Goal: Information Seeking & Learning: Understand process/instructions

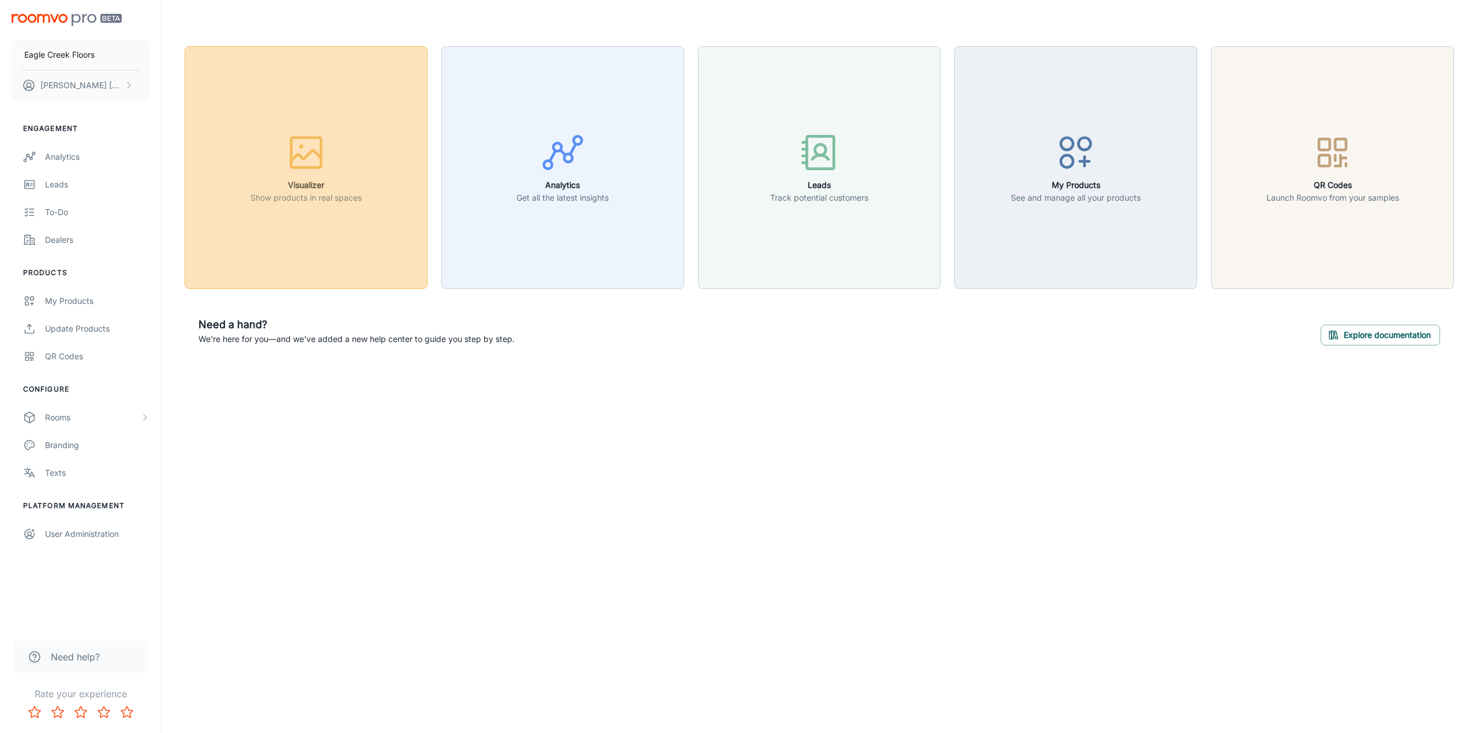
click at [245, 164] on button "Visualizer Show products in real spaces" at bounding box center [306, 167] width 243 height 243
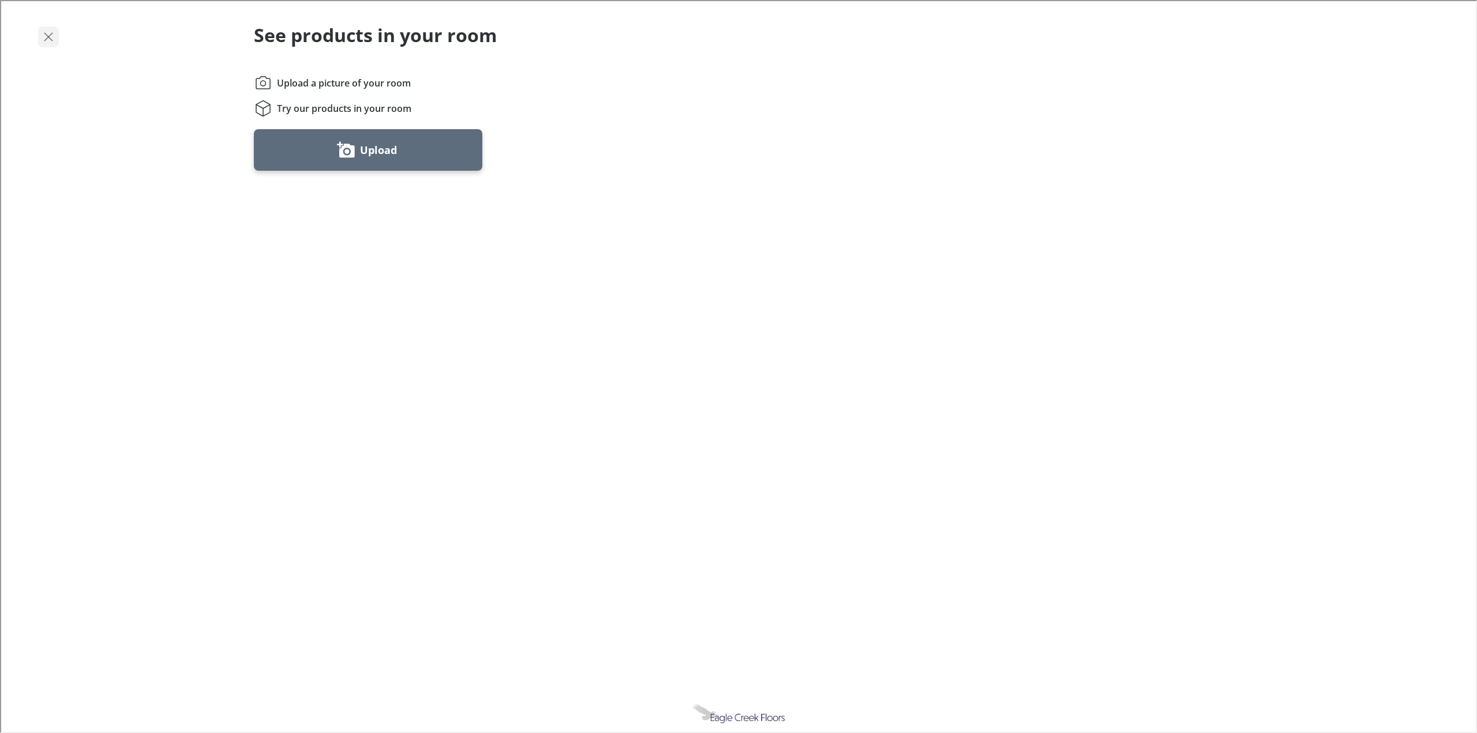
click at [51, 45] on button "Exit visualizer" at bounding box center [47, 35] width 21 height 21
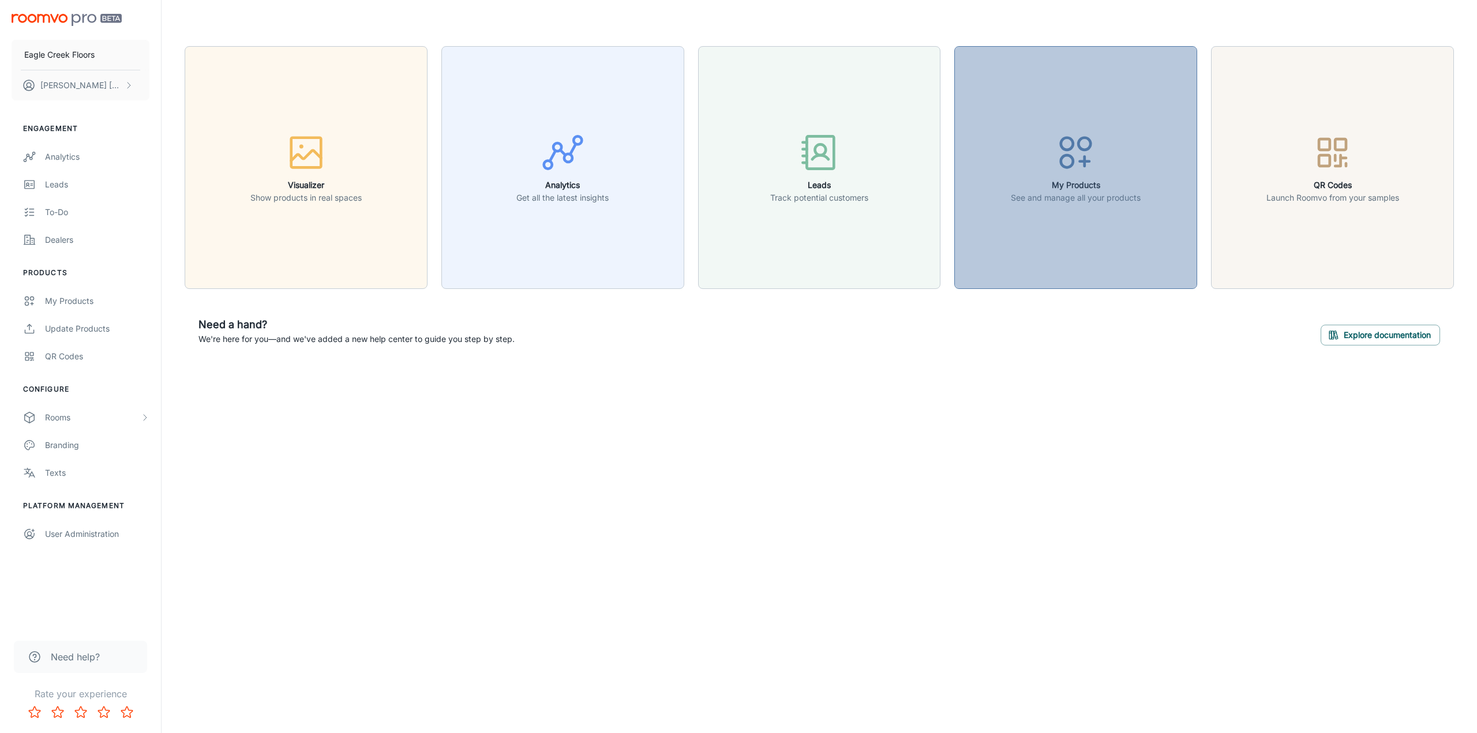
click at [963, 170] on button "My Products See and manage all your products" at bounding box center [1075, 167] width 243 height 243
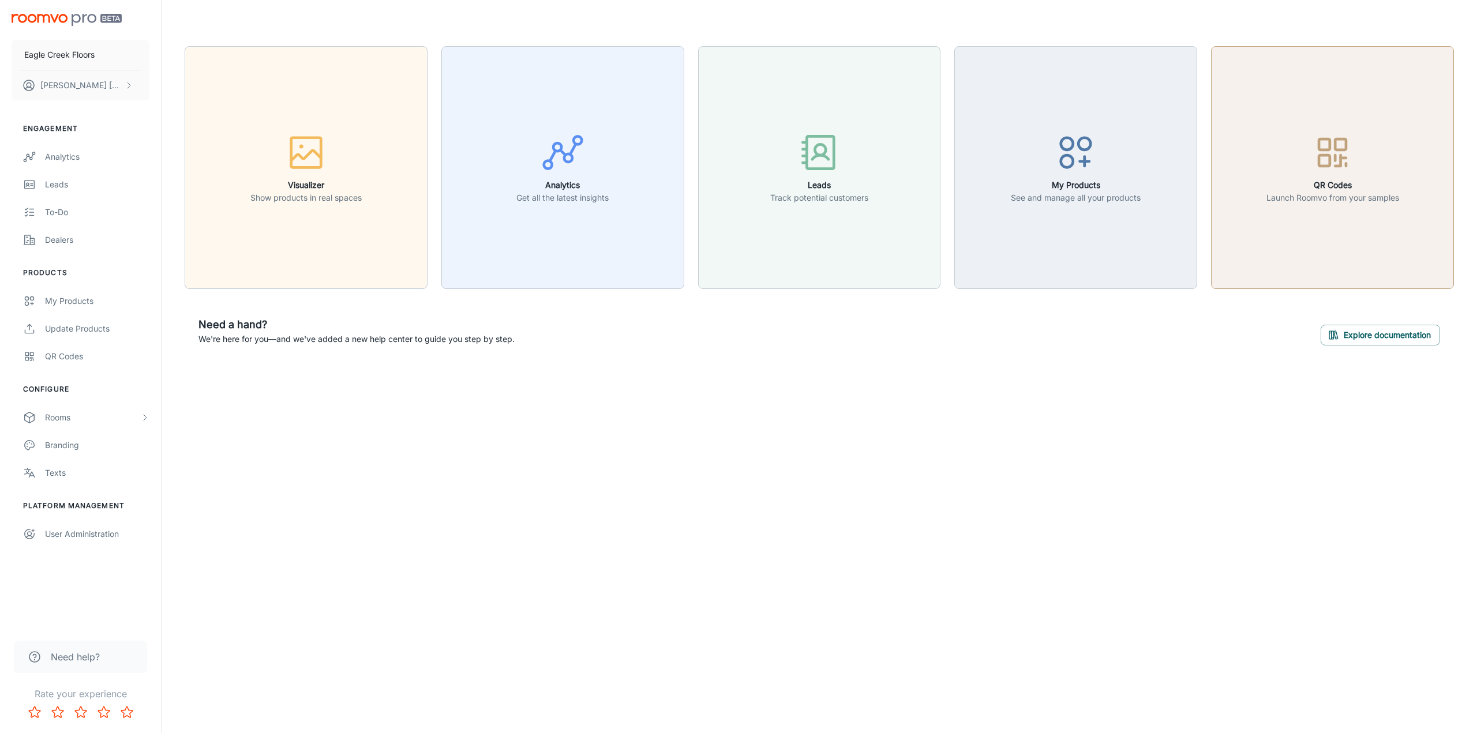
click at [1323, 168] on icon "button" at bounding box center [1332, 152] width 43 height 43
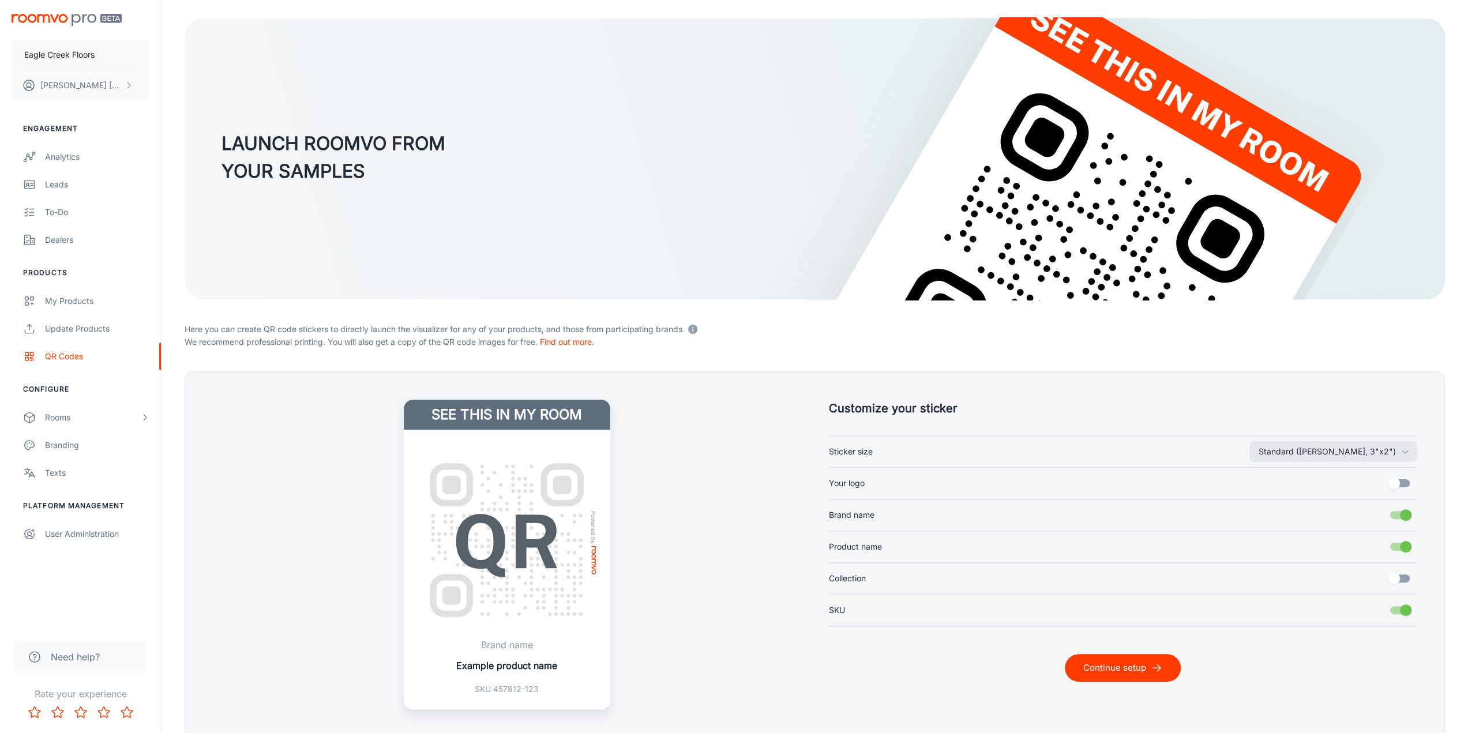
scroll to position [108, 0]
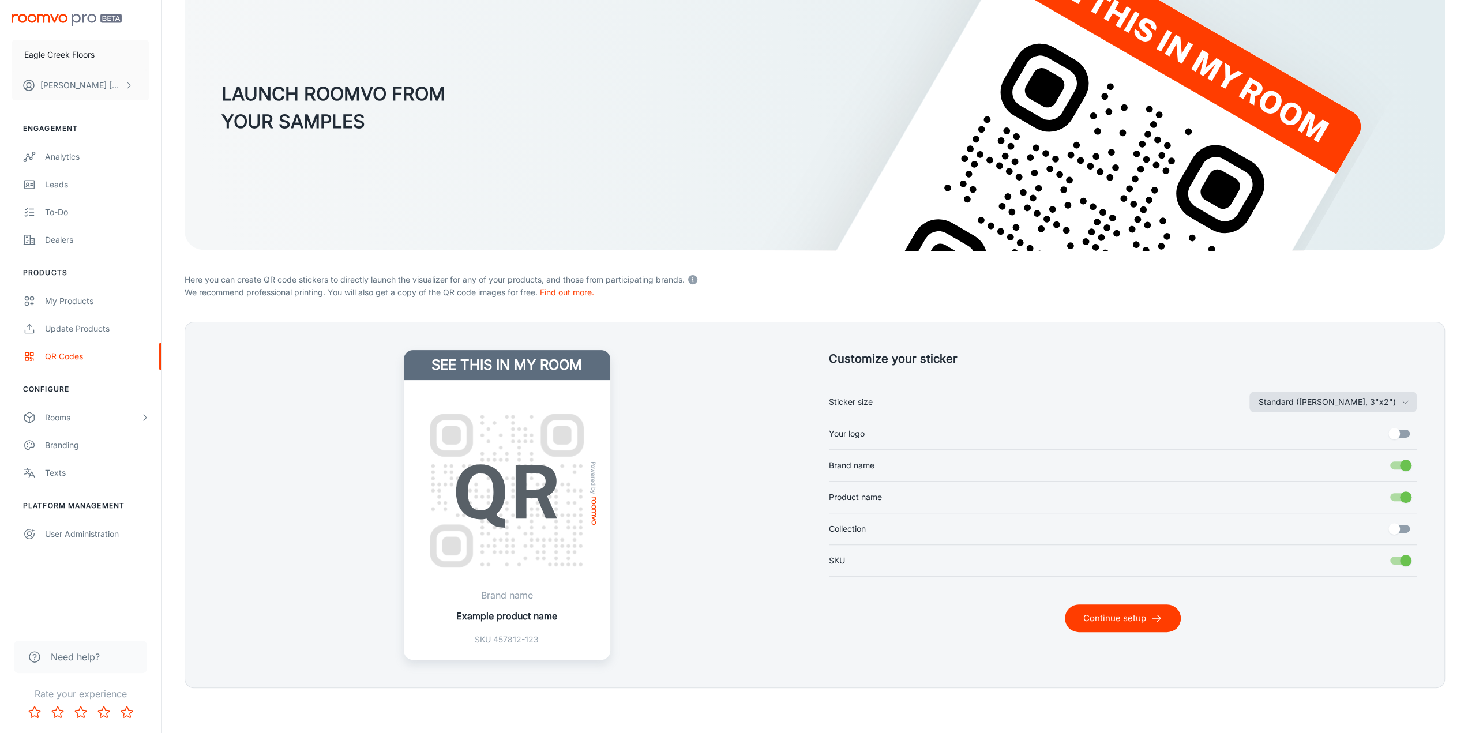
click at [1352, 400] on button "Standard ([PERSON_NAME], 3"x2")" at bounding box center [1332, 402] width 167 height 21
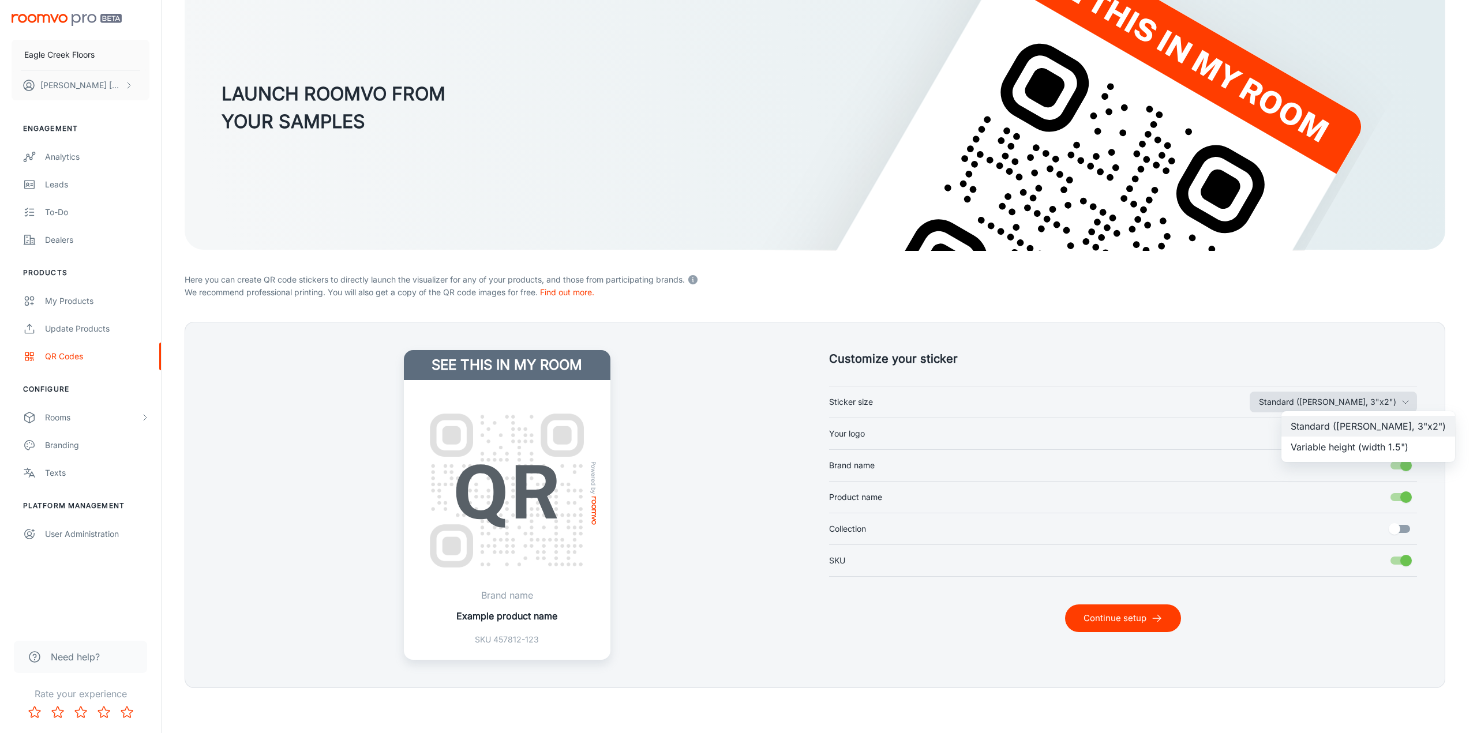
click at [1352, 400] on div at bounding box center [738, 366] width 1477 height 733
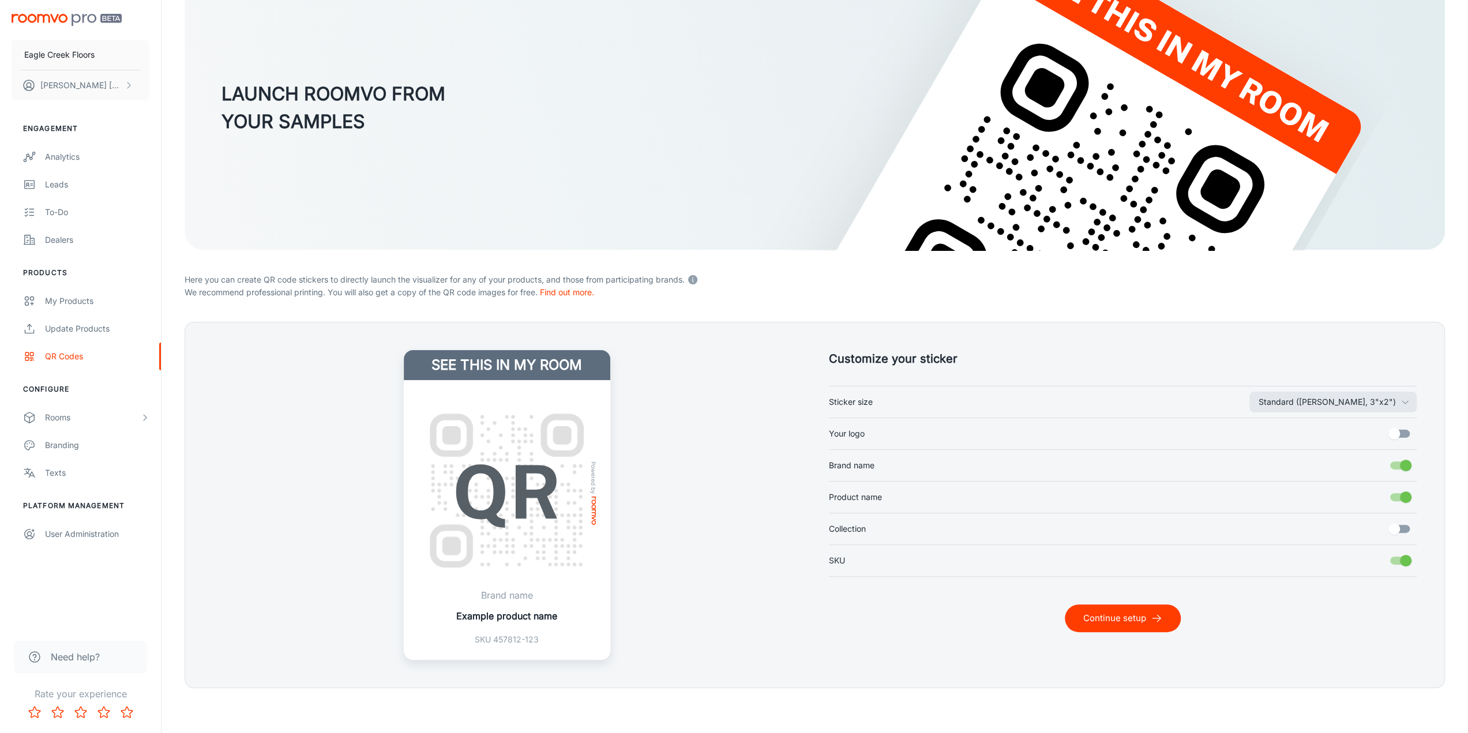
click at [1394, 436] on input "Your logo" at bounding box center [1394, 434] width 66 height 22
click at [1394, 436] on input "Your logo" at bounding box center [1406, 434] width 66 height 22
checkbox input "false"
click at [1402, 461] on input "Brand name" at bounding box center [1406, 466] width 66 height 22
click at [1402, 461] on input "Brand name" at bounding box center [1394, 466] width 66 height 22
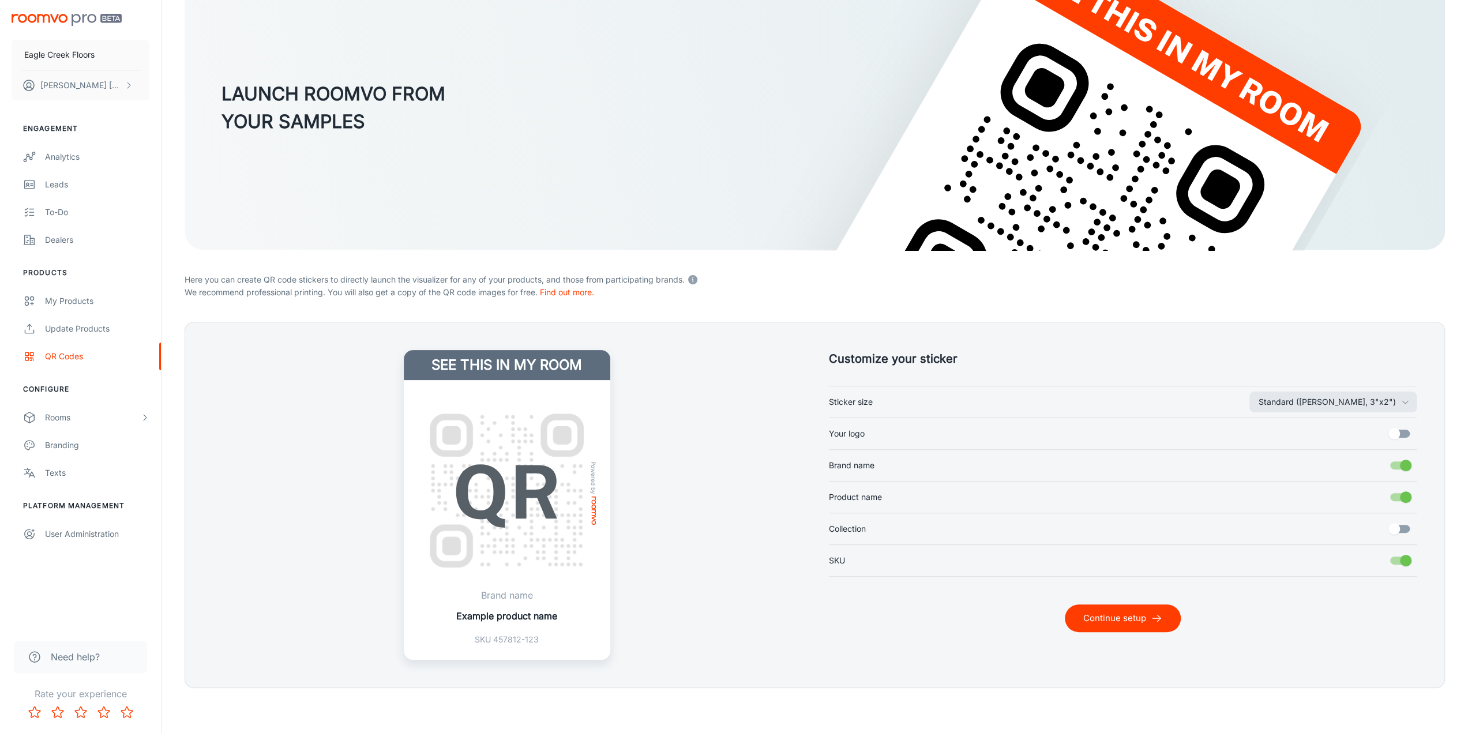
click at [1405, 470] on input "Brand name" at bounding box center [1406, 466] width 66 height 22
checkbox input "false"
click at [1407, 528] on input "Collection" at bounding box center [1394, 529] width 66 height 22
checkbox input "true"
click at [1124, 610] on button "Continue setup" at bounding box center [1123, 619] width 116 height 28
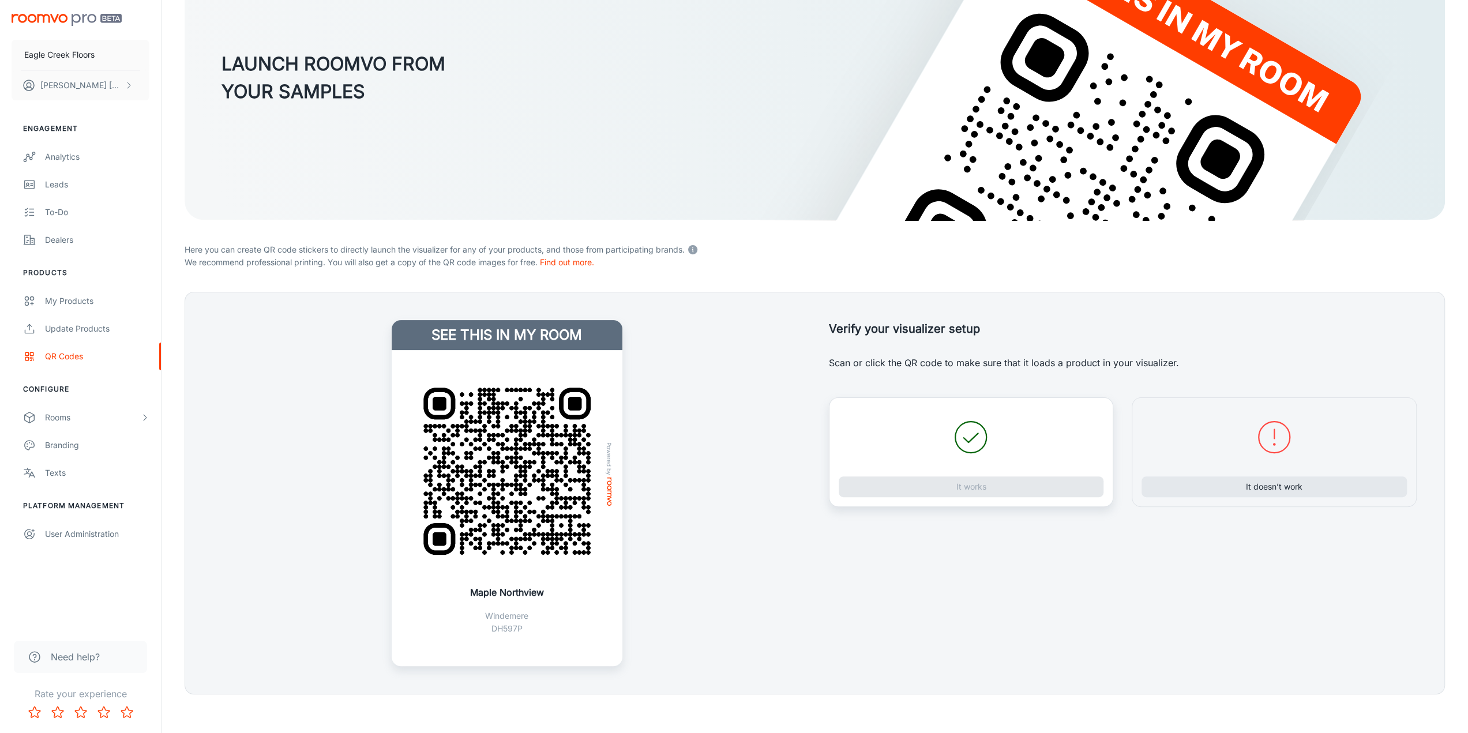
scroll to position [145, 0]
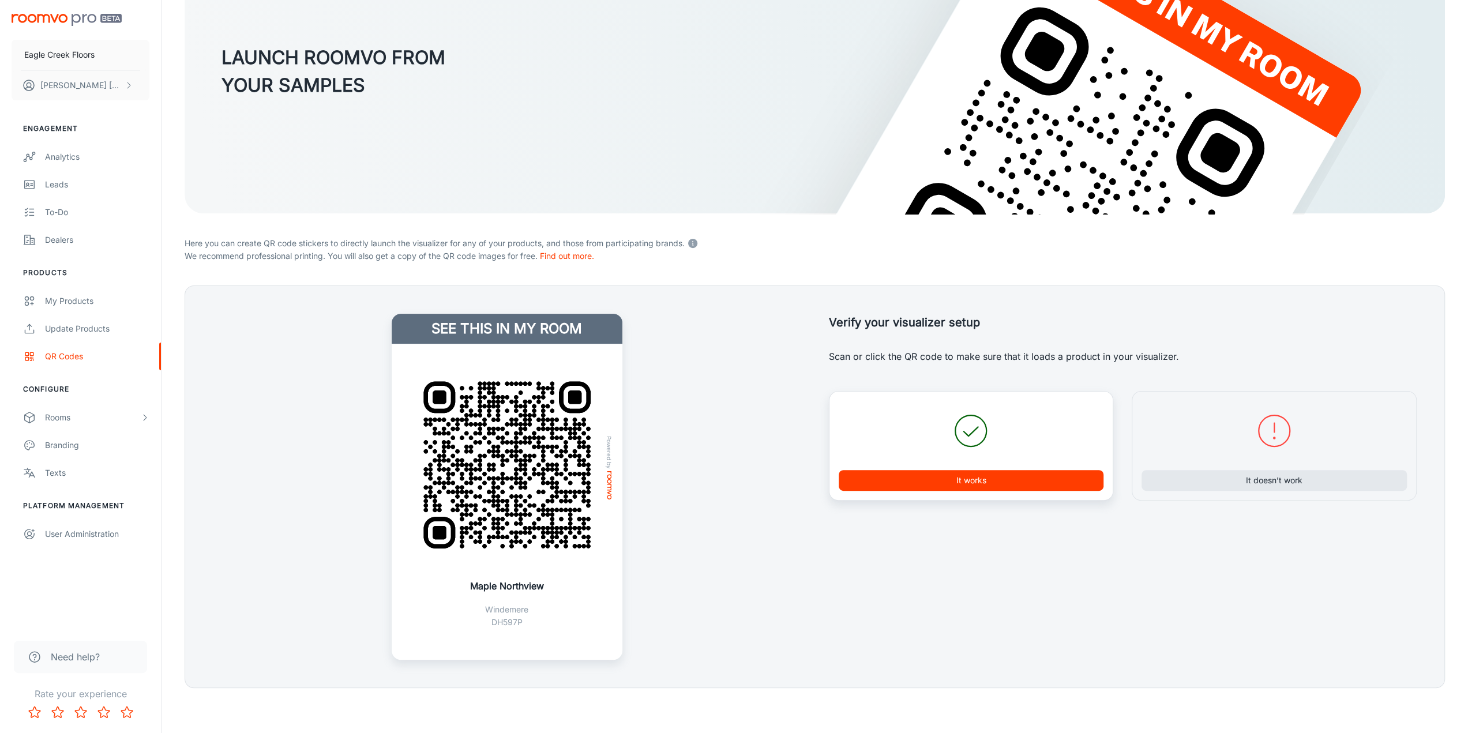
click at [954, 474] on button "It works" at bounding box center [971, 480] width 265 height 21
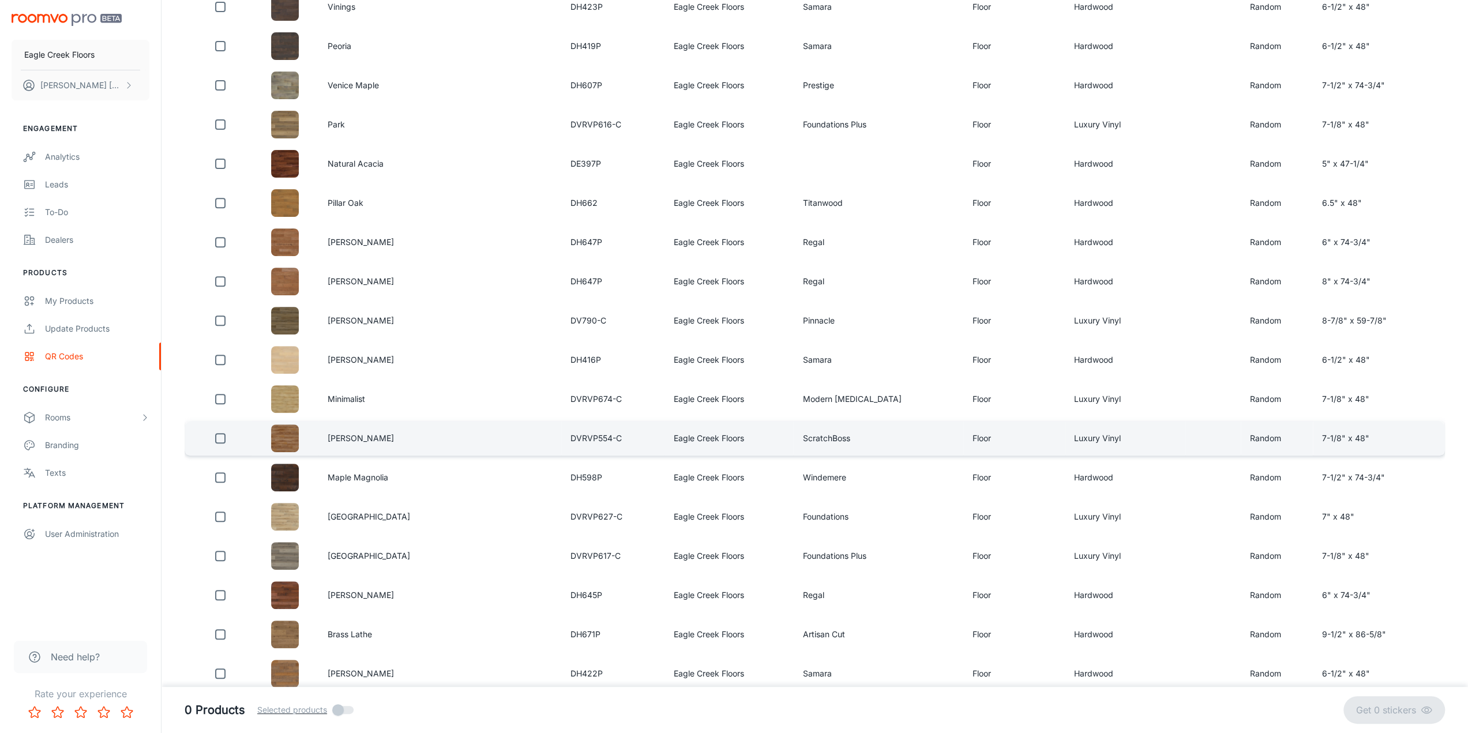
scroll to position [404, 0]
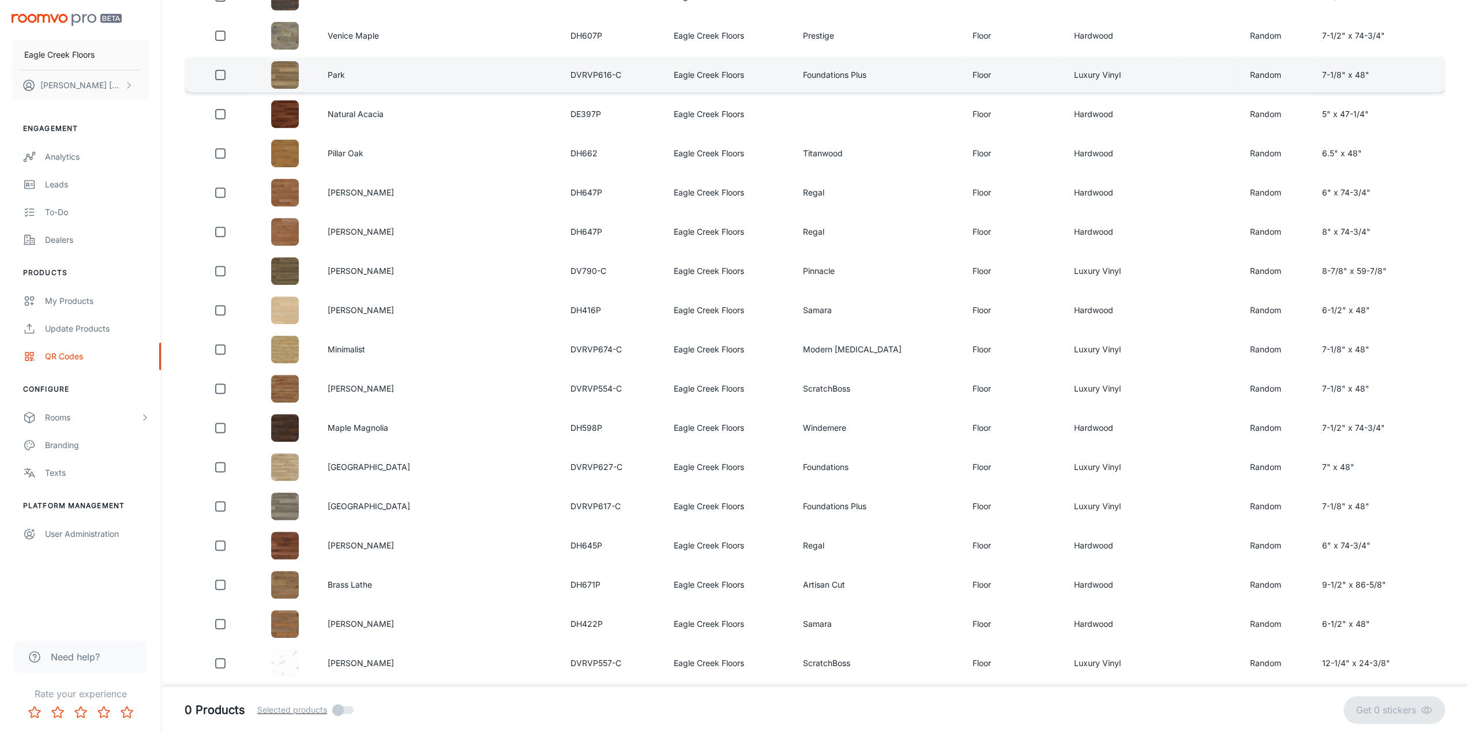
click at [231, 74] on input "checkbox" at bounding box center [220, 74] width 23 height 23
checkbox input "true"
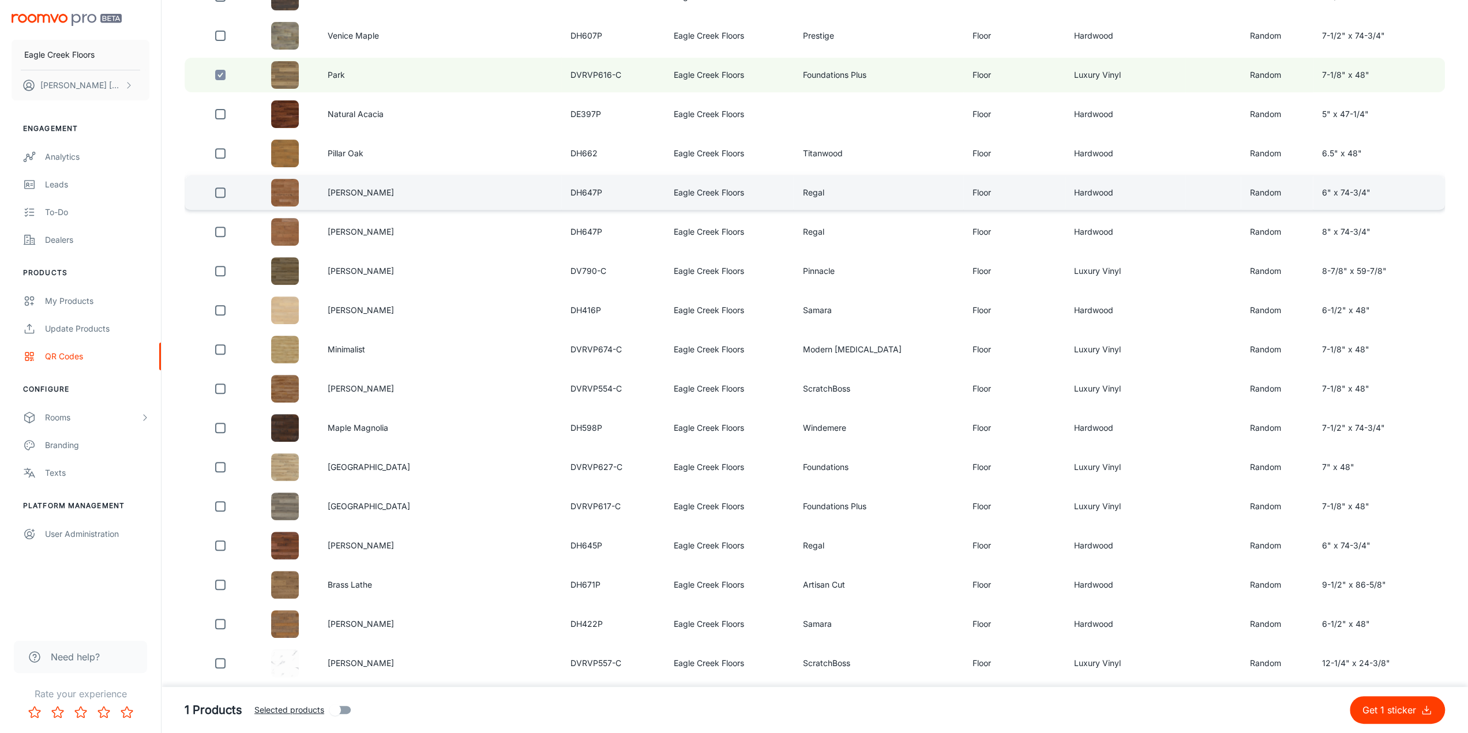
click at [228, 194] on input "checkbox" at bounding box center [220, 192] width 23 height 23
checkbox input "true"
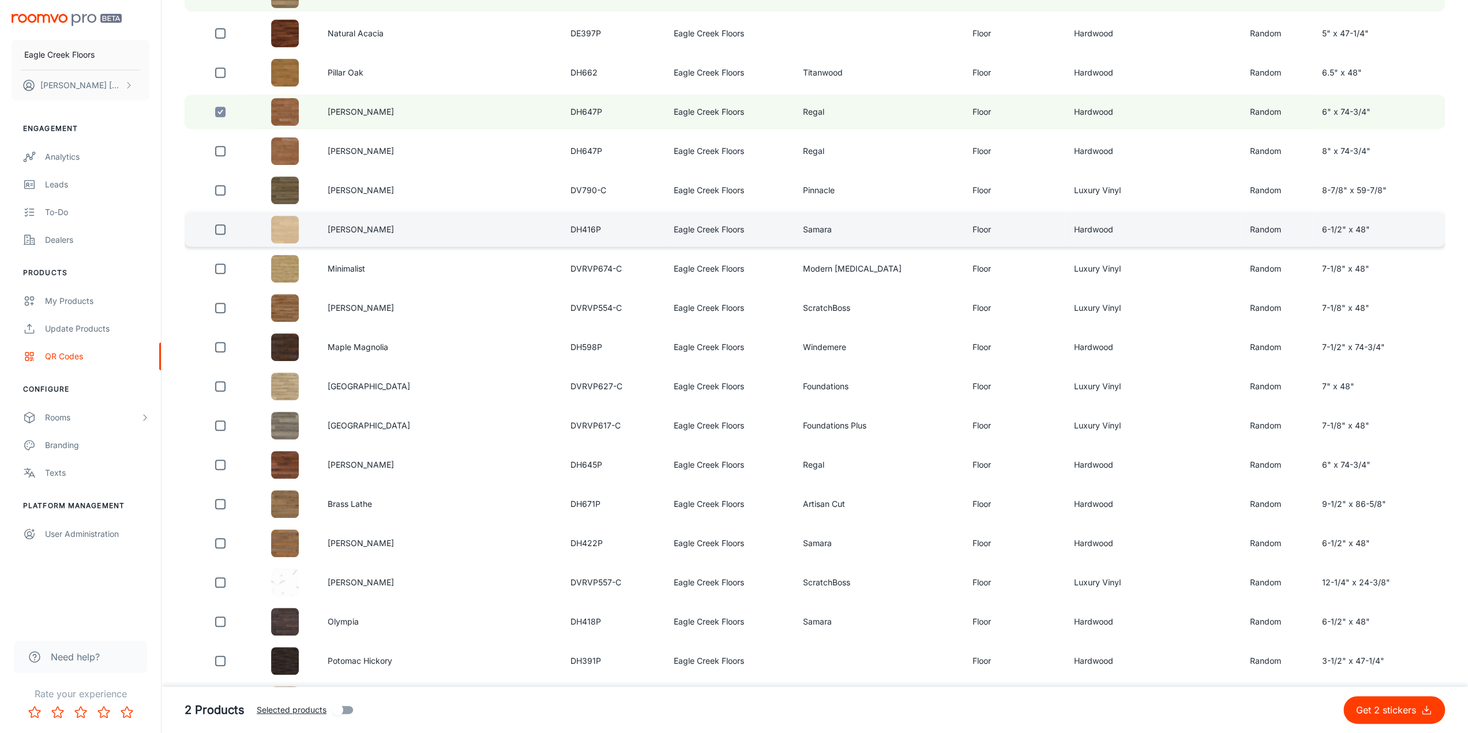
scroll to position [519, 0]
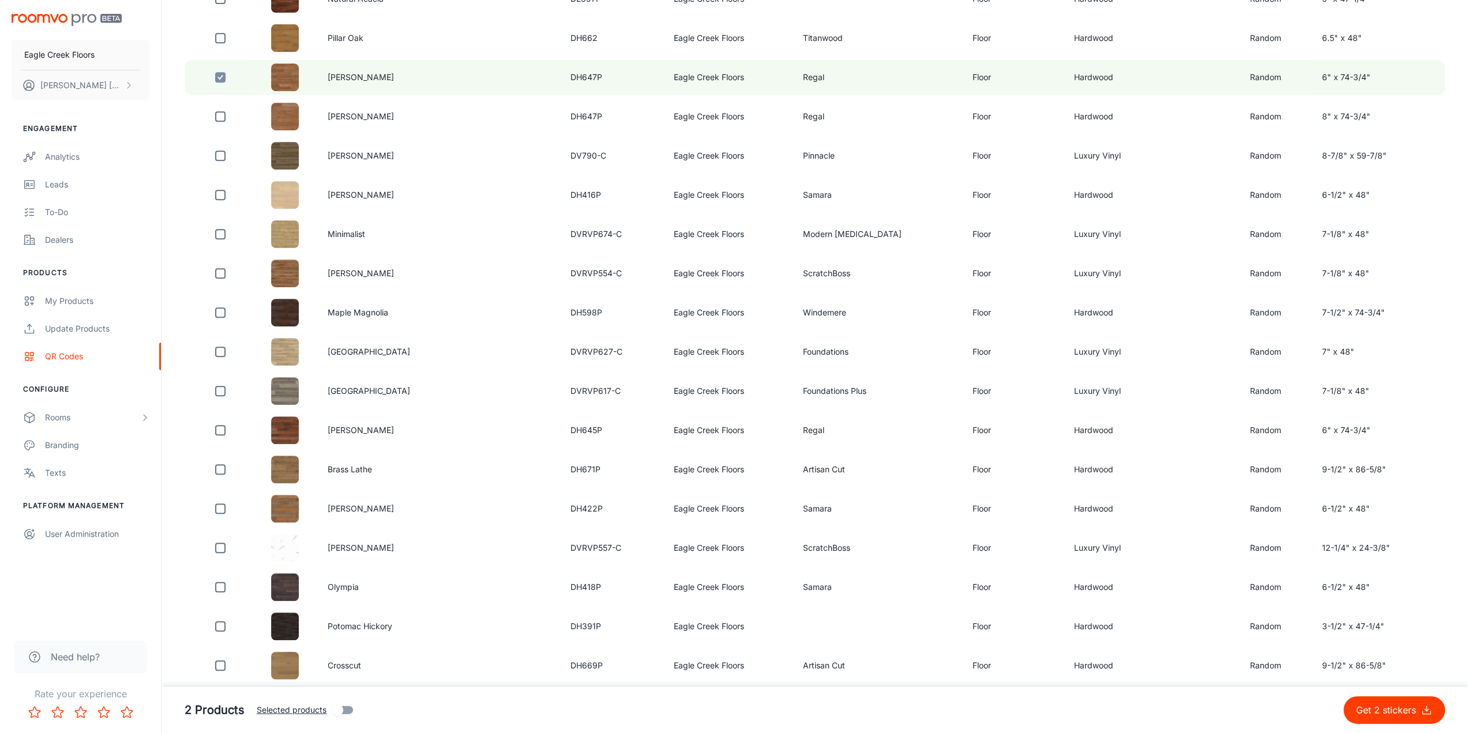
drag, startPoint x: 228, startPoint y: 228, endPoint x: 587, endPoint y: 255, distance: 359.8
click at [228, 228] on input "checkbox" at bounding box center [220, 234] width 23 height 23
checkbox input "true"
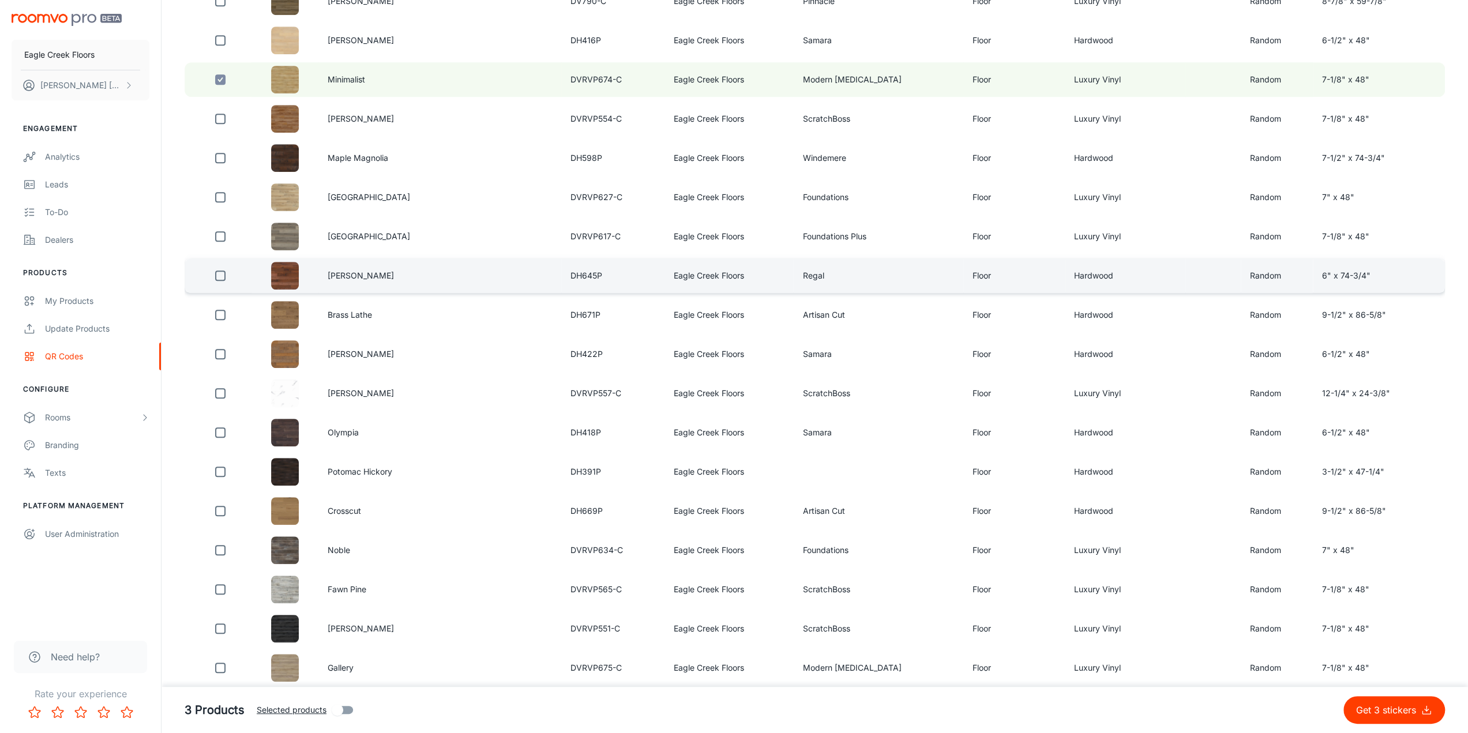
scroll to position [692, 0]
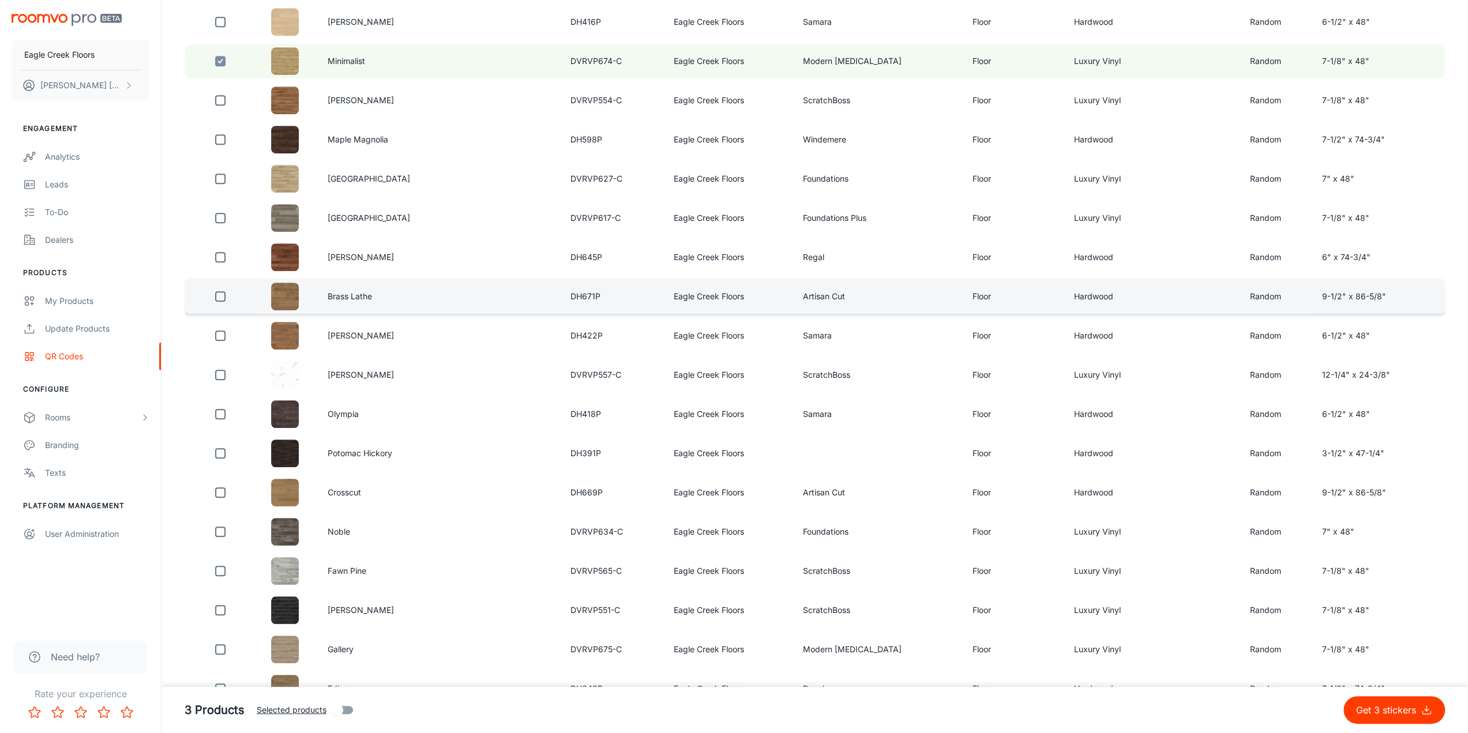
click at [231, 297] on input "checkbox" at bounding box center [220, 296] width 23 height 23
checkbox input "true"
click at [1381, 709] on p "Get 4 stickers" at bounding box center [1388, 710] width 65 height 14
checkbox input "false"
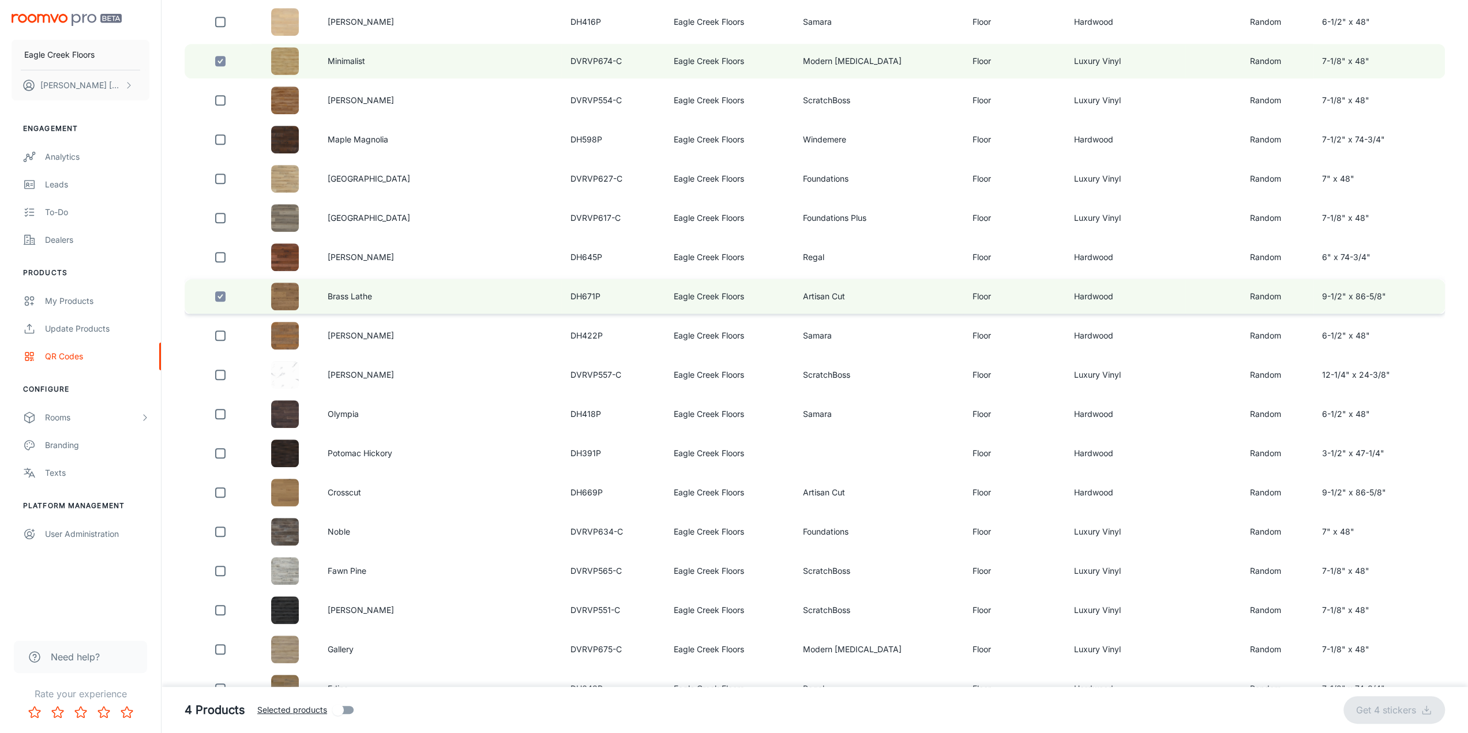
checkbox input "false"
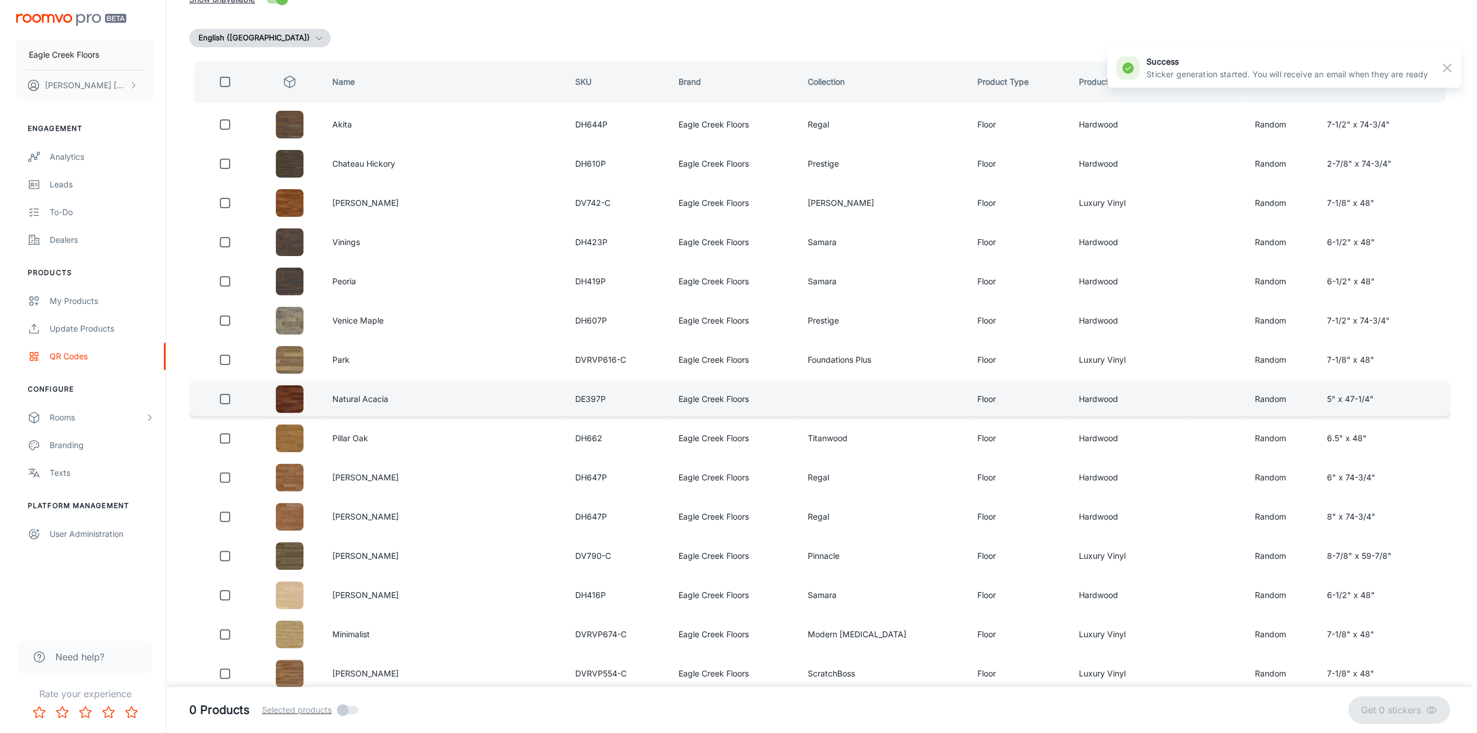
scroll to position [0, 0]
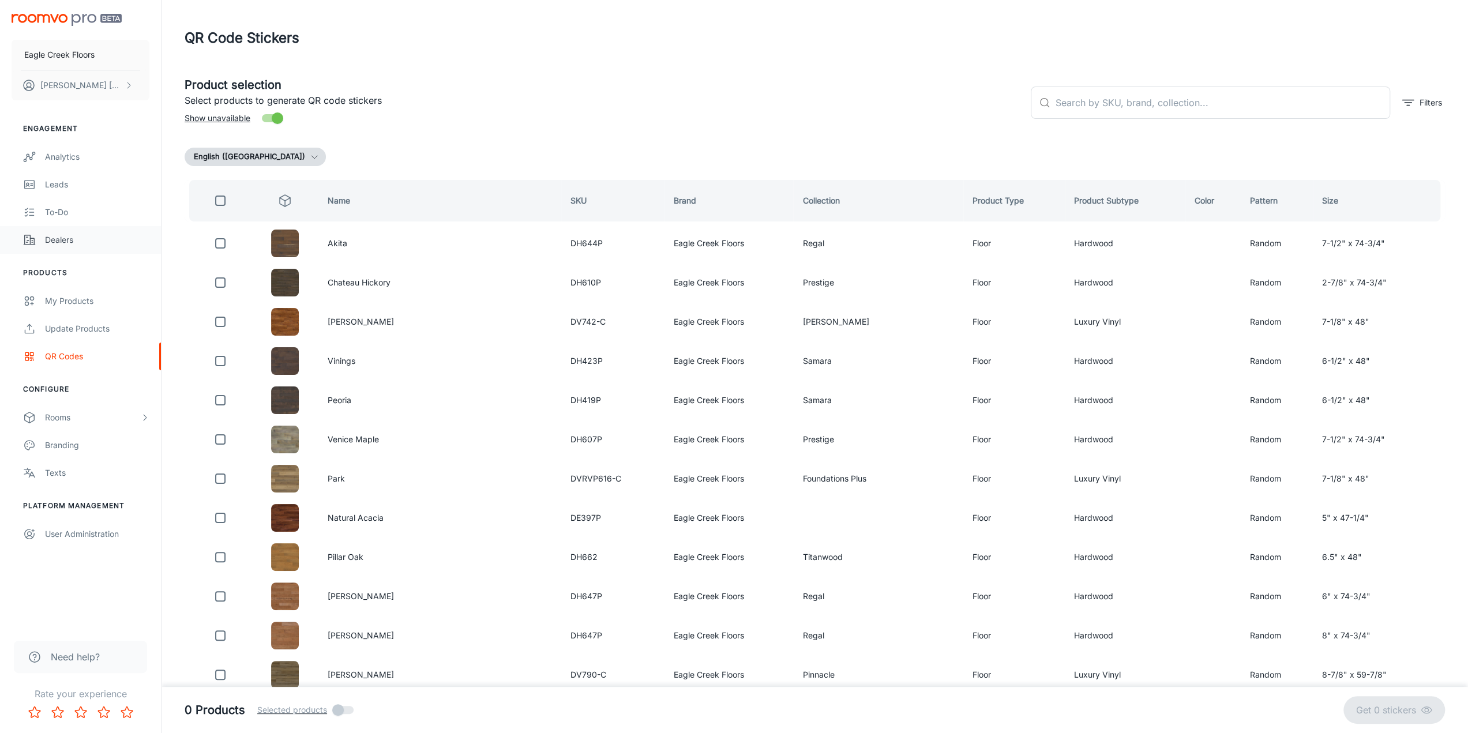
click at [64, 242] on div "Dealers" at bounding box center [97, 240] width 104 height 13
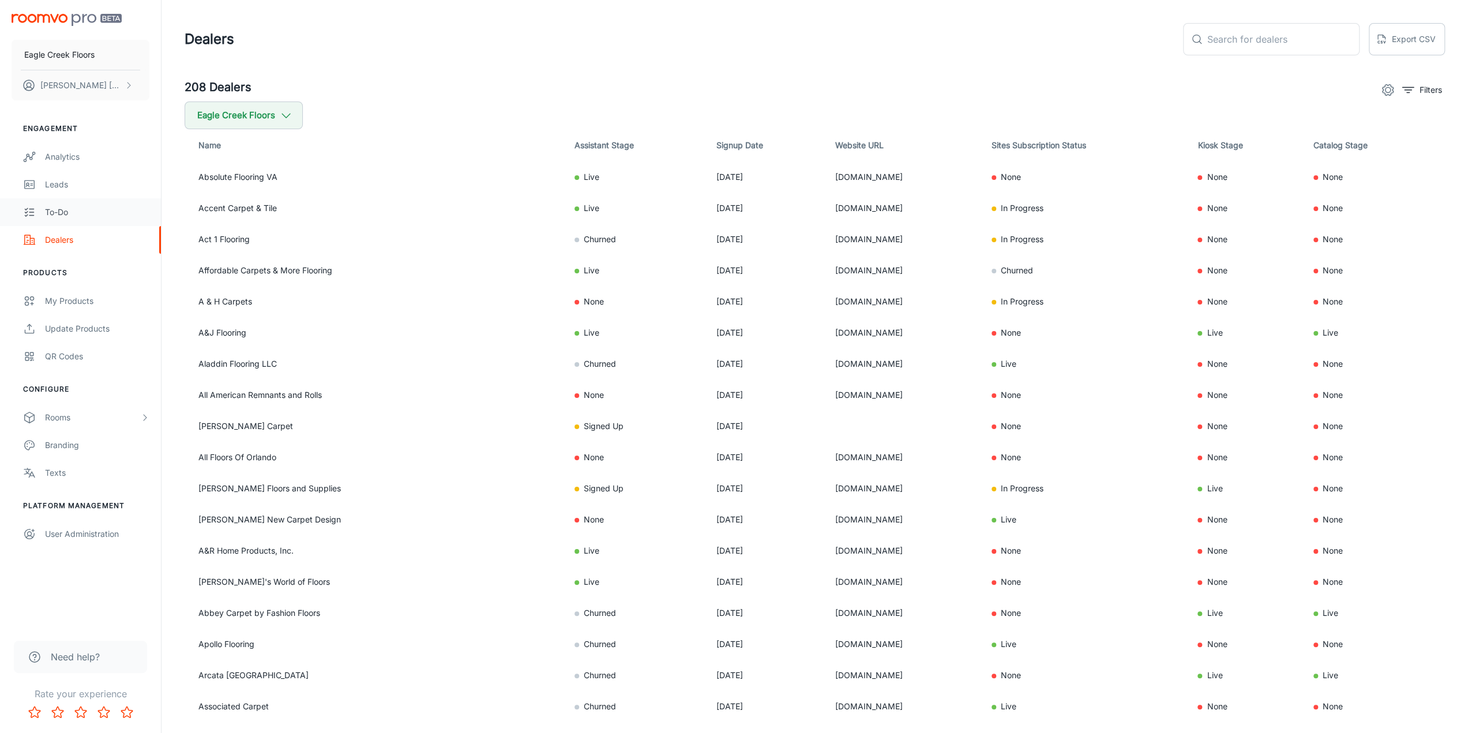
click at [57, 205] on link "To-do" at bounding box center [80, 212] width 161 height 28
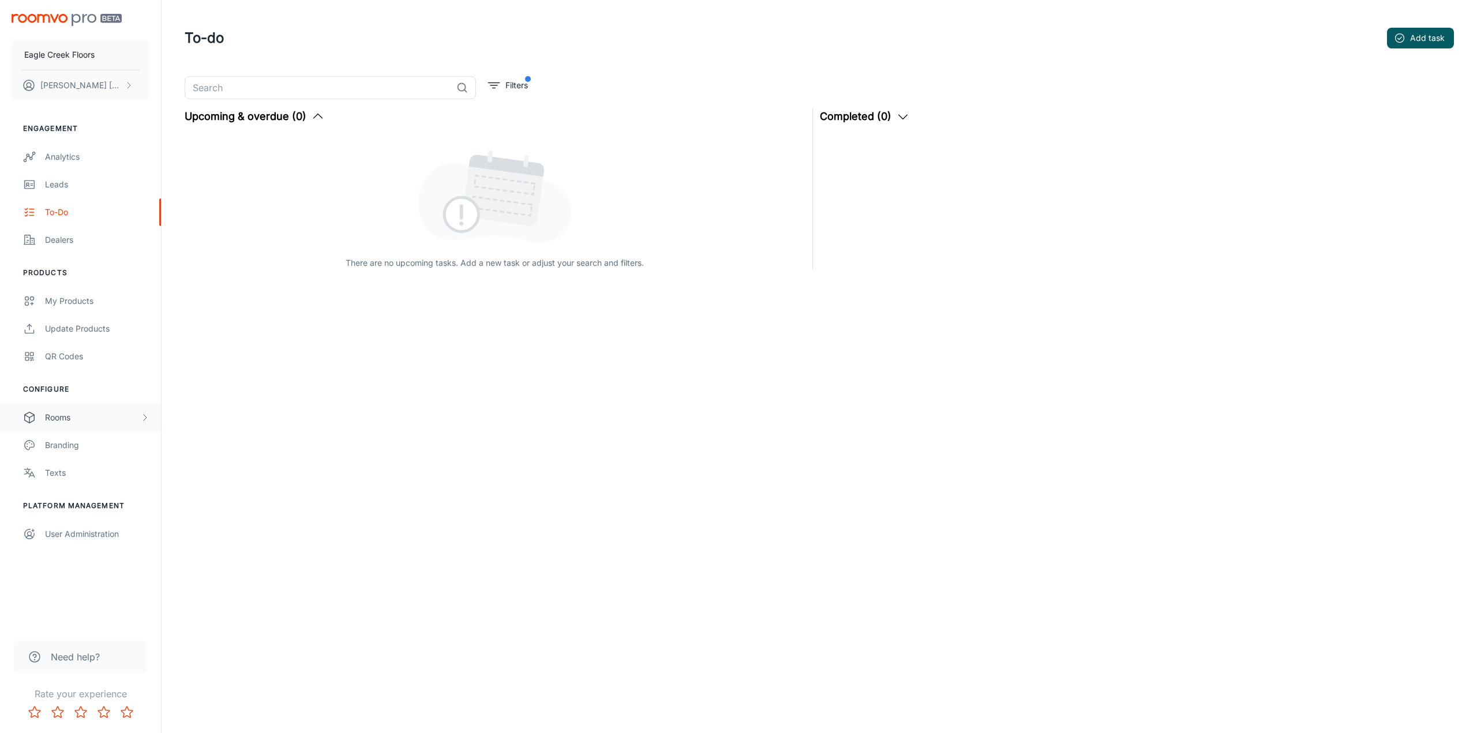
click at [62, 422] on div "Rooms" at bounding box center [92, 417] width 95 height 13
click at [70, 449] on div "My Rooms" at bounding box center [97, 445] width 104 height 13
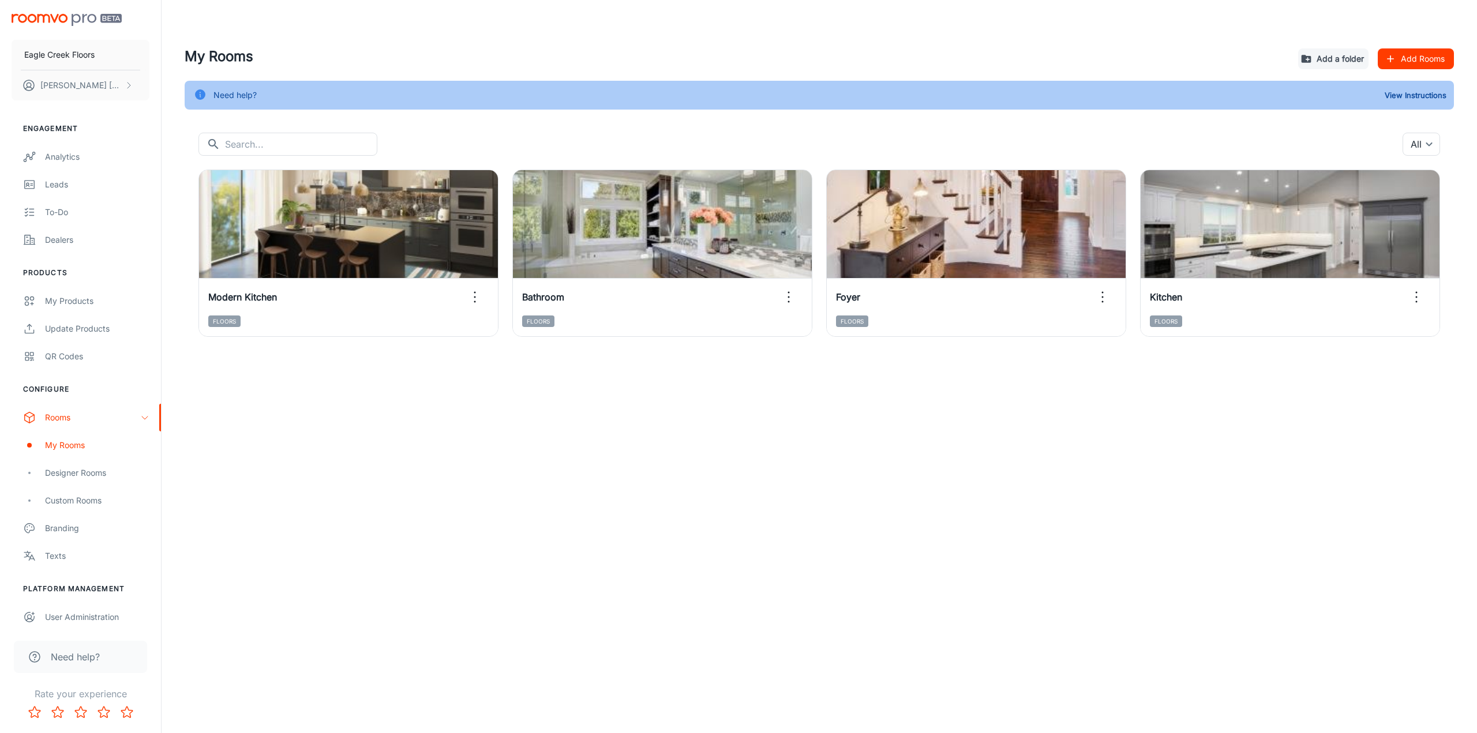
click at [1153, 452] on div "Eagle Creek Floors [PERSON_NAME] Engagement Analytics Leads To-do Dealers Produ…" at bounding box center [738, 366] width 1477 height 733
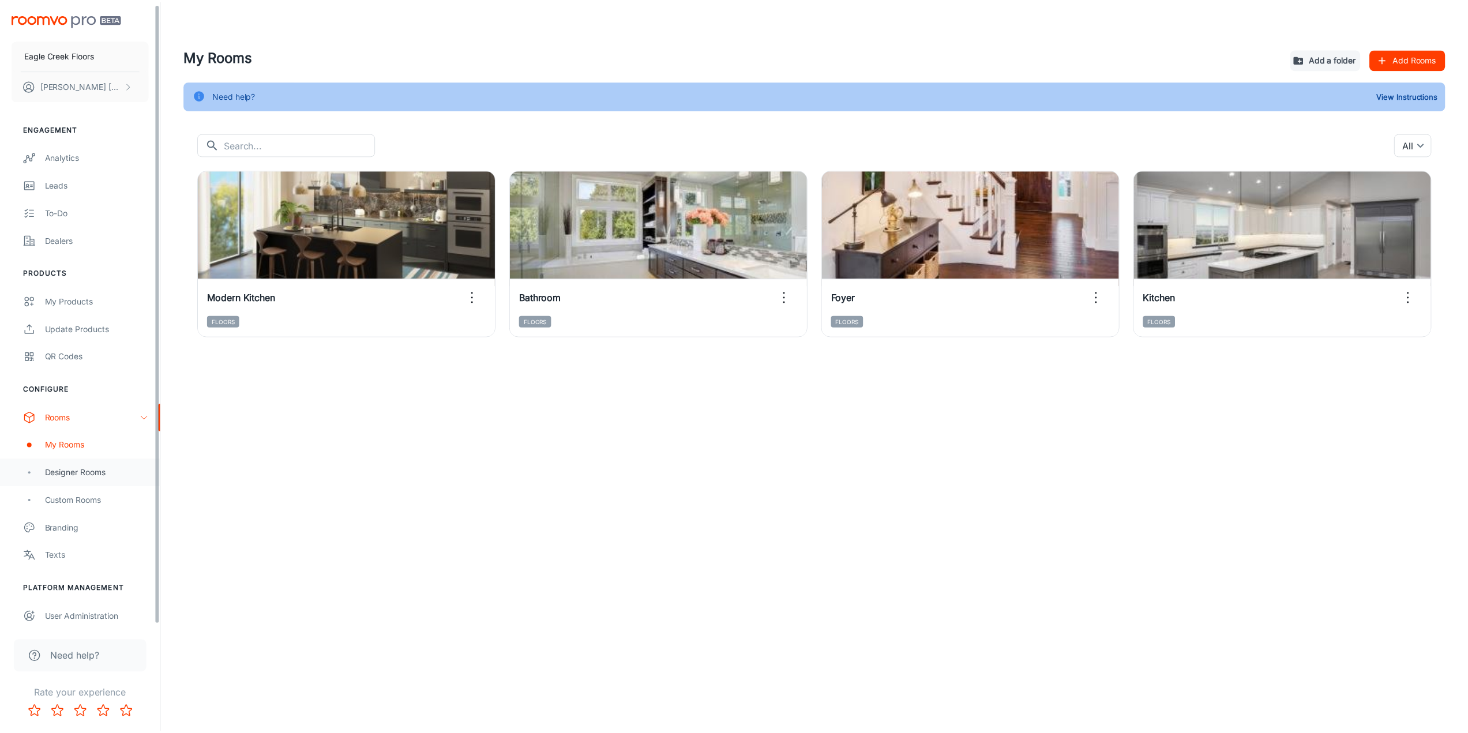
scroll to position [3, 0]
click at [92, 472] on div "Designer Rooms" at bounding box center [97, 469] width 104 height 13
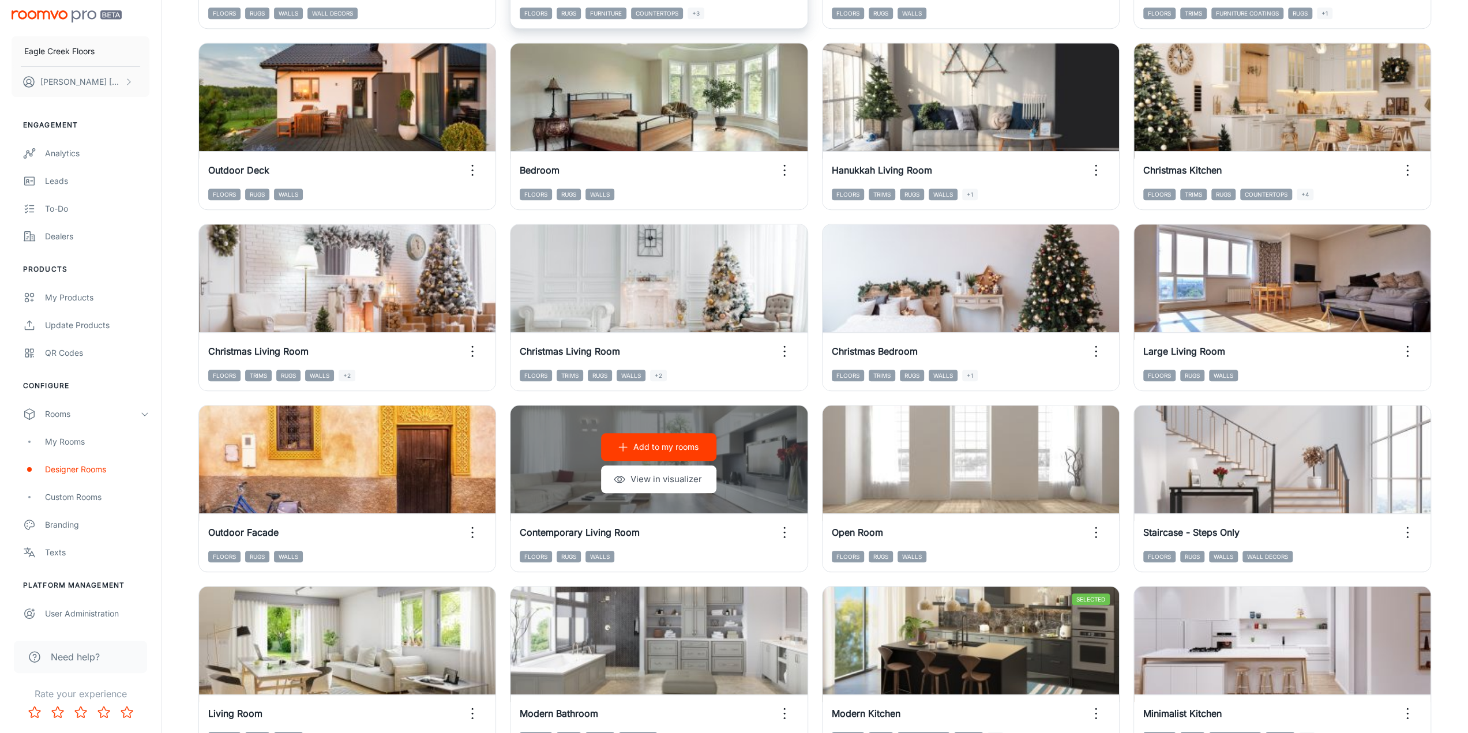
scroll to position [982, 0]
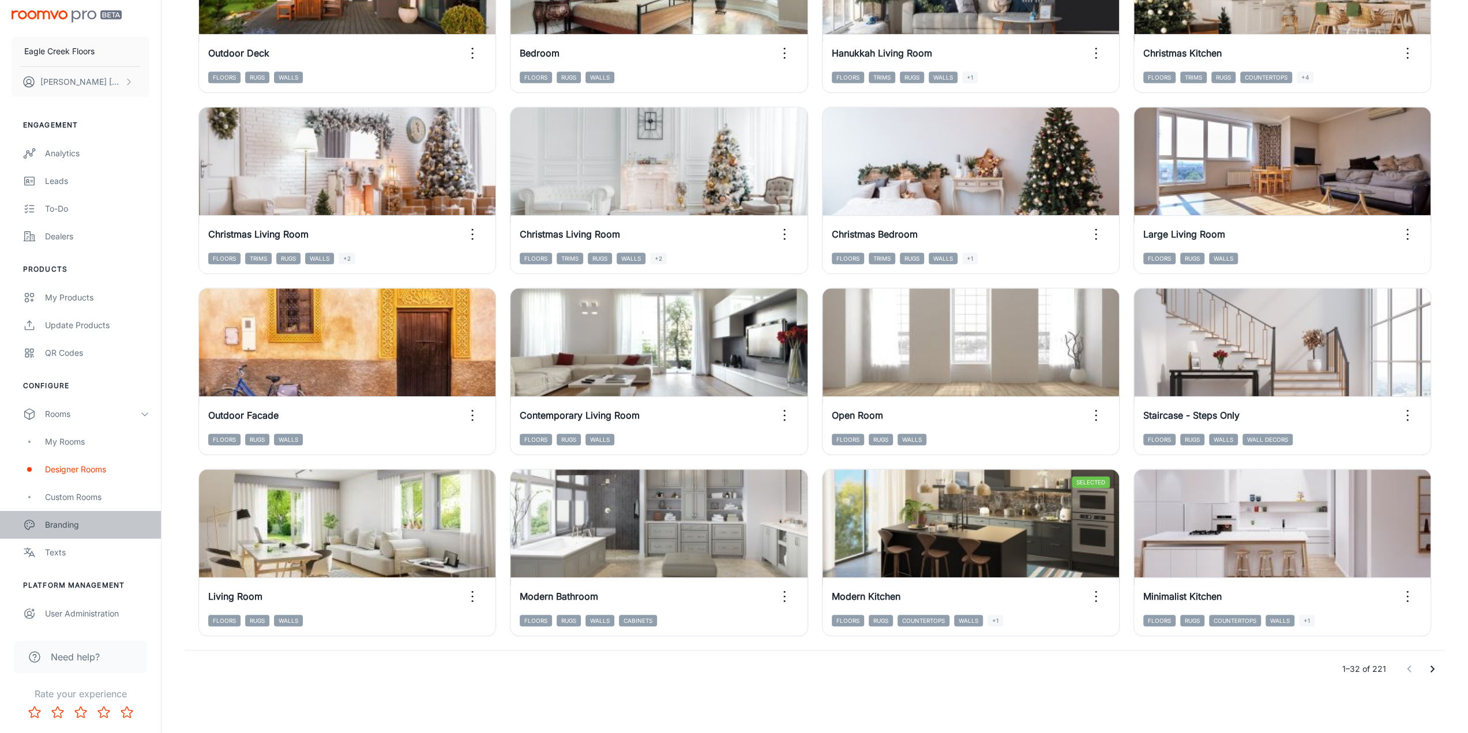
click at [66, 530] on div "Branding" at bounding box center [97, 525] width 104 height 13
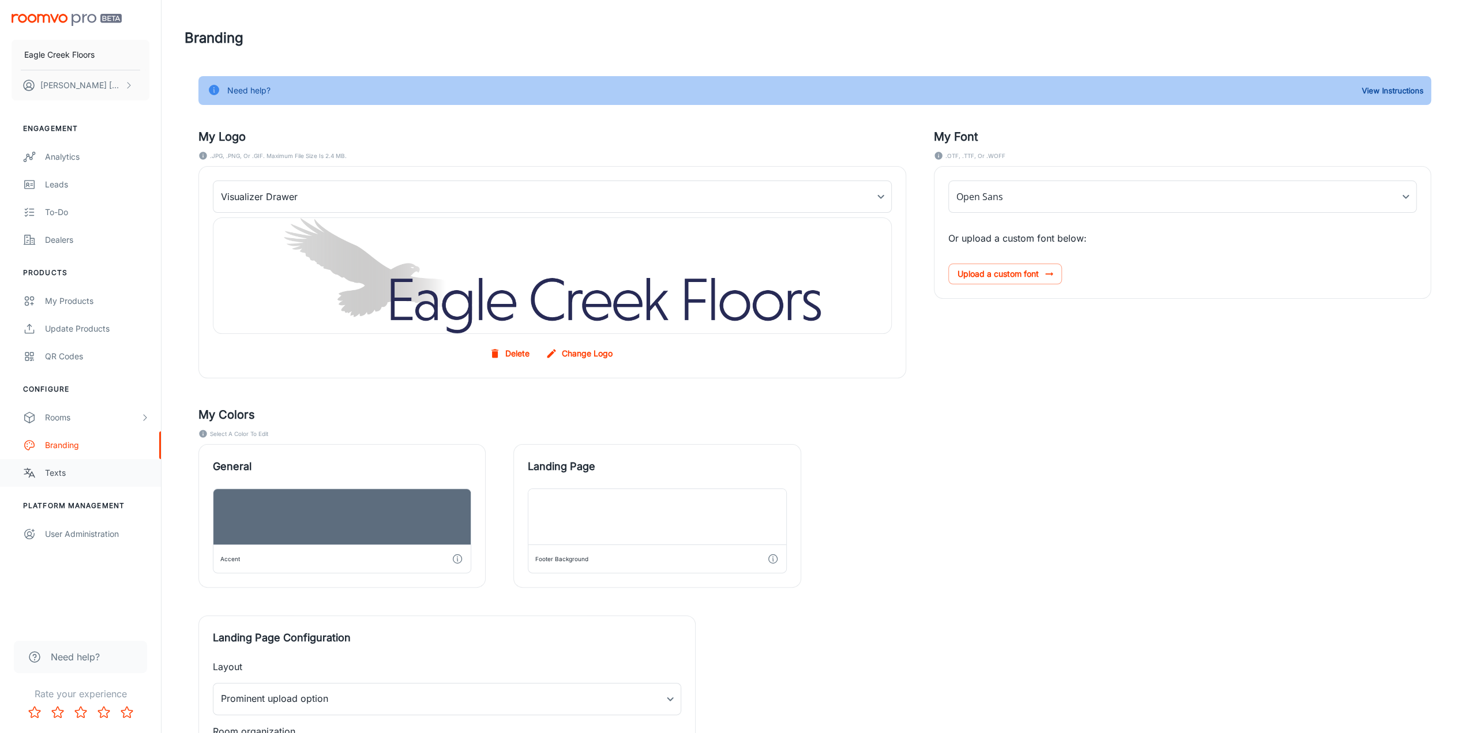
click at [84, 471] on div "Texts" at bounding box center [97, 473] width 104 height 13
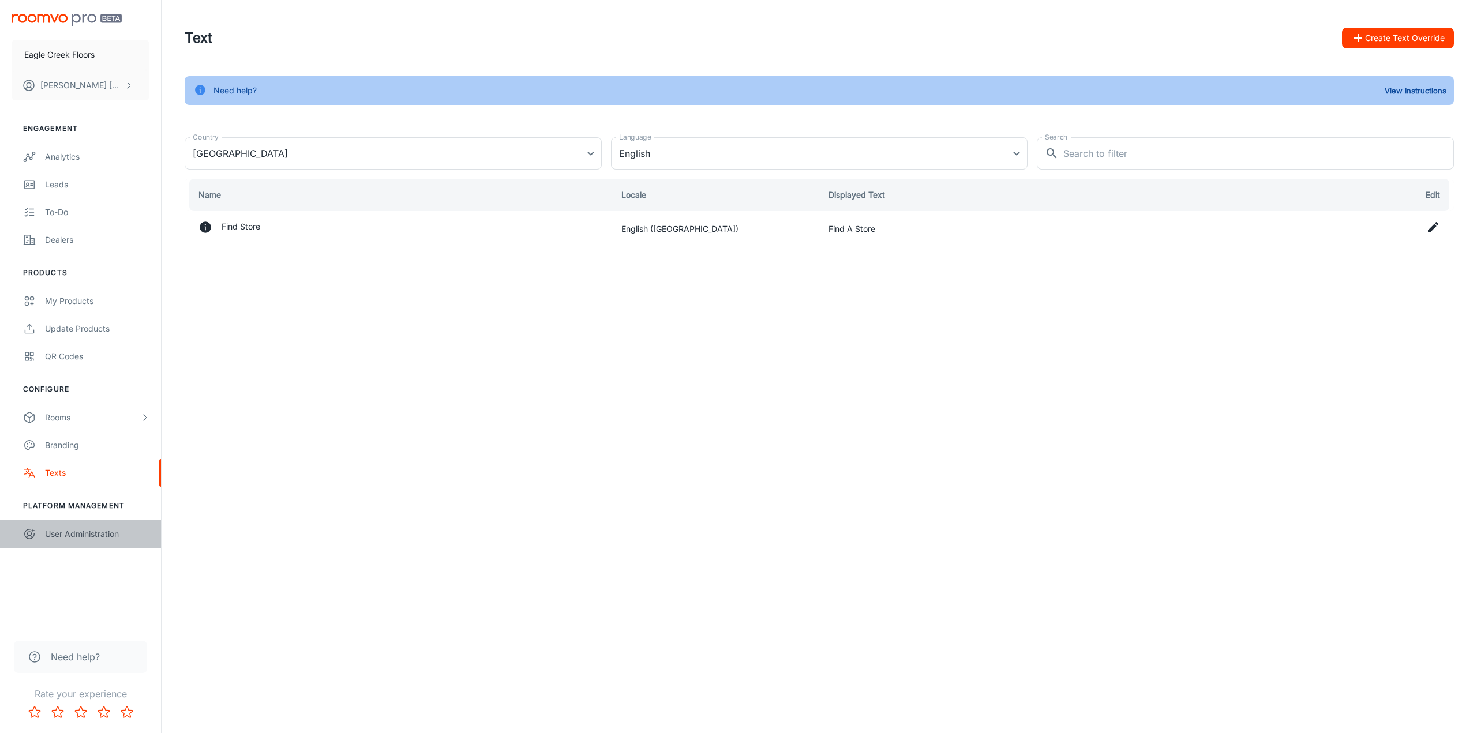
click at [93, 534] on div "User Administration" at bounding box center [97, 534] width 104 height 13
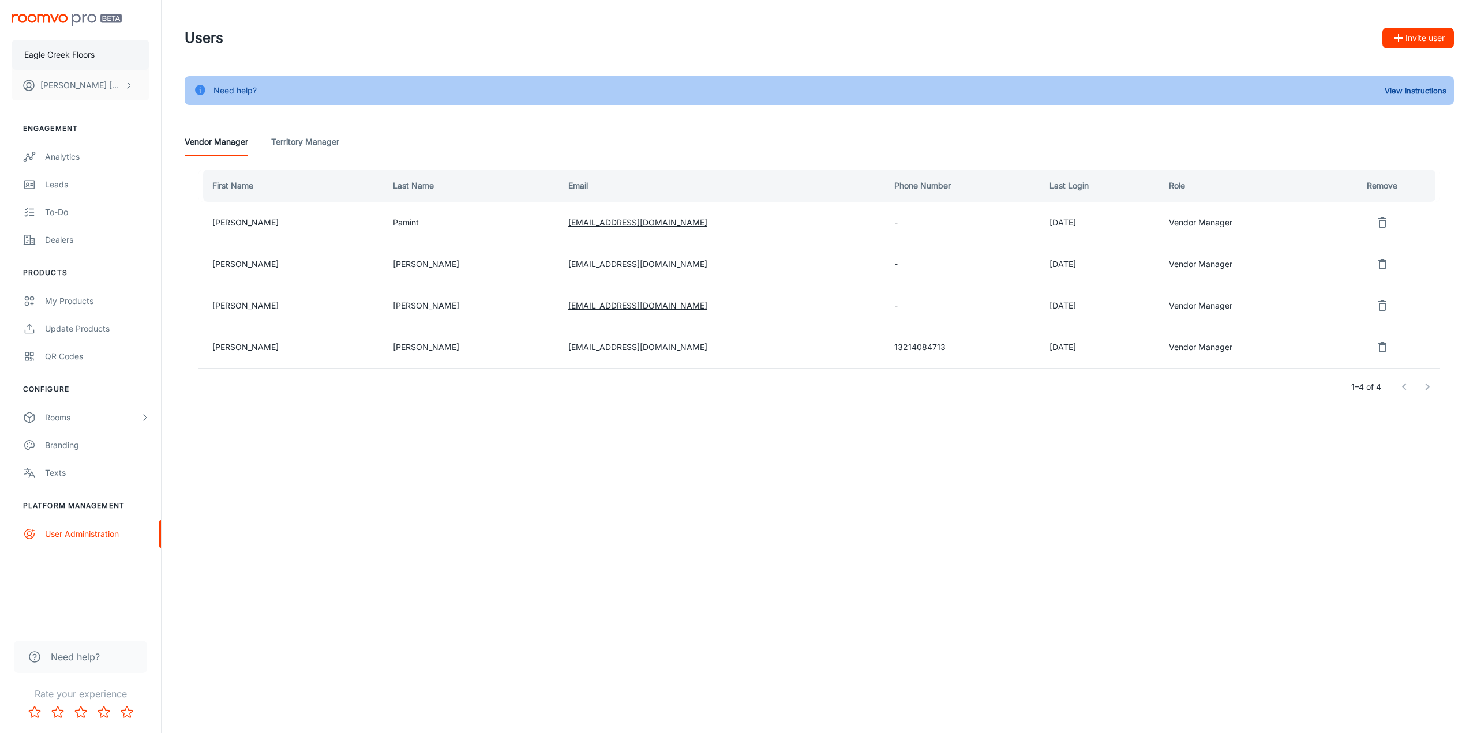
click at [80, 54] on p "Eagle Creek Floors" at bounding box center [59, 54] width 70 height 13
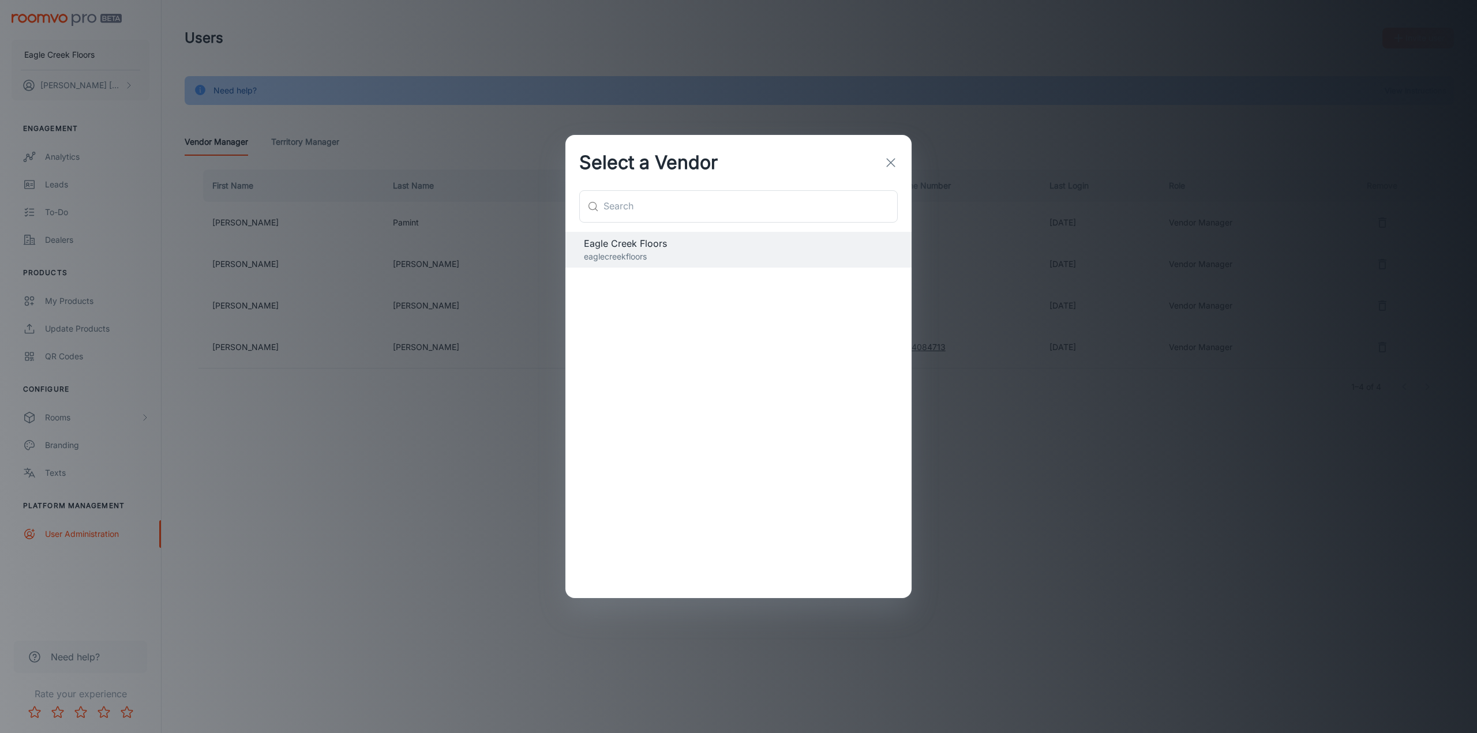
click at [887, 153] on button "button" at bounding box center [890, 162] width 23 height 23
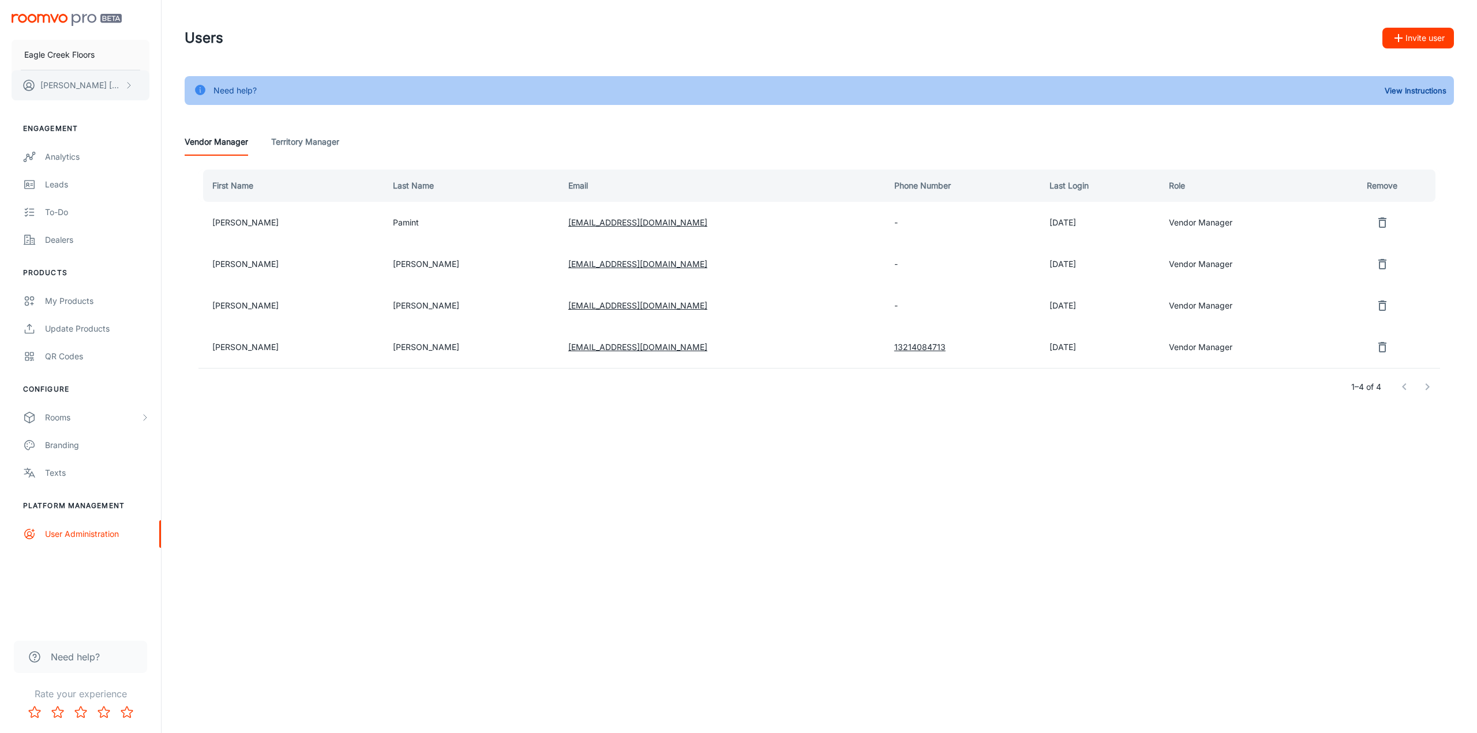
click at [118, 88] on button "[PERSON_NAME]" at bounding box center [81, 85] width 138 height 30
click at [179, 86] on li "User Profile" at bounding box center [180, 85] width 62 height 20
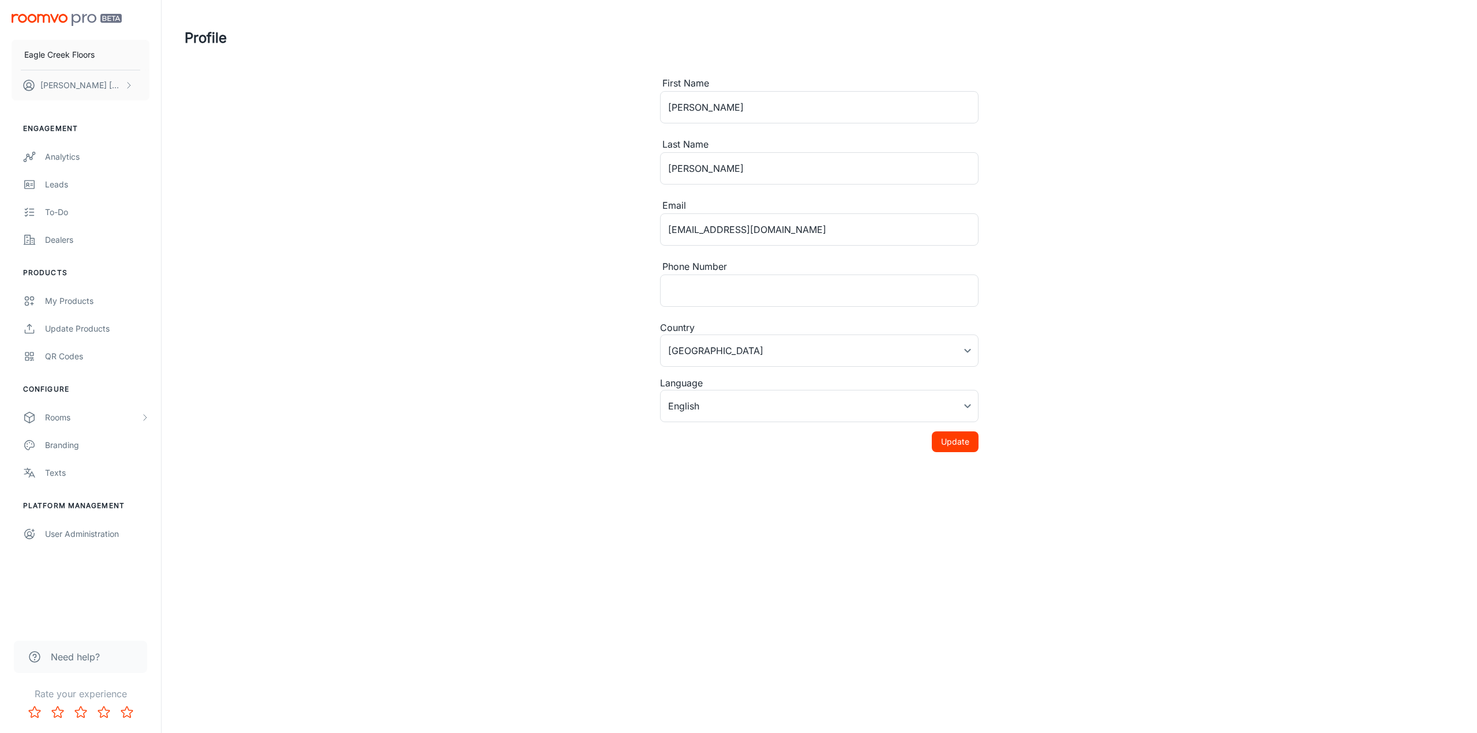
click at [278, 333] on div "Profile First Name [PERSON_NAME] ​ Last Name [PERSON_NAME] ​ Email [EMAIL_ADDRE…" at bounding box center [819, 244] width 1297 height 489
click at [263, 348] on div "Profile First Name [PERSON_NAME] ​ Last Name [PERSON_NAME] ​ Email [EMAIL_ADDRE…" at bounding box center [819, 244] width 1297 height 489
click at [518, 365] on div "Profile First Name [PERSON_NAME] ​ Last Name [PERSON_NAME] ​ Email [EMAIL_ADDRE…" at bounding box center [819, 244] width 1297 height 489
click at [525, 187] on div "Profile First Name [PERSON_NAME] ​ Last Name [PERSON_NAME] ​ Email [EMAIL_ADDRE…" at bounding box center [819, 244] width 1297 height 489
click at [52, 153] on div "Analytics" at bounding box center [97, 157] width 104 height 13
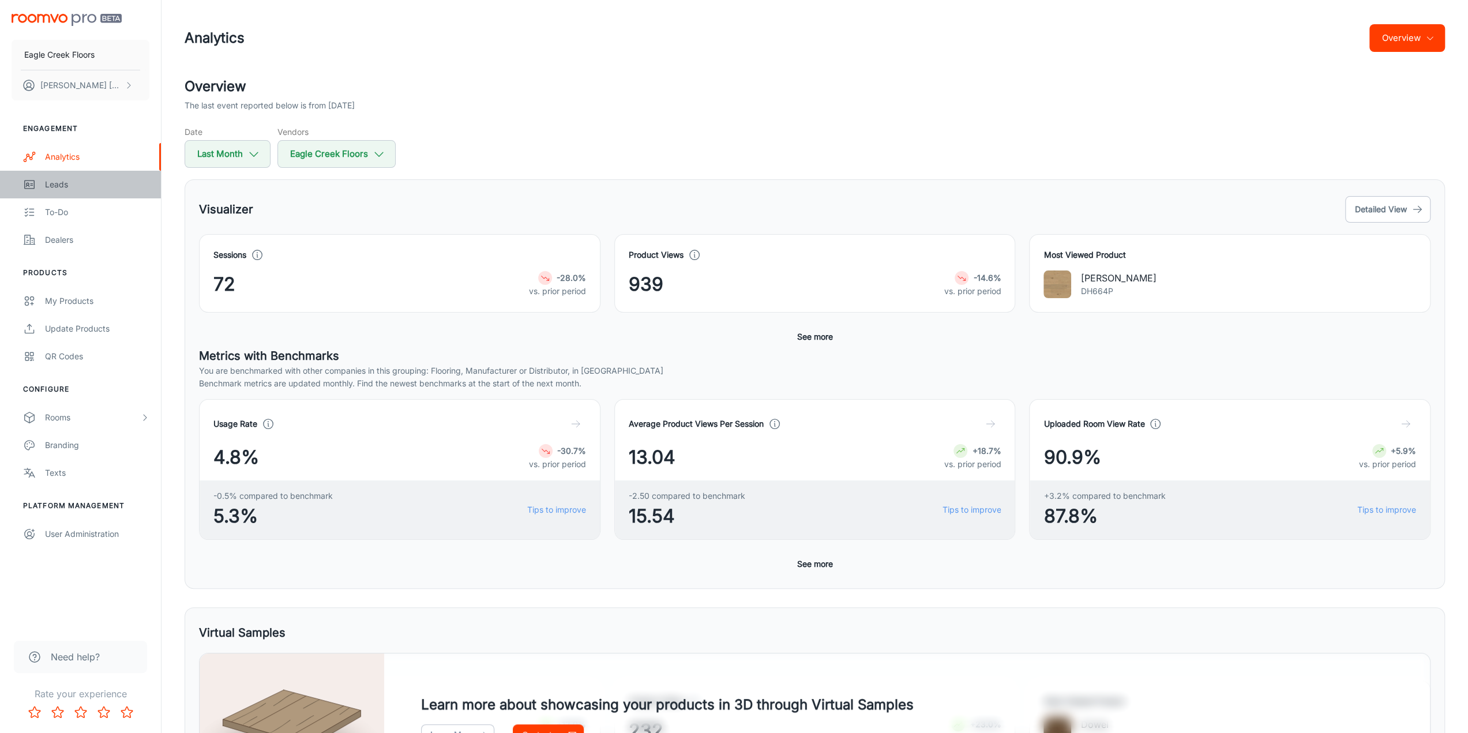
click at [55, 182] on div "Leads" at bounding box center [97, 184] width 104 height 13
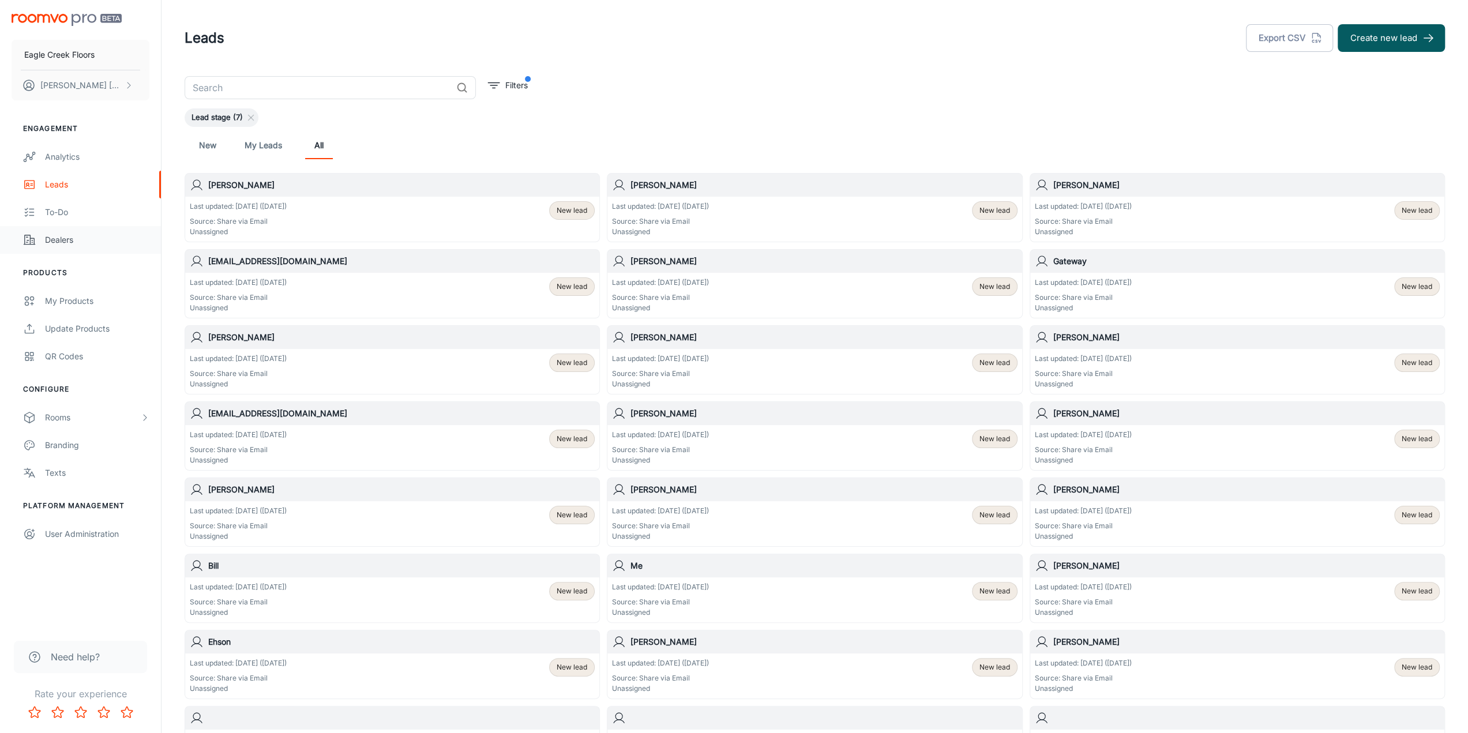
click at [59, 244] on div "Dealers" at bounding box center [97, 240] width 104 height 13
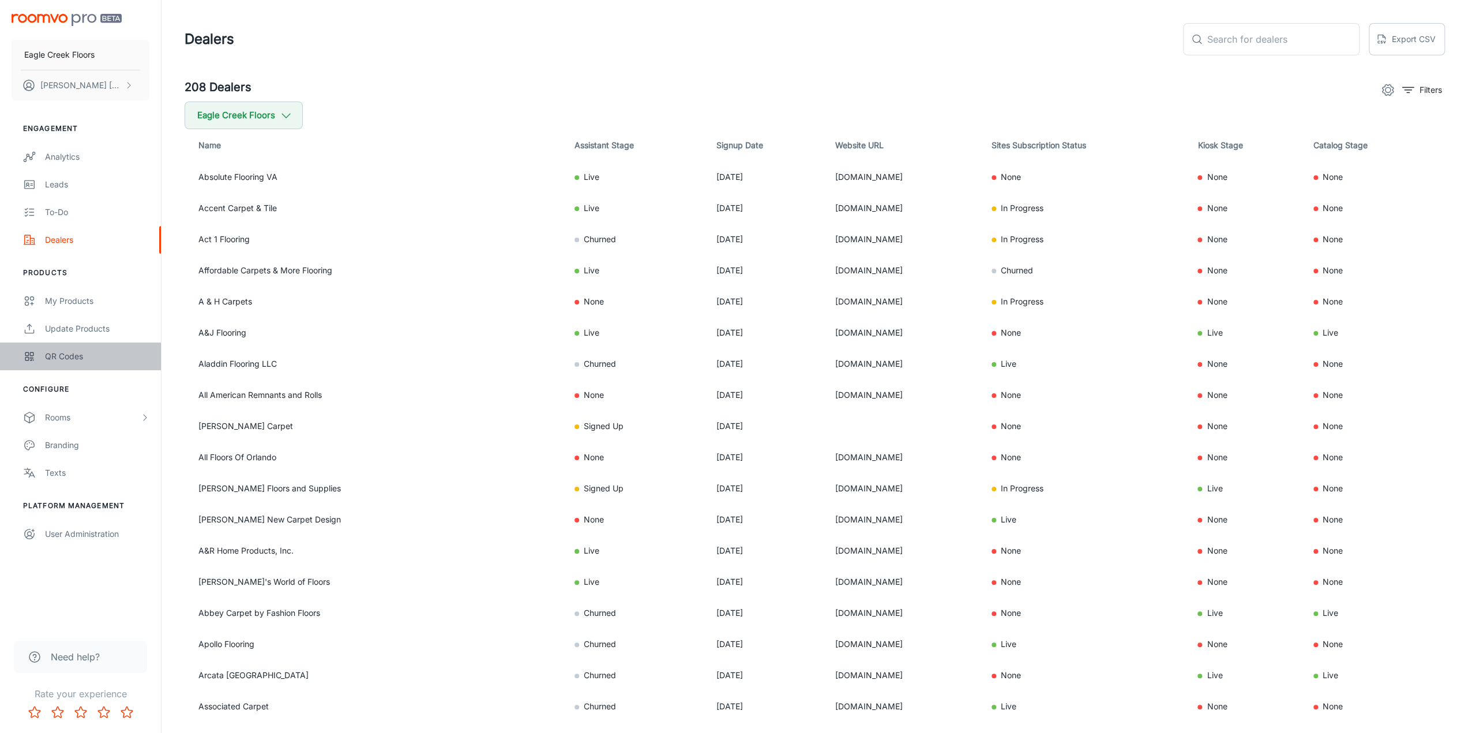
click at [87, 353] on div "QR Codes" at bounding box center [97, 356] width 104 height 13
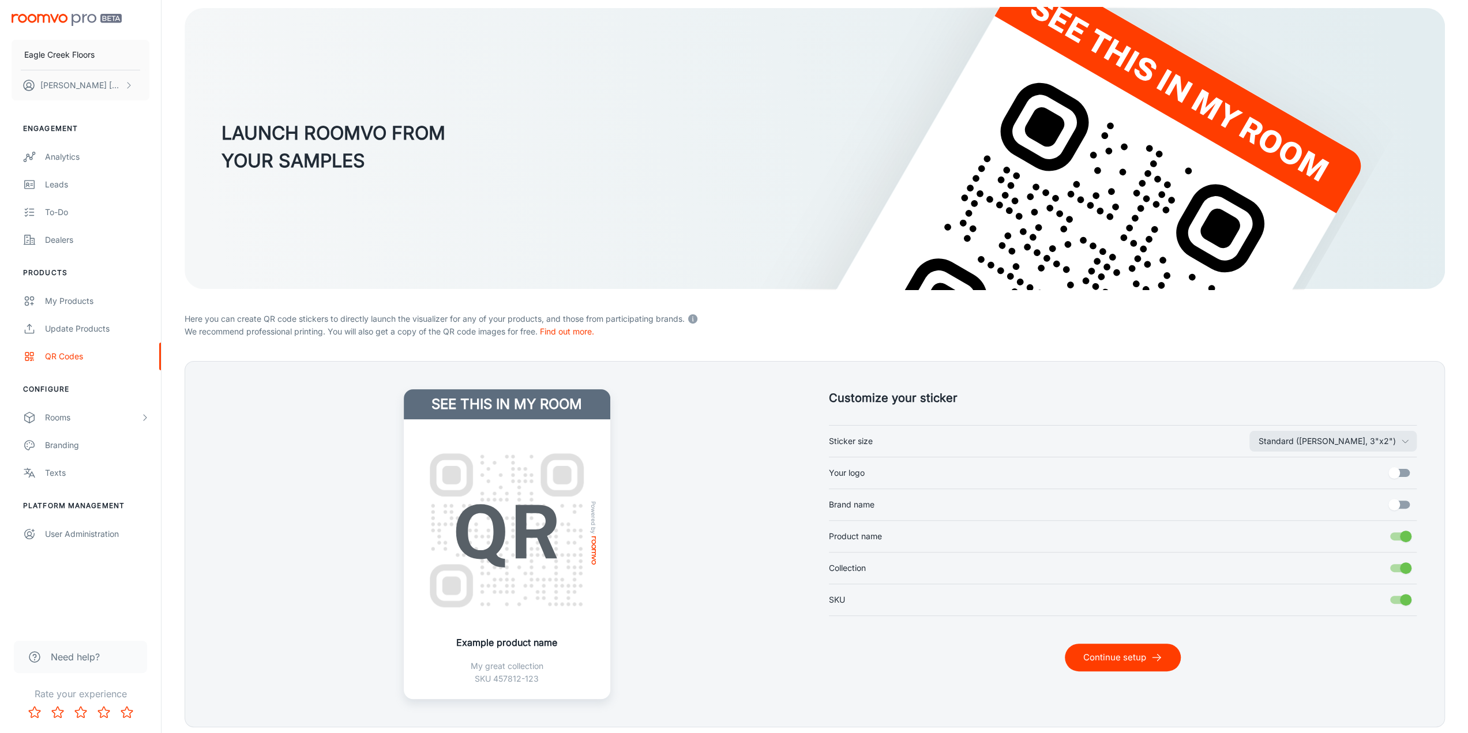
scroll to position [51, 0]
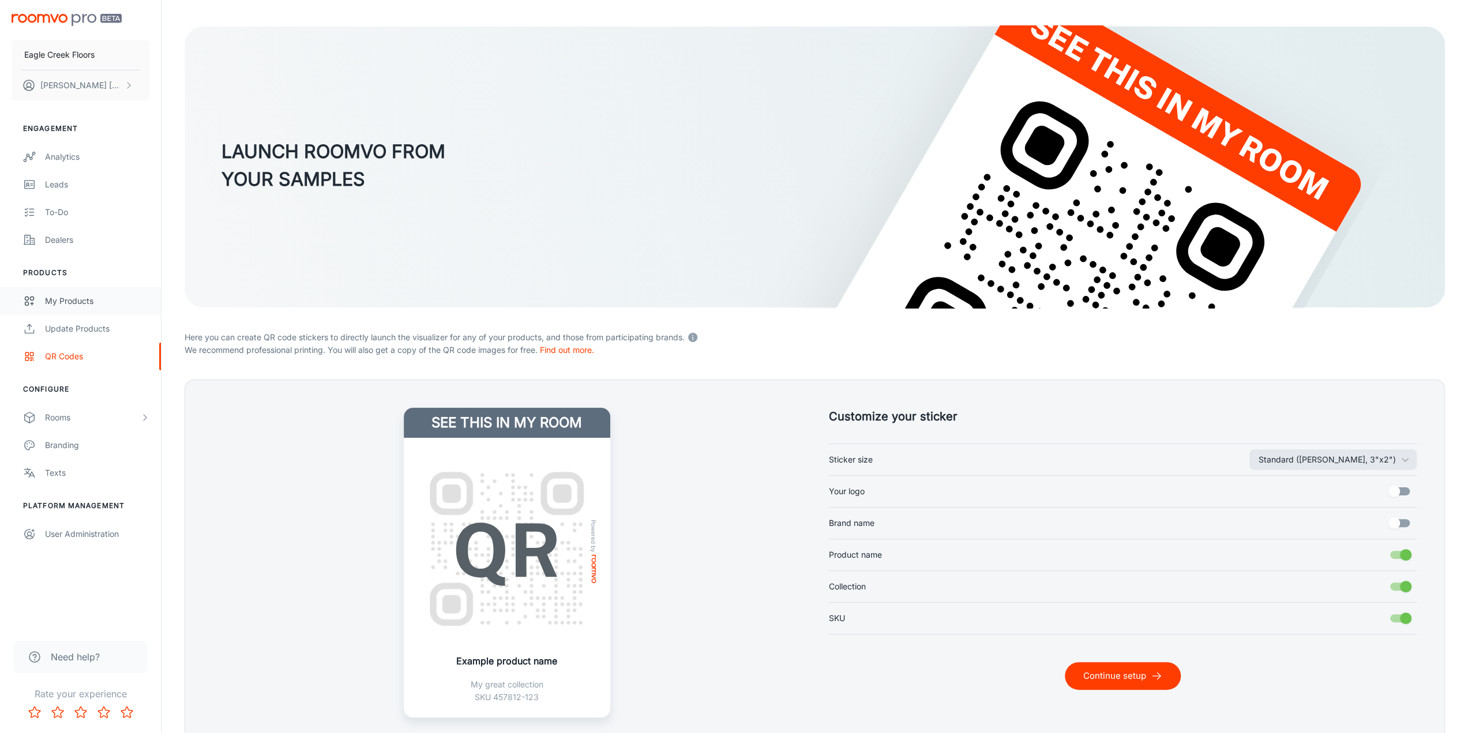
click at [100, 291] on link "My Products" at bounding box center [80, 301] width 161 height 28
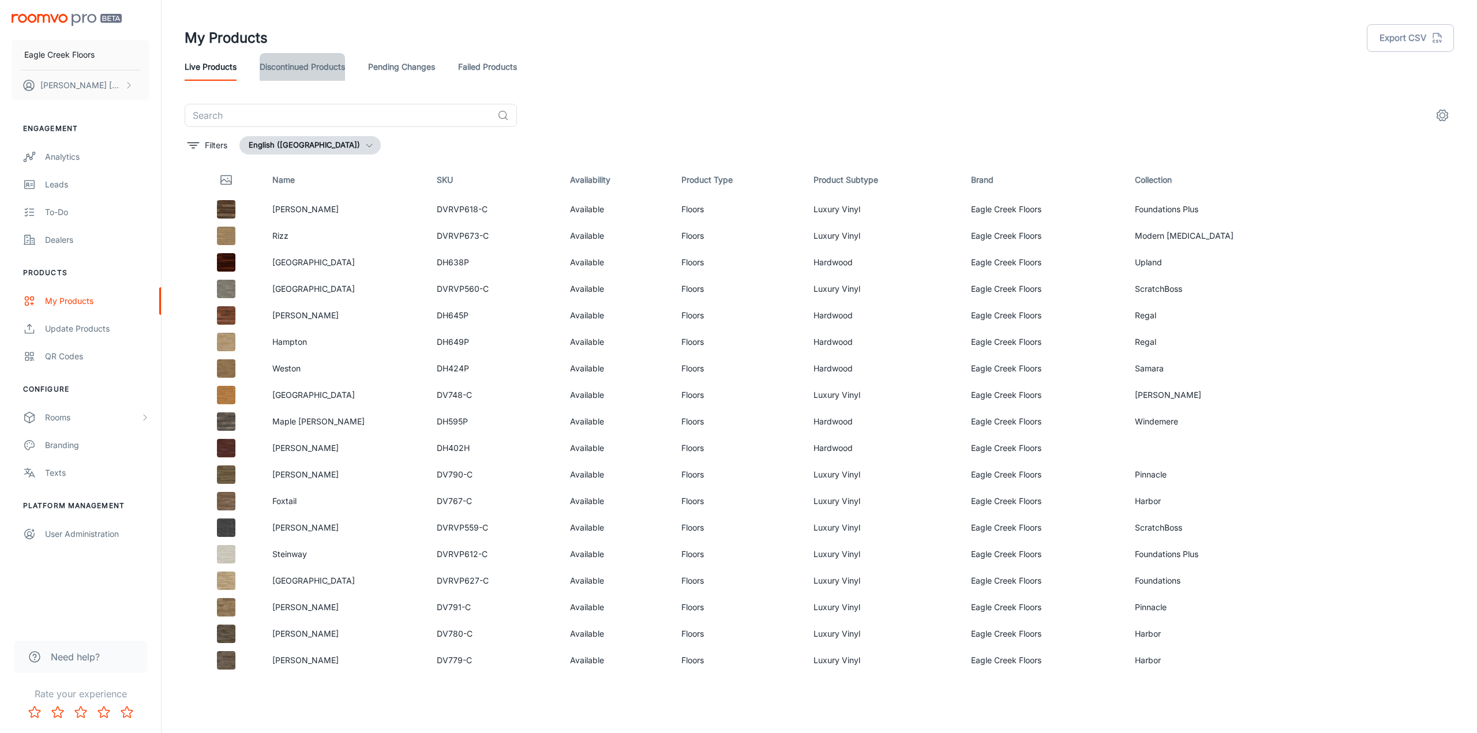
click at [306, 71] on link "Discontinued Products" at bounding box center [302, 67] width 85 height 28
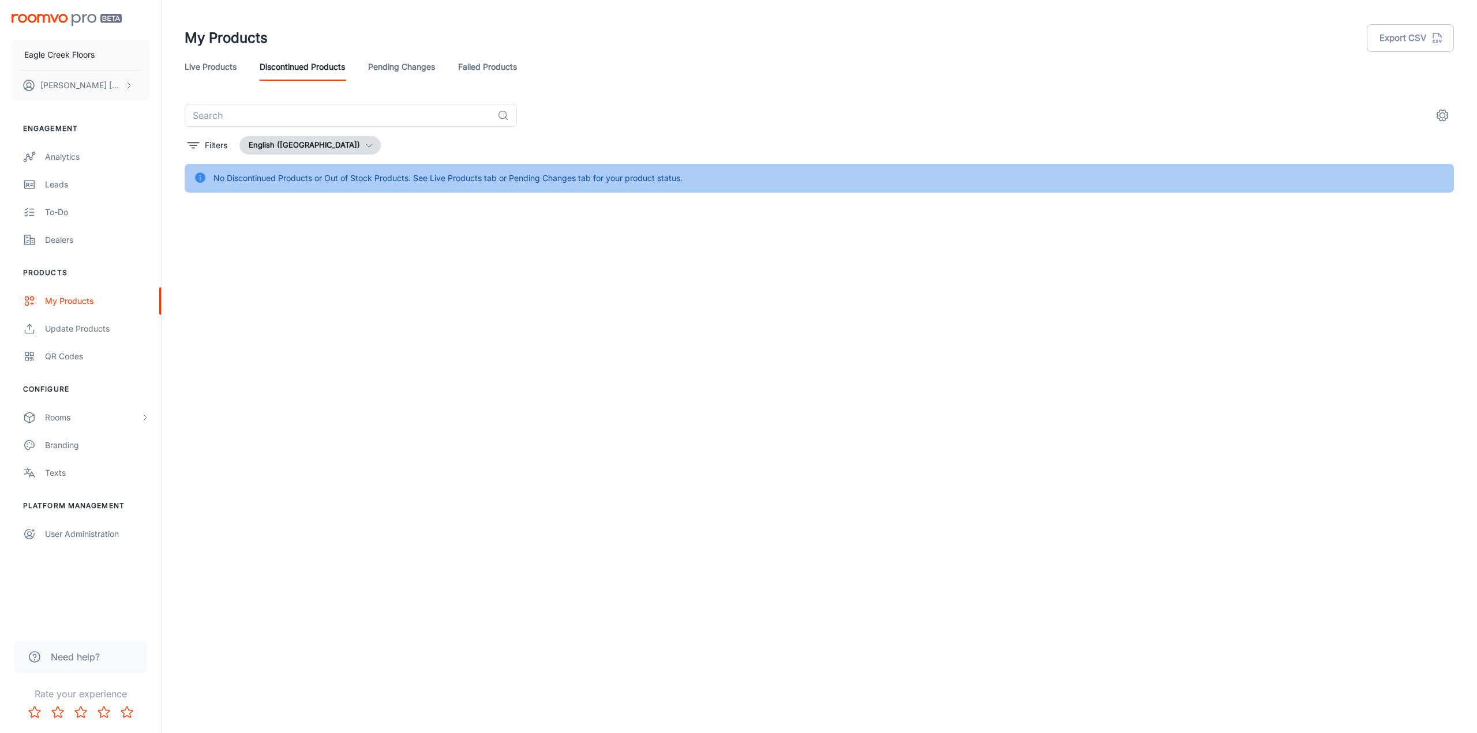
click at [412, 65] on link "Pending Changes" at bounding box center [401, 67] width 67 height 28
click at [476, 65] on link "Failed Products" at bounding box center [487, 67] width 59 height 28
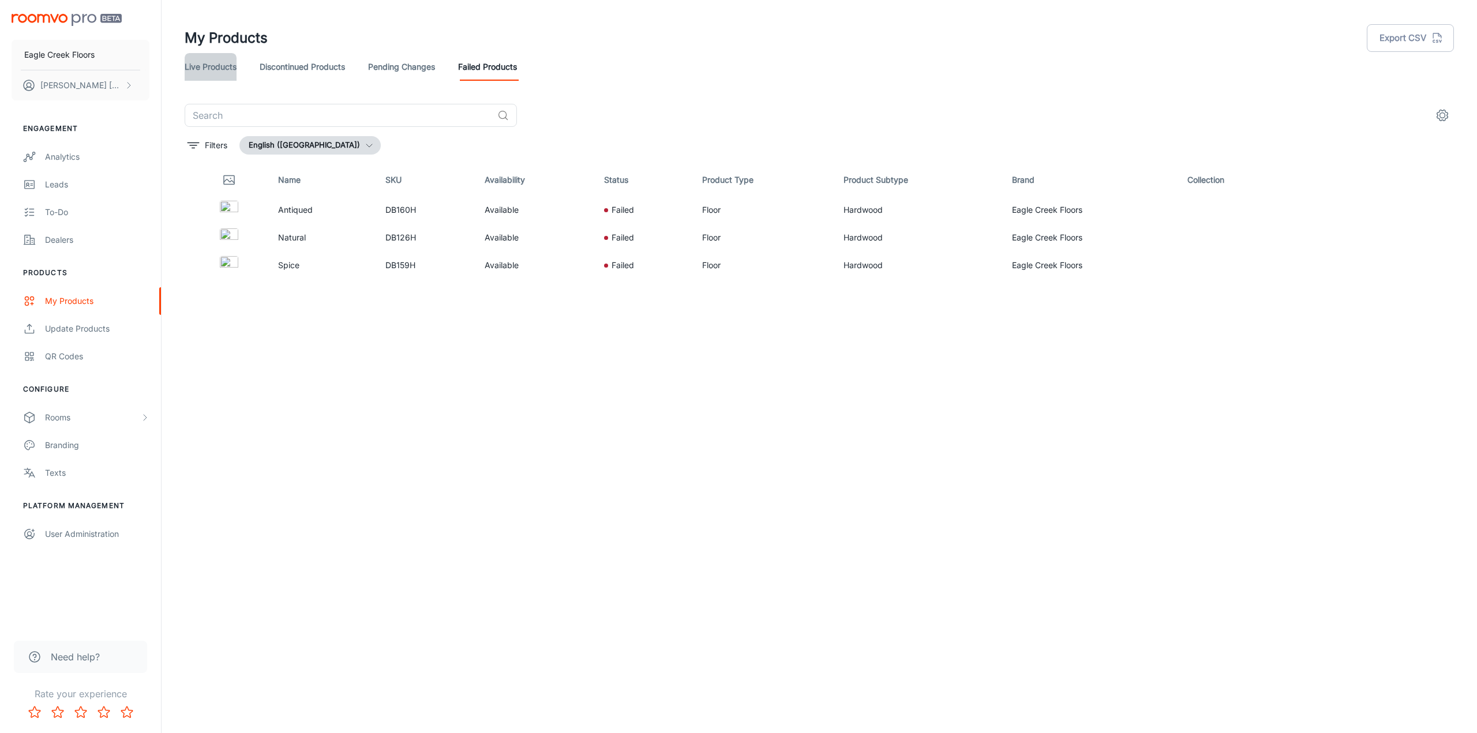
click at [192, 67] on link "Live Products" at bounding box center [211, 67] width 52 height 28
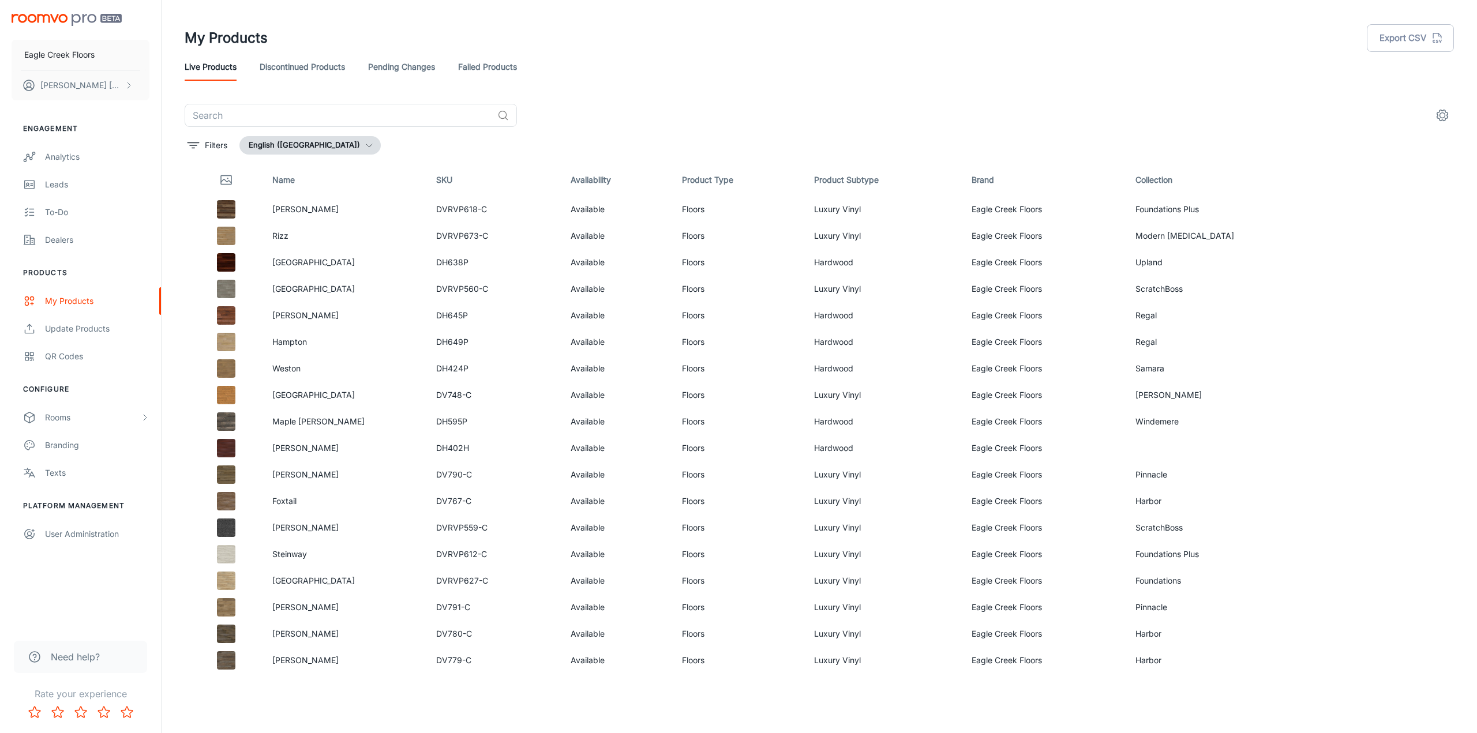
click at [463, 59] on link "Failed Products" at bounding box center [487, 67] width 59 height 28
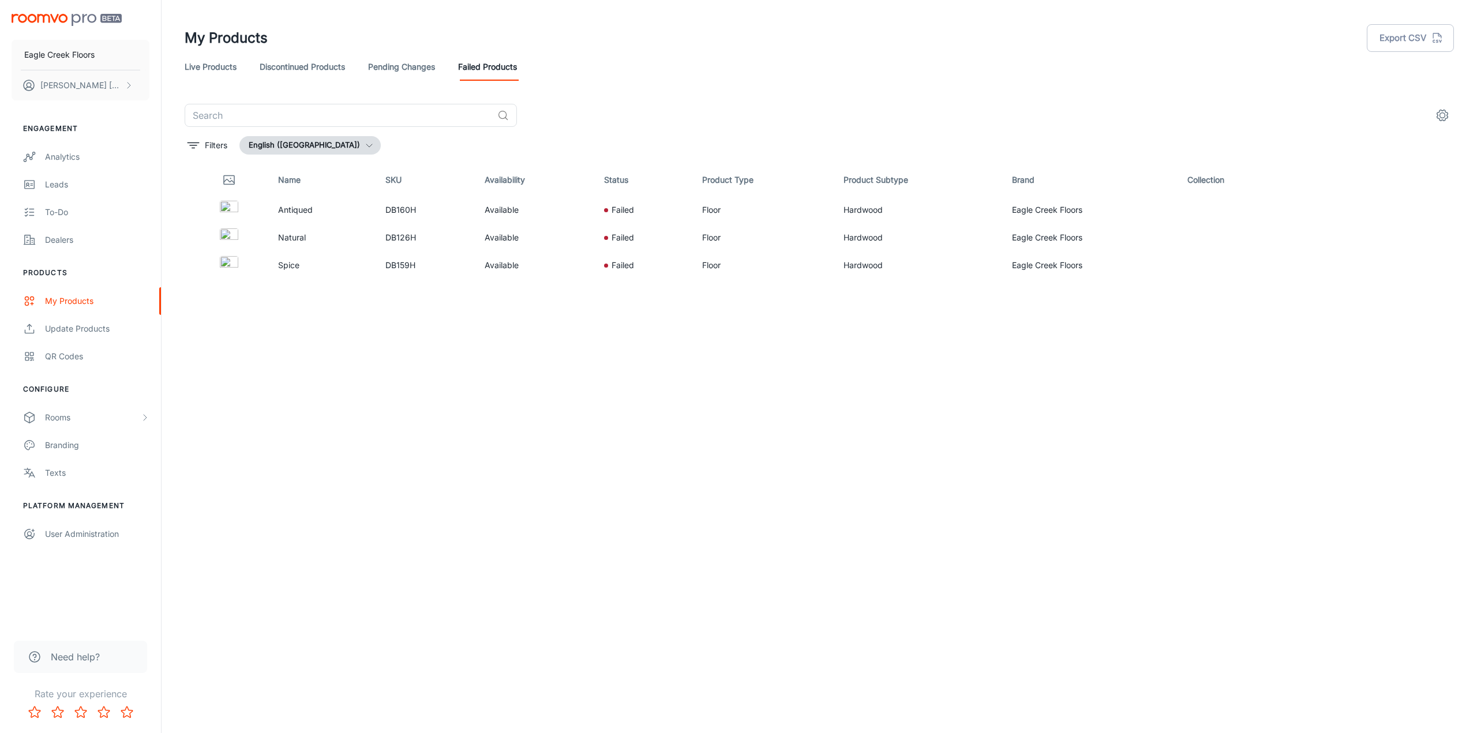
click at [1436, 111] on icon "settings" at bounding box center [1442, 115] width 14 height 14
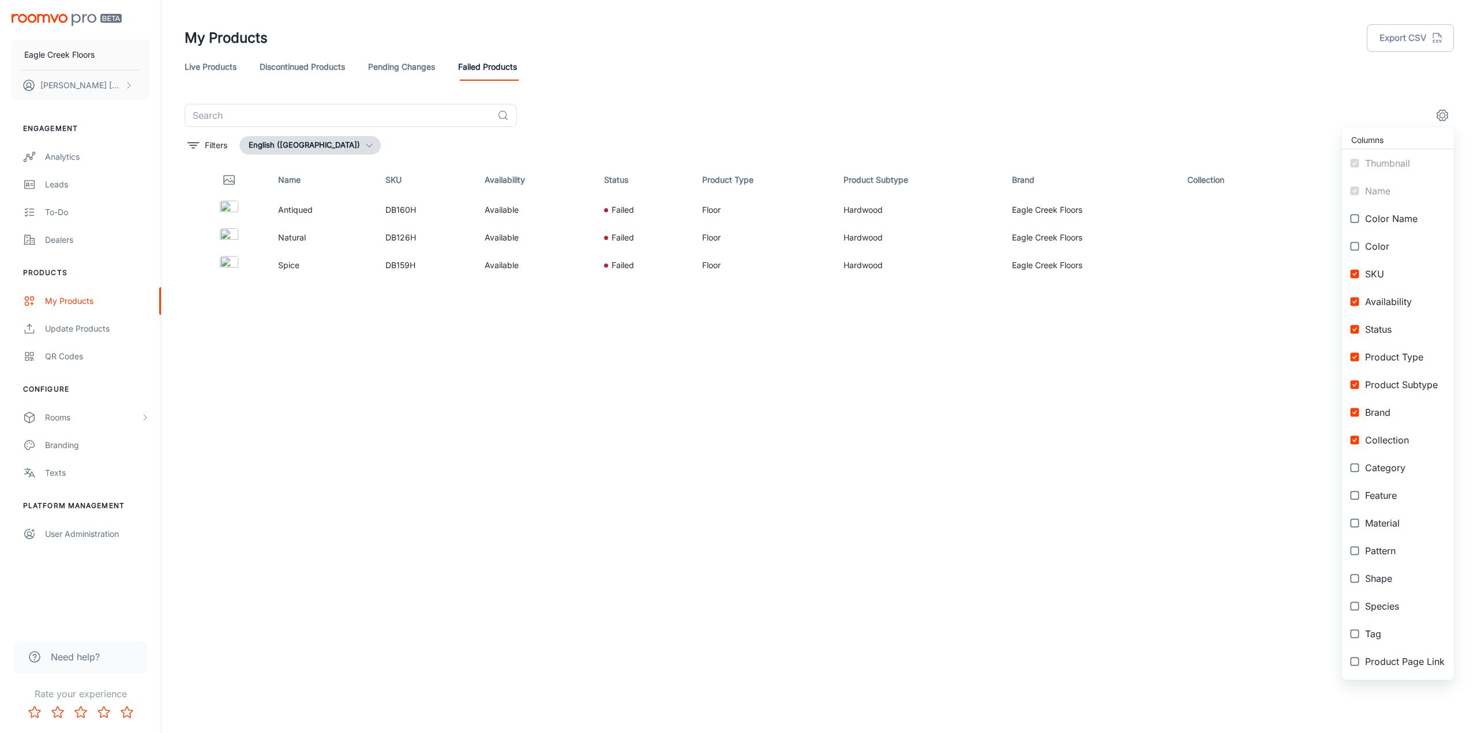
click at [1118, 469] on div at bounding box center [738, 366] width 1477 height 733
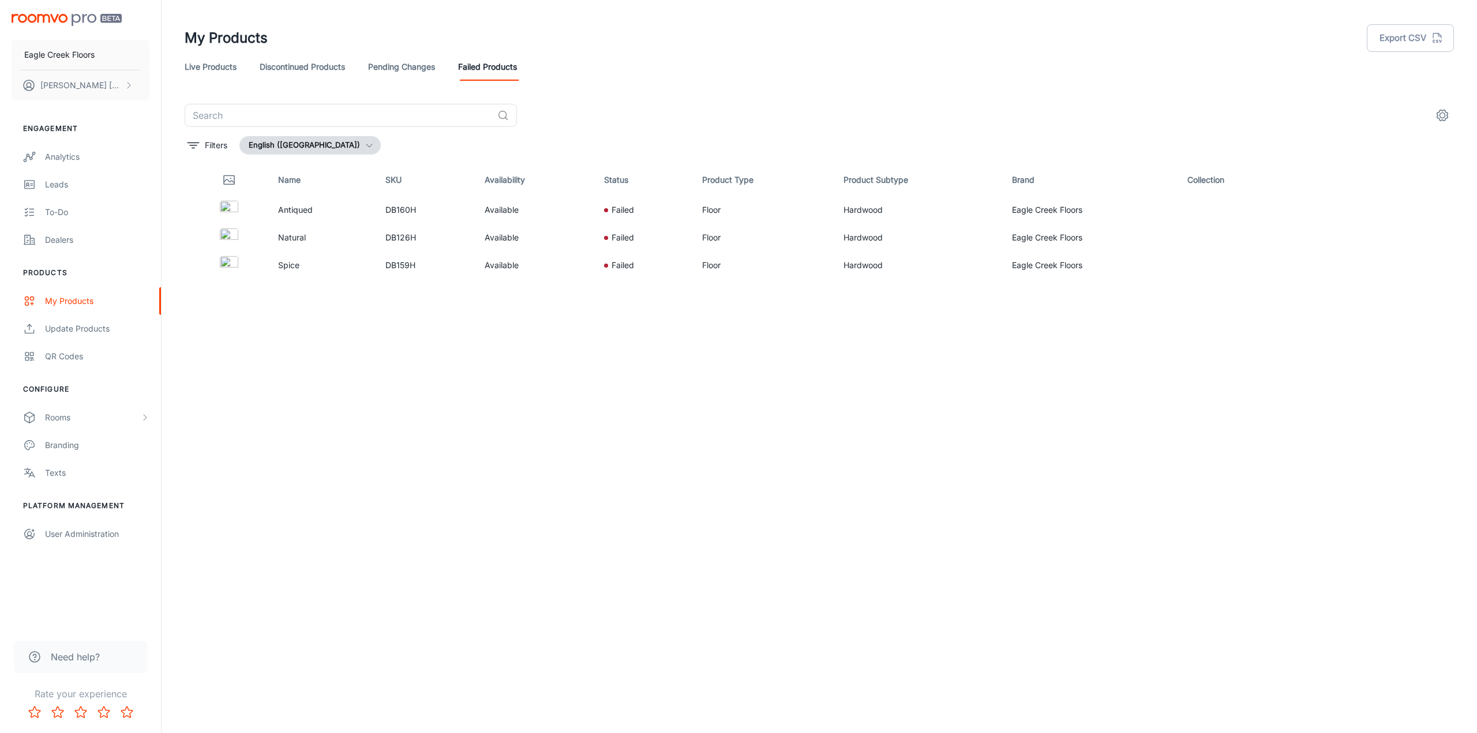
click at [89, 663] on span "Need help?" at bounding box center [75, 657] width 49 height 14
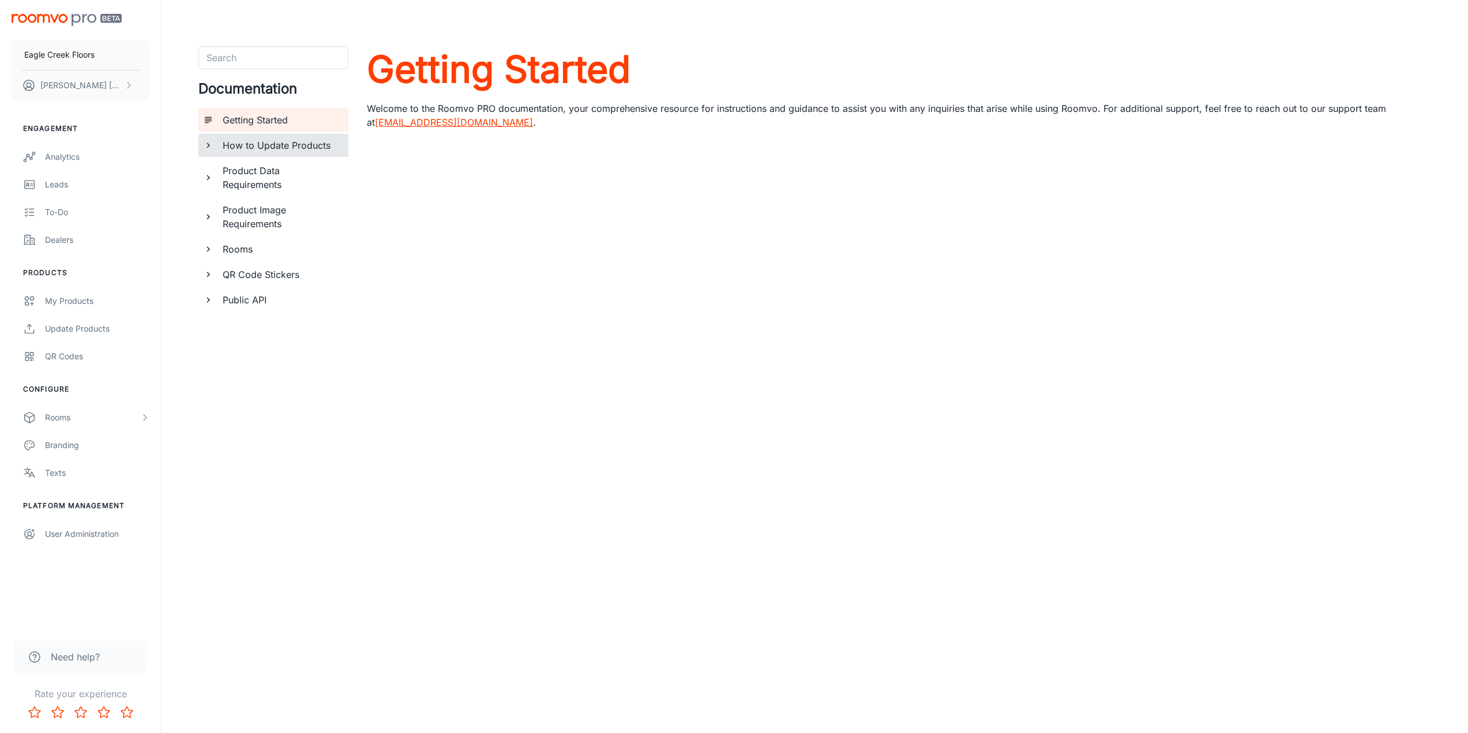
click at [281, 153] on div "How to Update Products" at bounding box center [281, 145] width 126 height 23
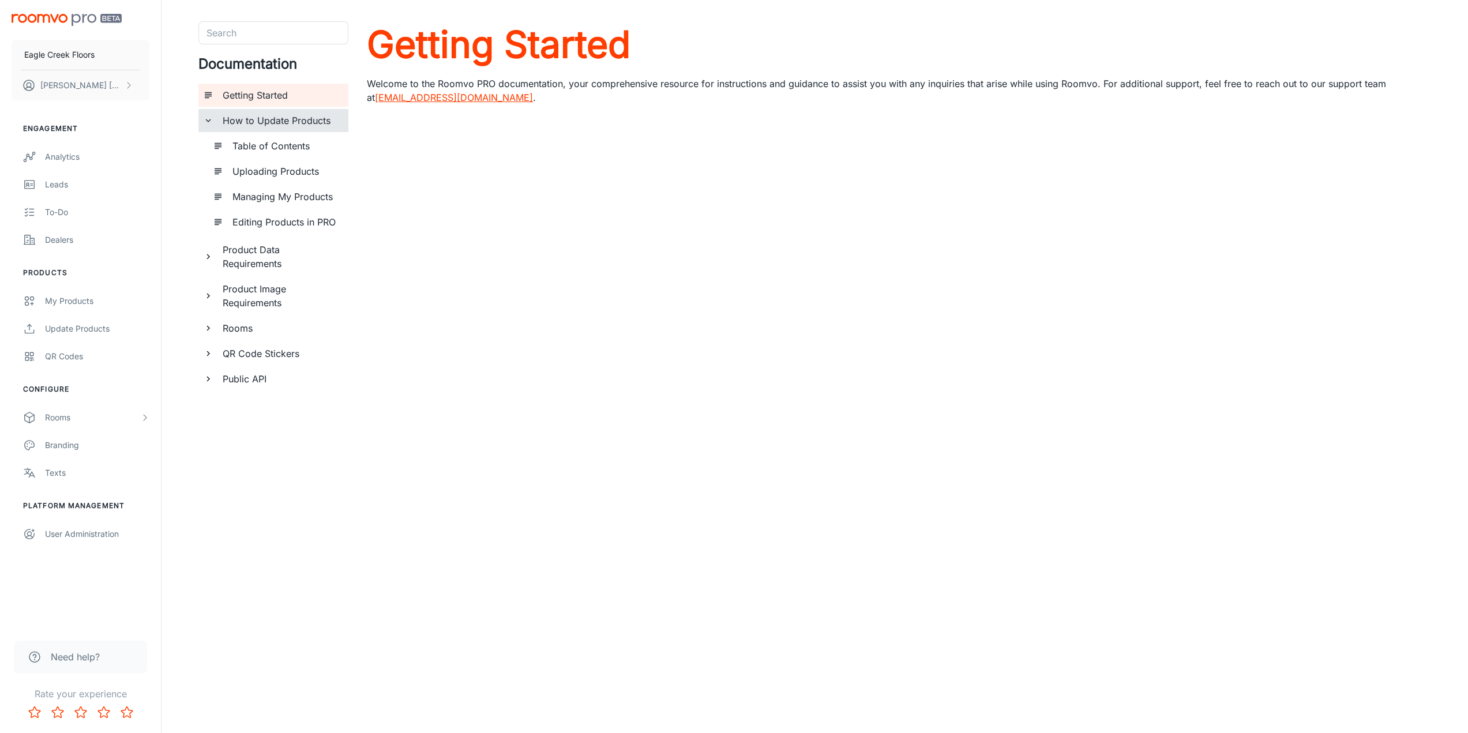
scroll to position [45, 0]
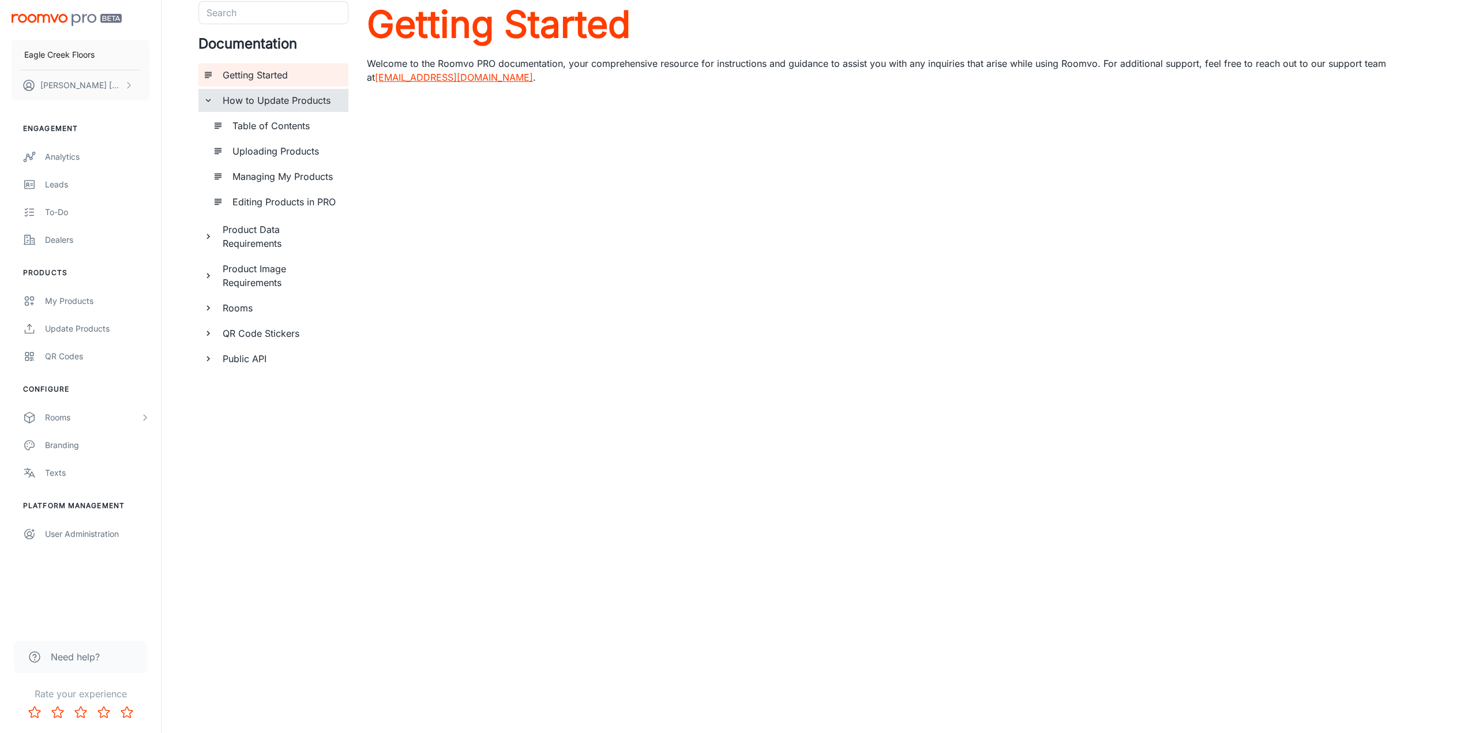
click at [258, 250] on div "Product Data Requirements" at bounding box center [281, 236] width 126 height 37
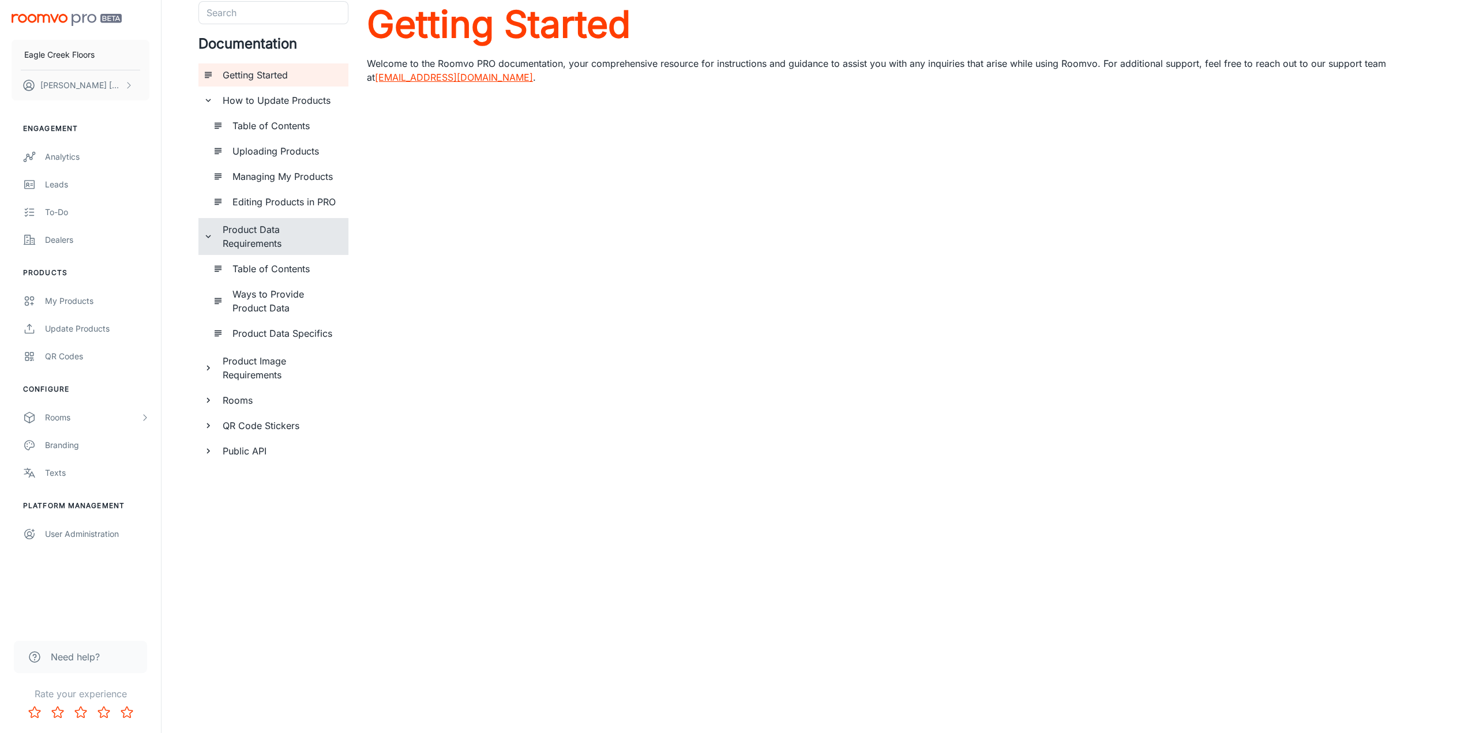
click at [269, 273] on h6 "Table of Contents" at bounding box center [285, 269] width 107 height 14
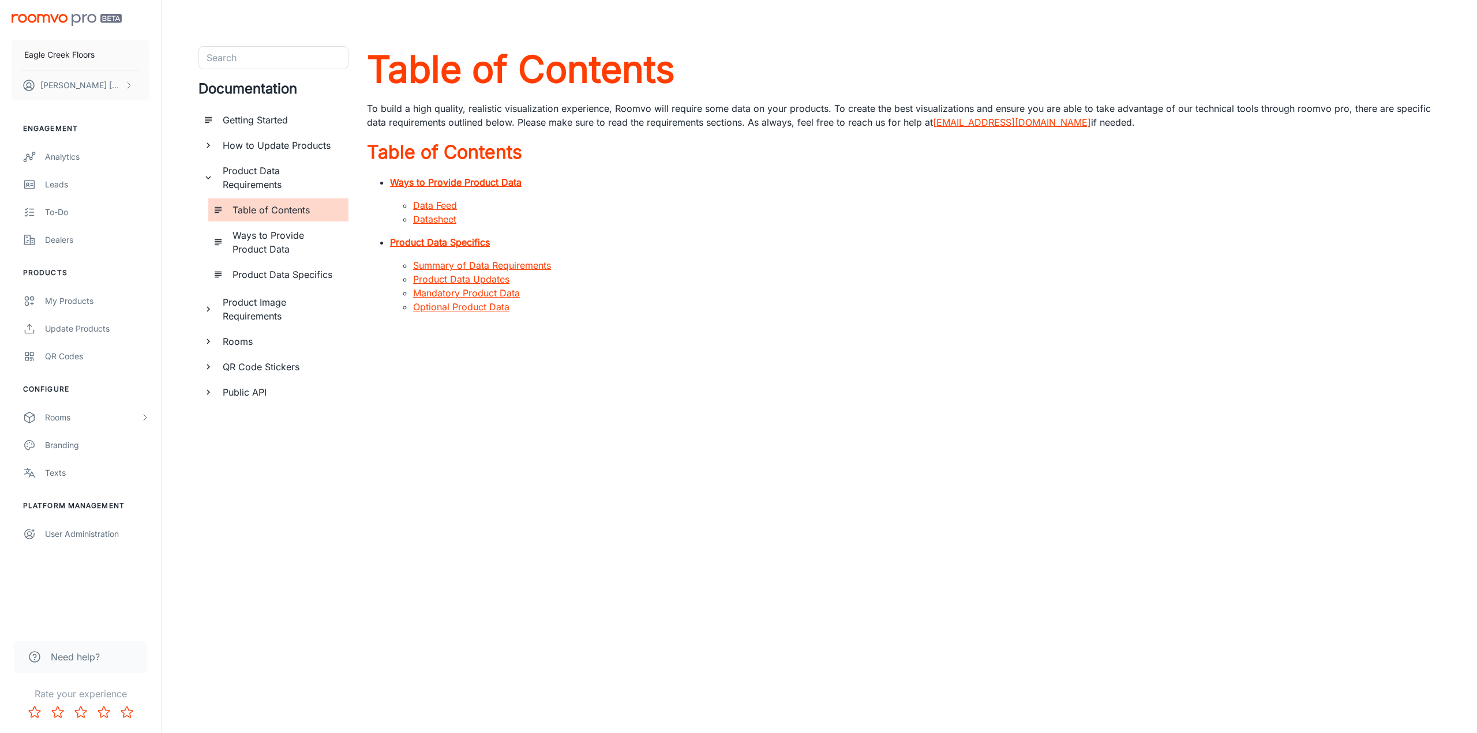
click at [272, 172] on h6 "Product Data Requirements" at bounding box center [281, 178] width 117 height 28
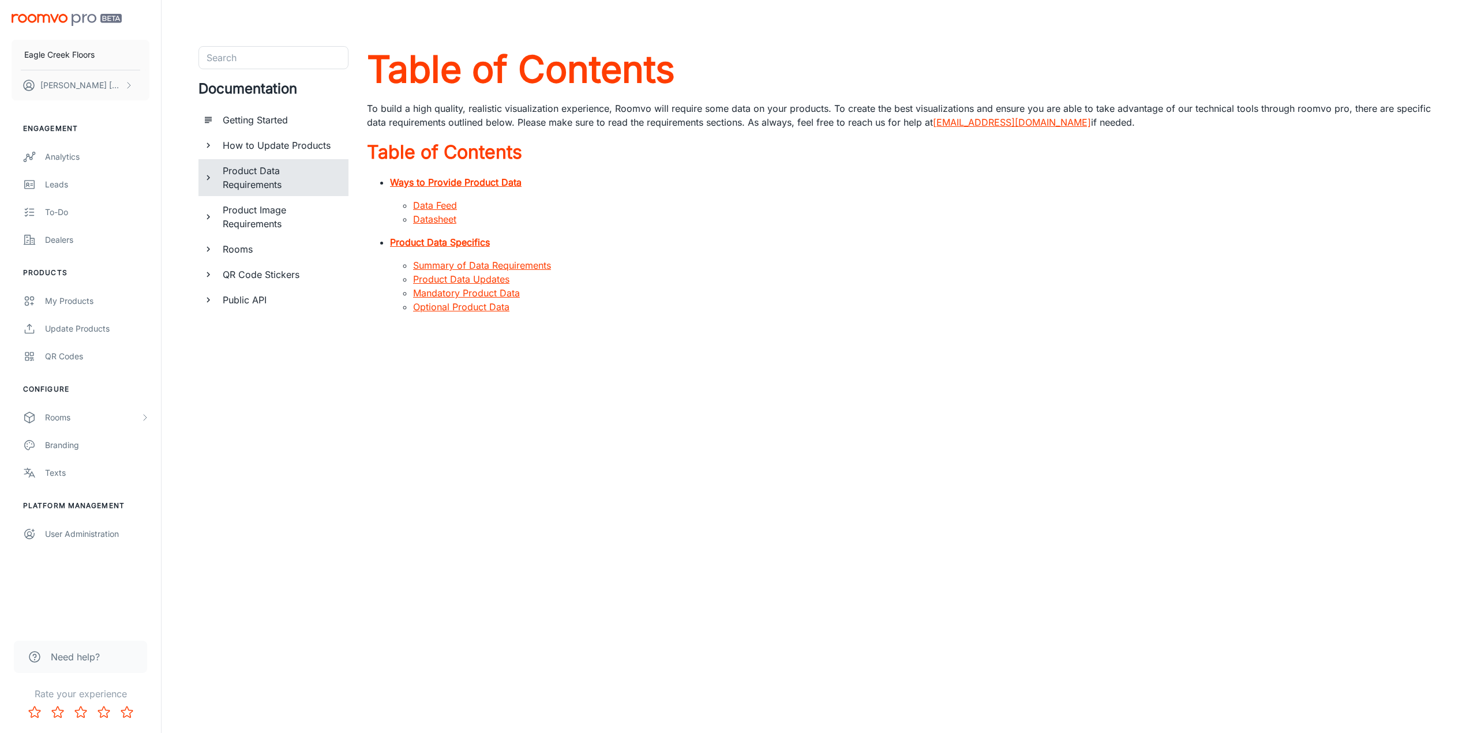
click at [258, 170] on h6 "Product Data Requirements" at bounding box center [281, 178] width 117 height 28
click at [290, 253] on h6 "Ways to Provide Product Data" at bounding box center [285, 242] width 107 height 28
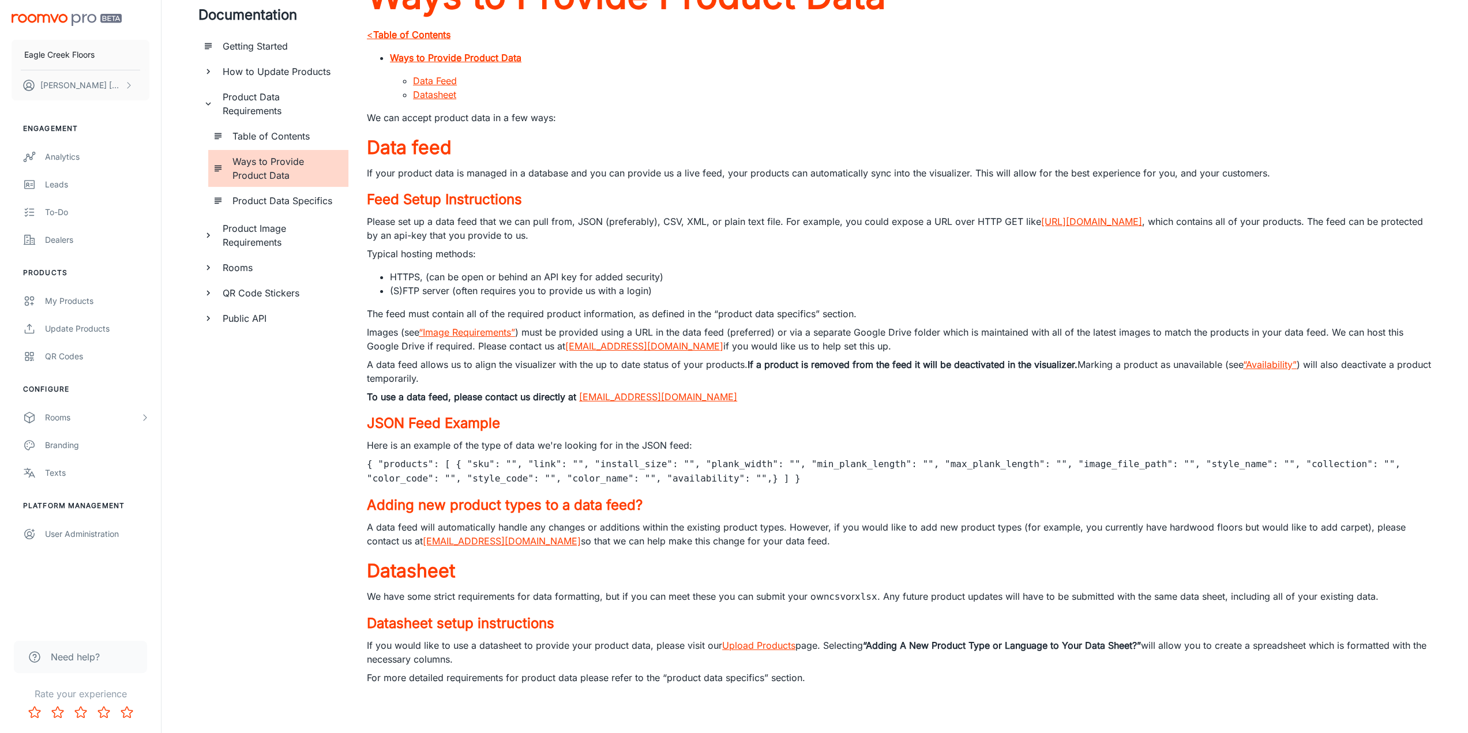
scroll to position [16, 0]
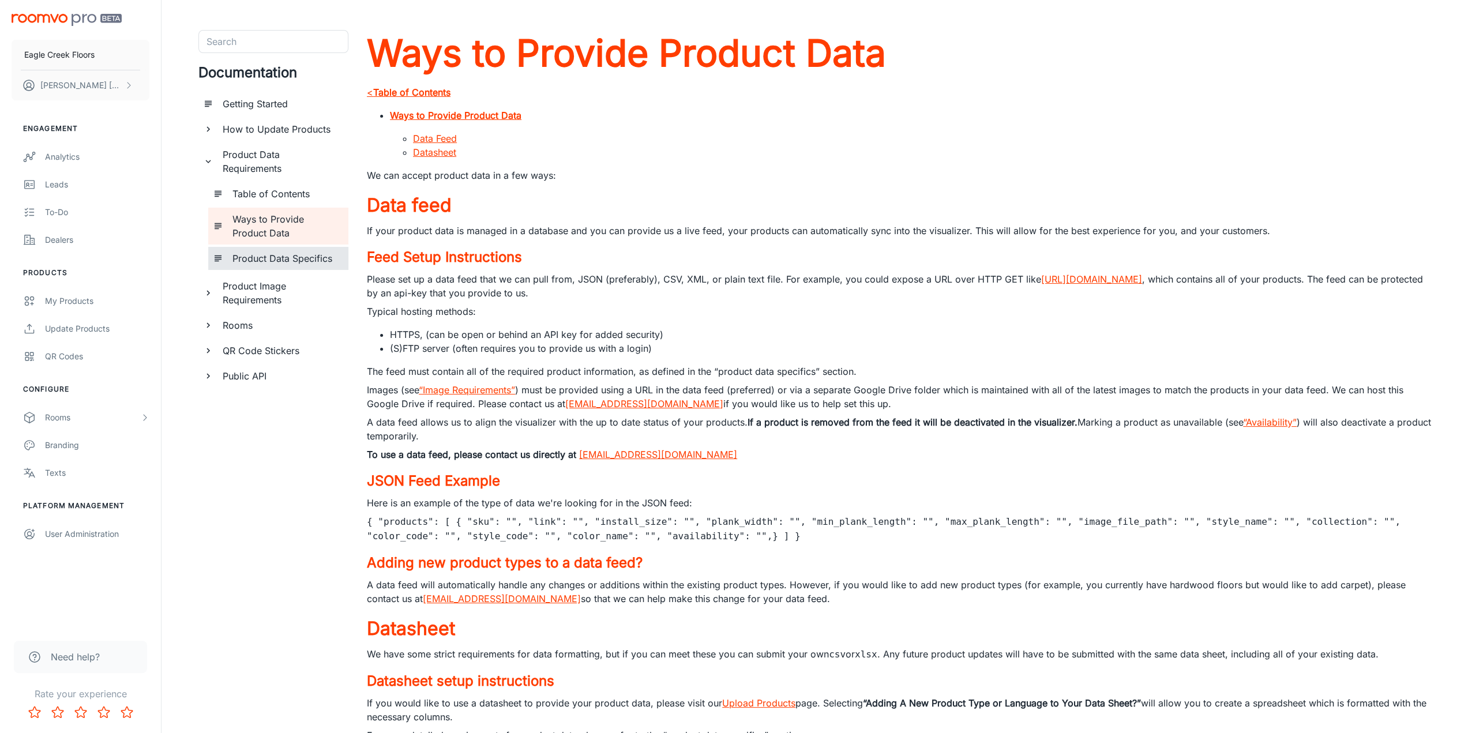
click at [262, 260] on h6 "Product Data Specifics" at bounding box center [285, 259] width 107 height 14
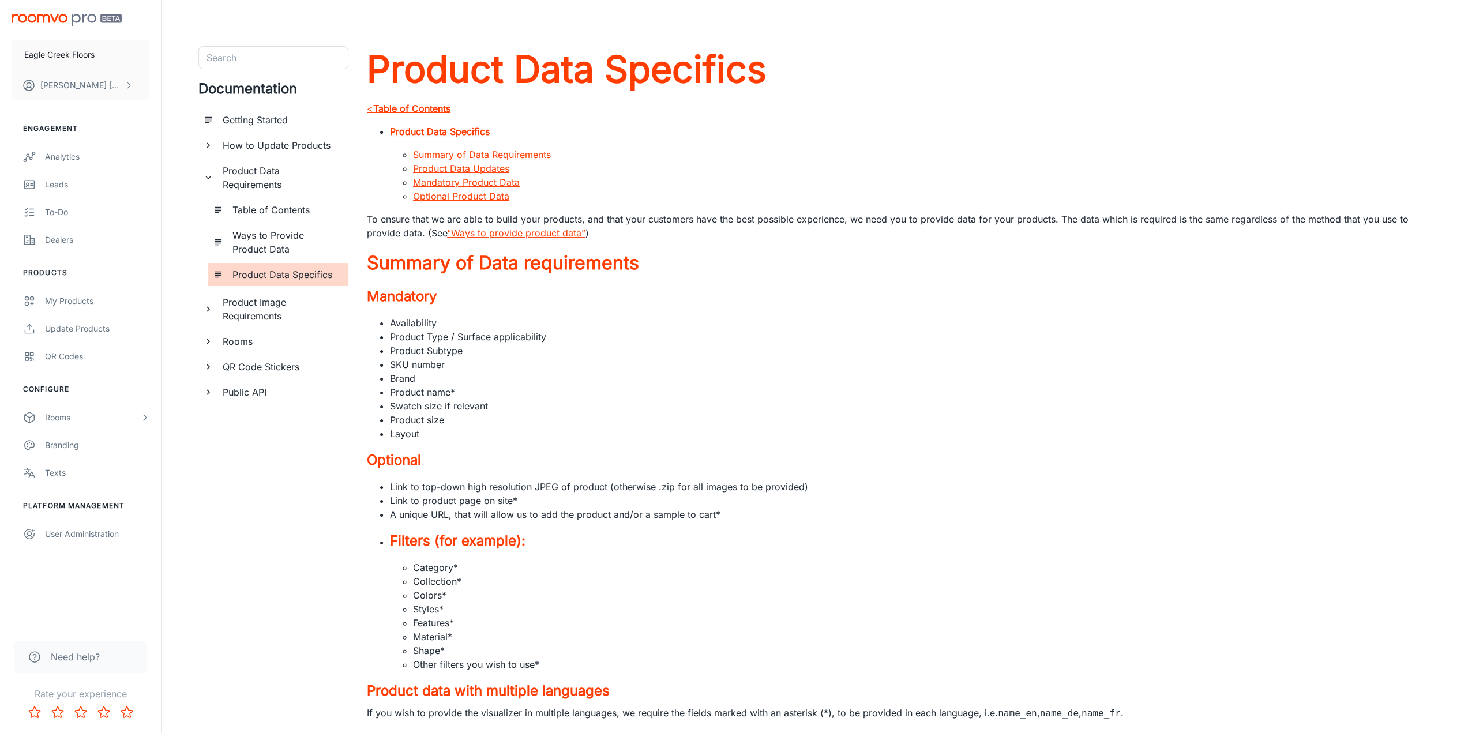
click at [273, 302] on h6 "Product Image Requirements" at bounding box center [281, 309] width 117 height 28
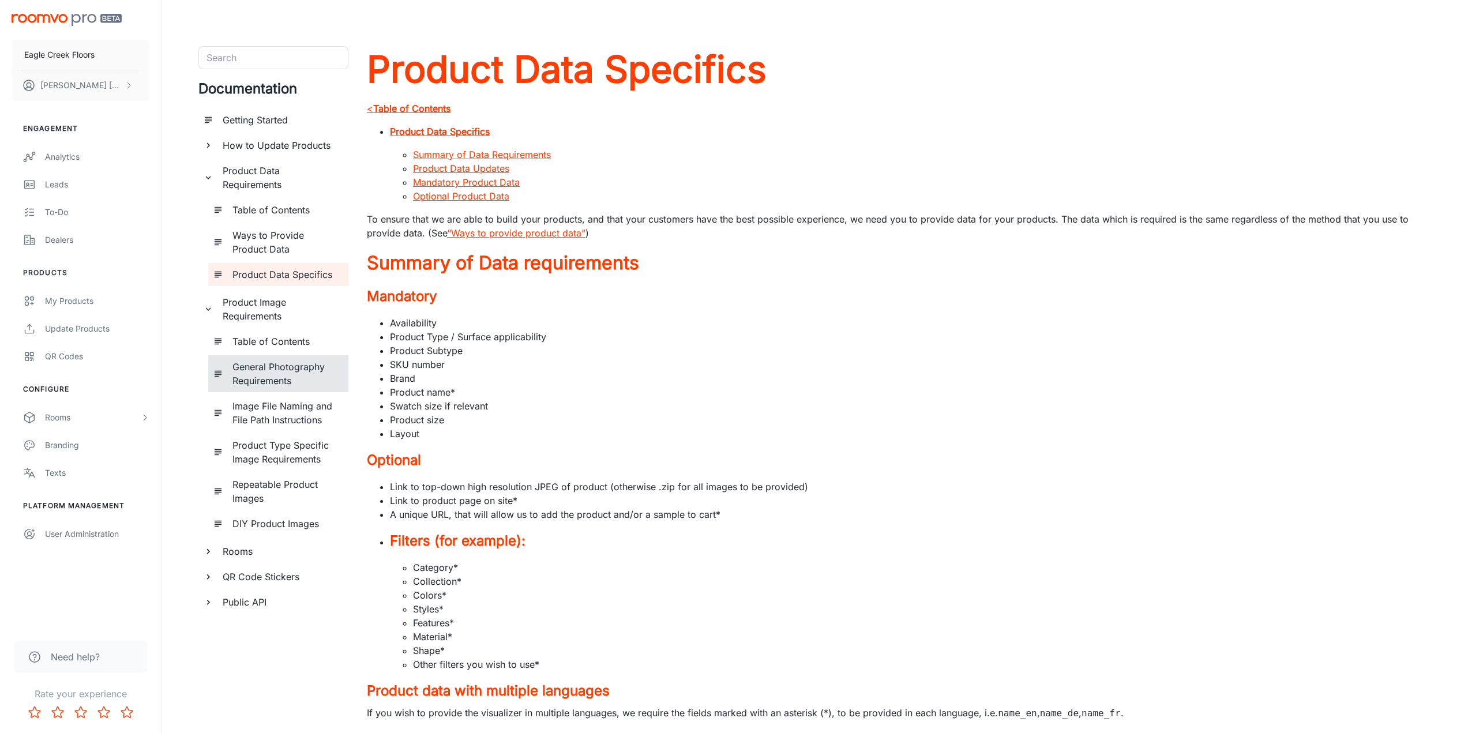
click at [284, 382] on h6 "General Photography Requirements" at bounding box center [285, 374] width 107 height 28
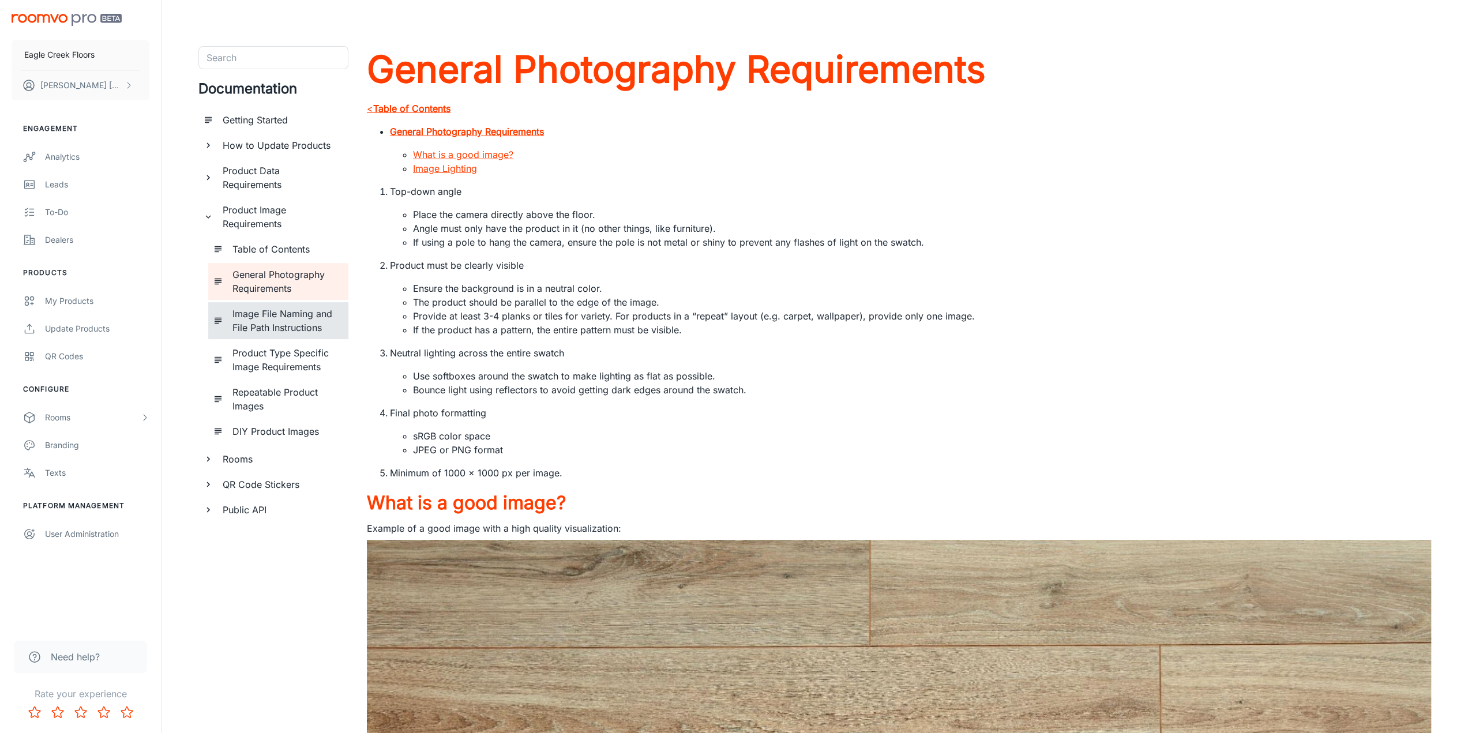
click at [290, 332] on h6 "Image File Naming and File Path Instructions" at bounding box center [285, 321] width 107 height 28
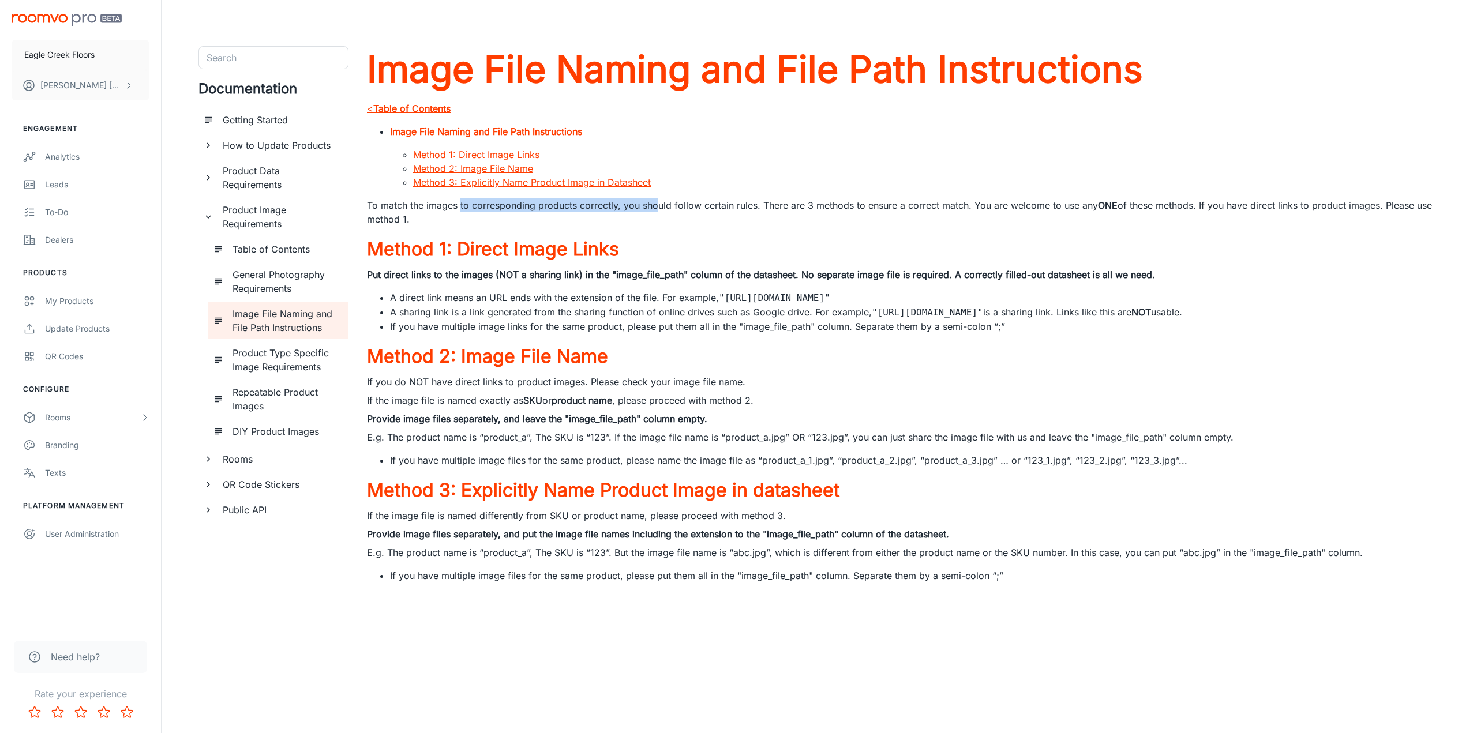
drag, startPoint x: 460, startPoint y: 206, endPoint x: 656, endPoint y: 204, distance: 196.1
click at [656, 204] on p "To match the images to corresponding products correctly, you should follow cert…" at bounding box center [903, 212] width 1073 height 28
drag, startPoint x: 923, startPoint y: 204, endPoint x: 1005, endPoint y: 202, distance: 82.5
click at [1005, 202] on p "To match the images to corresponding products correctly, you should follow cert…" at bounding box center [903, 212] width 1073 height 28
drag, startPoint x: 1118, startPoint y: 205, endPoint x: 1201, endPoint y: 201, distance: 83.2
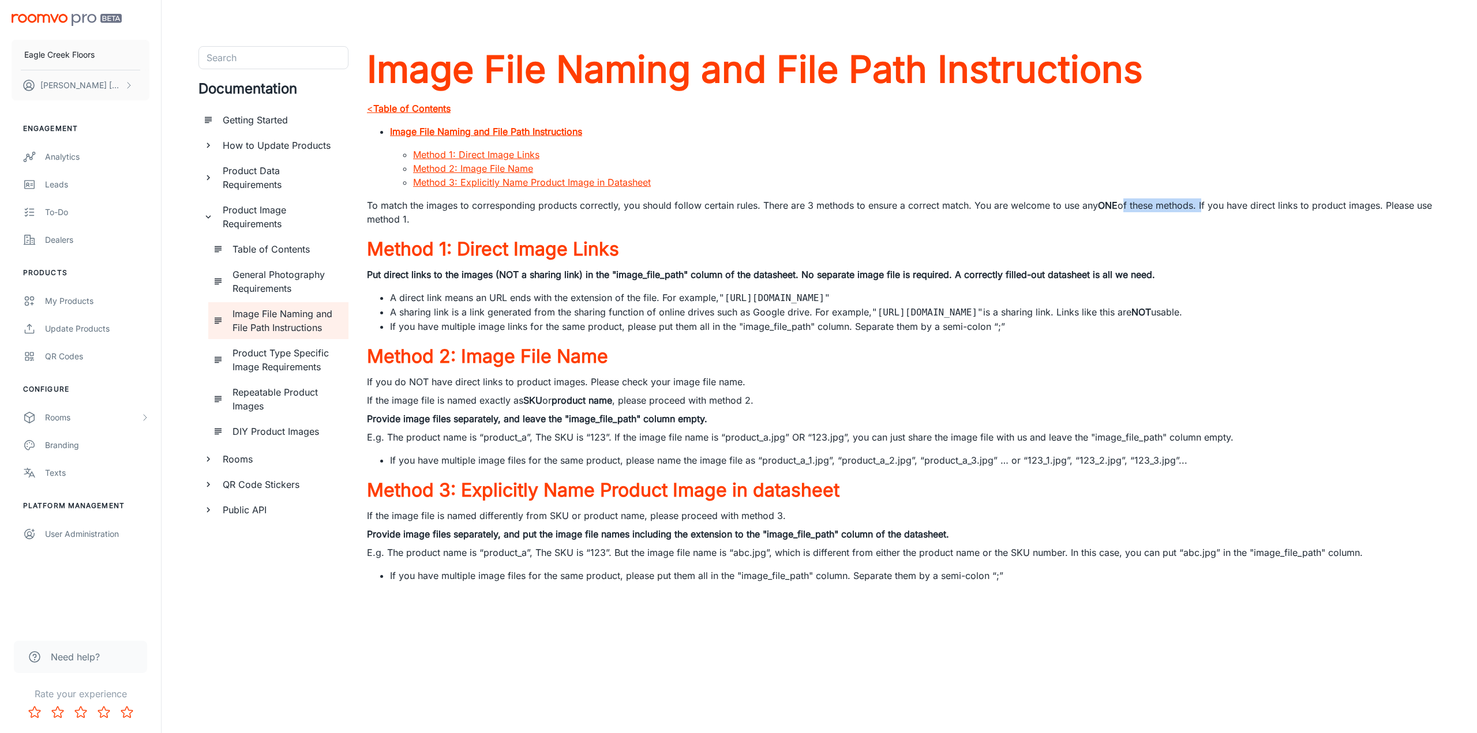
click at [1201, 201] on p "To match the images to corresponding products correctly, you should follow cert…" at bounding box center [903, 212] width 1073 height 28
click at [504, 274] on strong "Put direct links to the images (NOT a sharing link) in the "image_file_path" co…" at bounding box center [761, 275] width 788 height 12
drag, startPoint x: 410, startPoint y: 275, endPoint x: 836, endPoint y: 273, distance: 426.3
click at [836, 273] on strong "Put direct links to the images (NOT a sharing link) in the "image_file_path" co…" at bounding box center [761, 275] width 788 height 12
click at [576, 296] on li "A direct link means an URL ends with the extension of the file. For example, "[…" at bounding box center [915, 298] width 1050 height 14
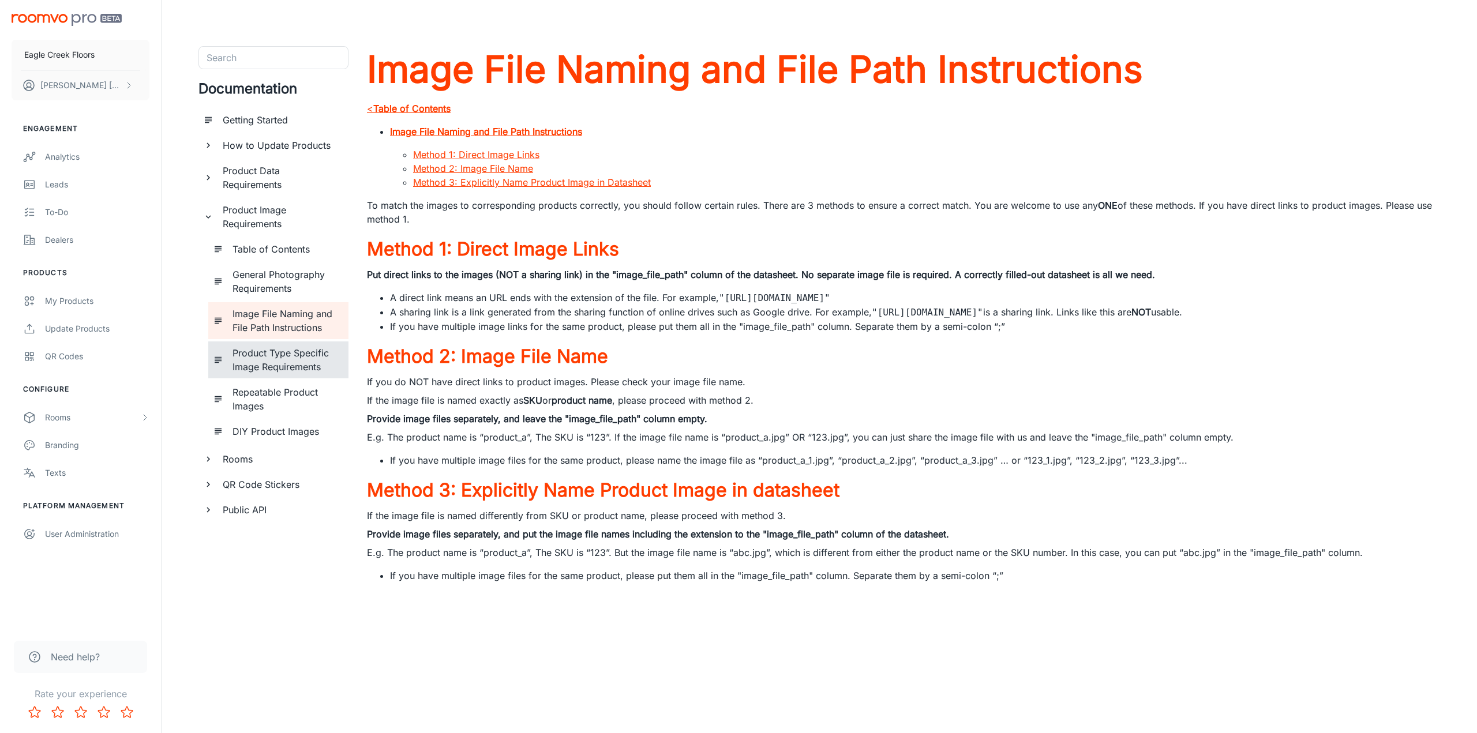
click at [274, 362] on h6 "Product Type Specific Image Requirements" at bounding box center [285, 360] width 107 height 28
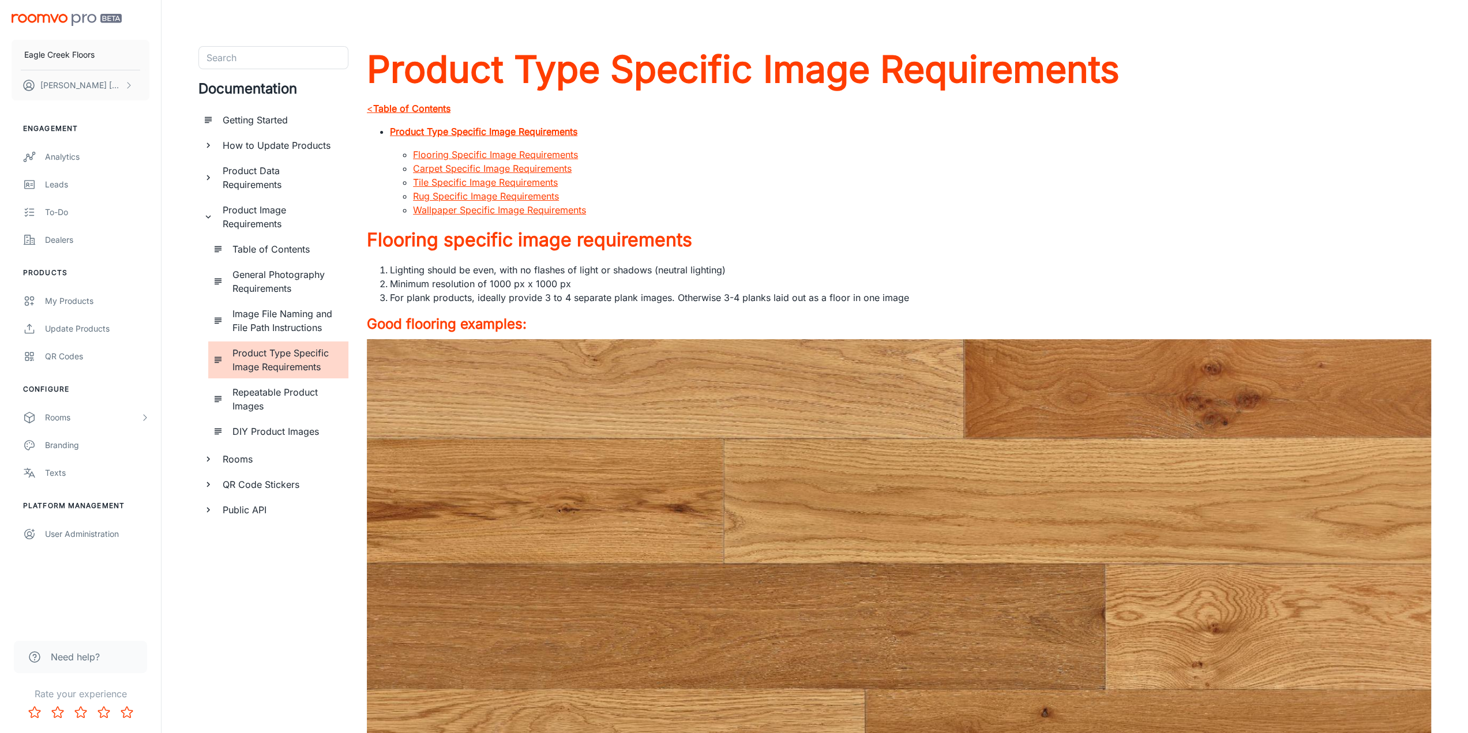
click at [262, 397] on h6 "Repeatable Product Images" at bounding box center [285, 399] width 107 height 28
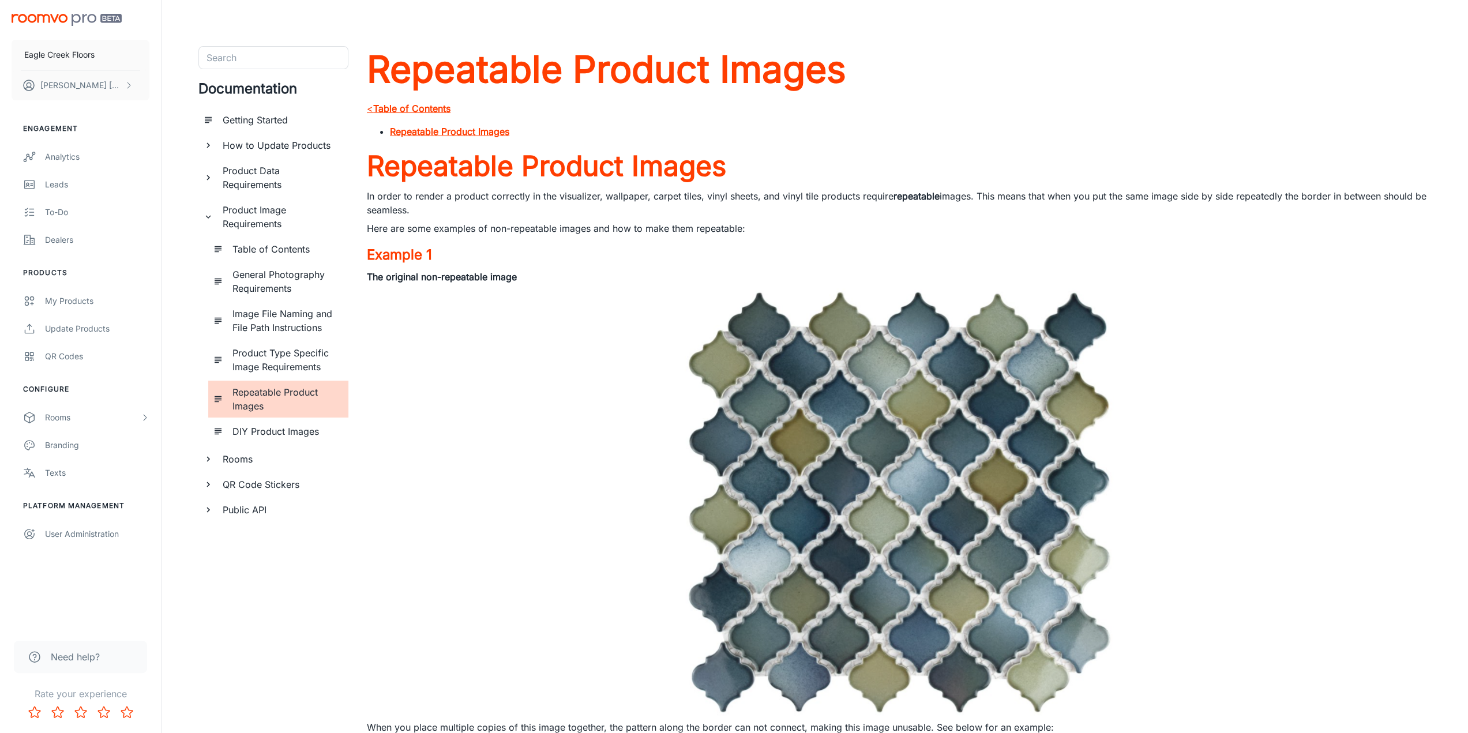
click at [298, 425] on h6 "DIY Product Images" at bounding box center [285, 432] width 107 height 14
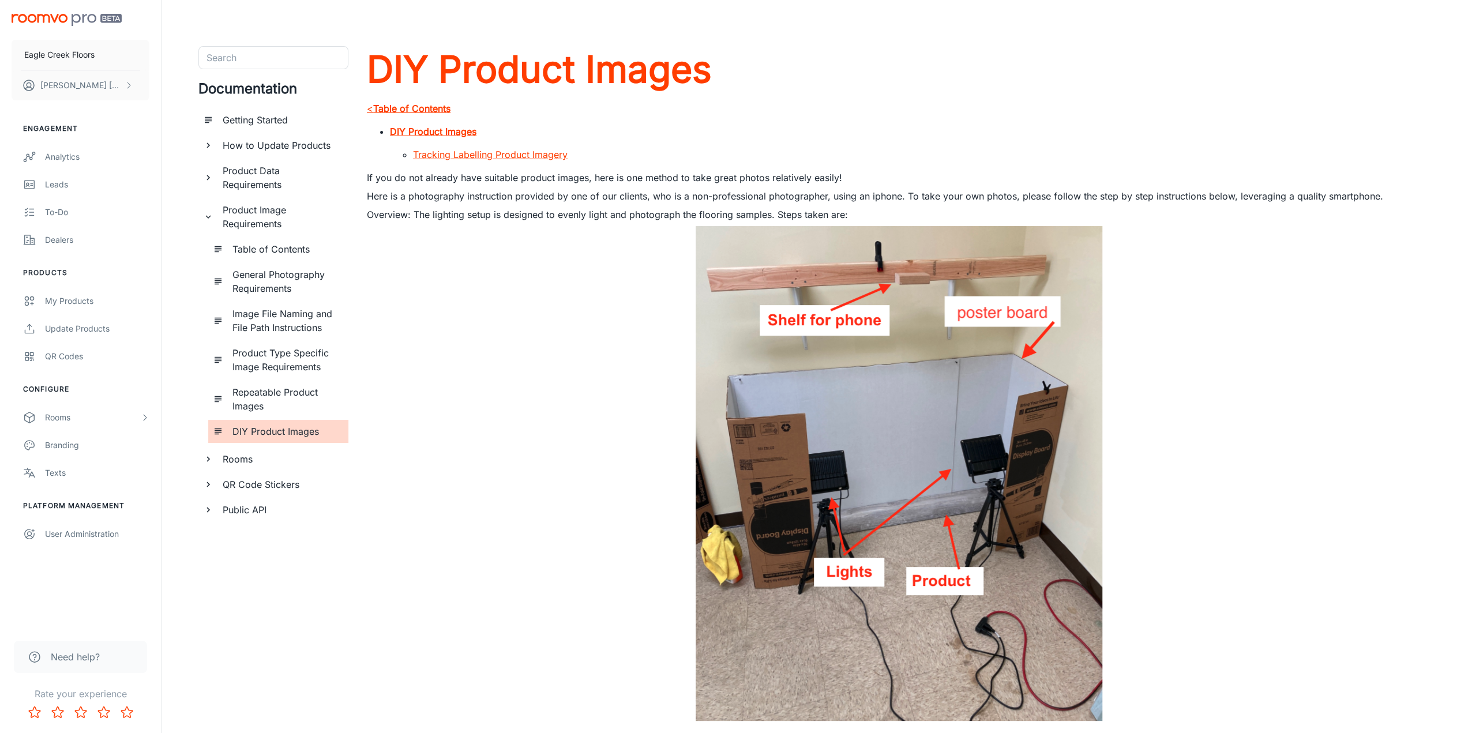
click at [287, 468] on div "Rooms" at bounding box center [281, 459] width 126 height 23
click at [262, 488] on h6 "Custom Rooms" at bounding box center [285, 485] width 107 height 14
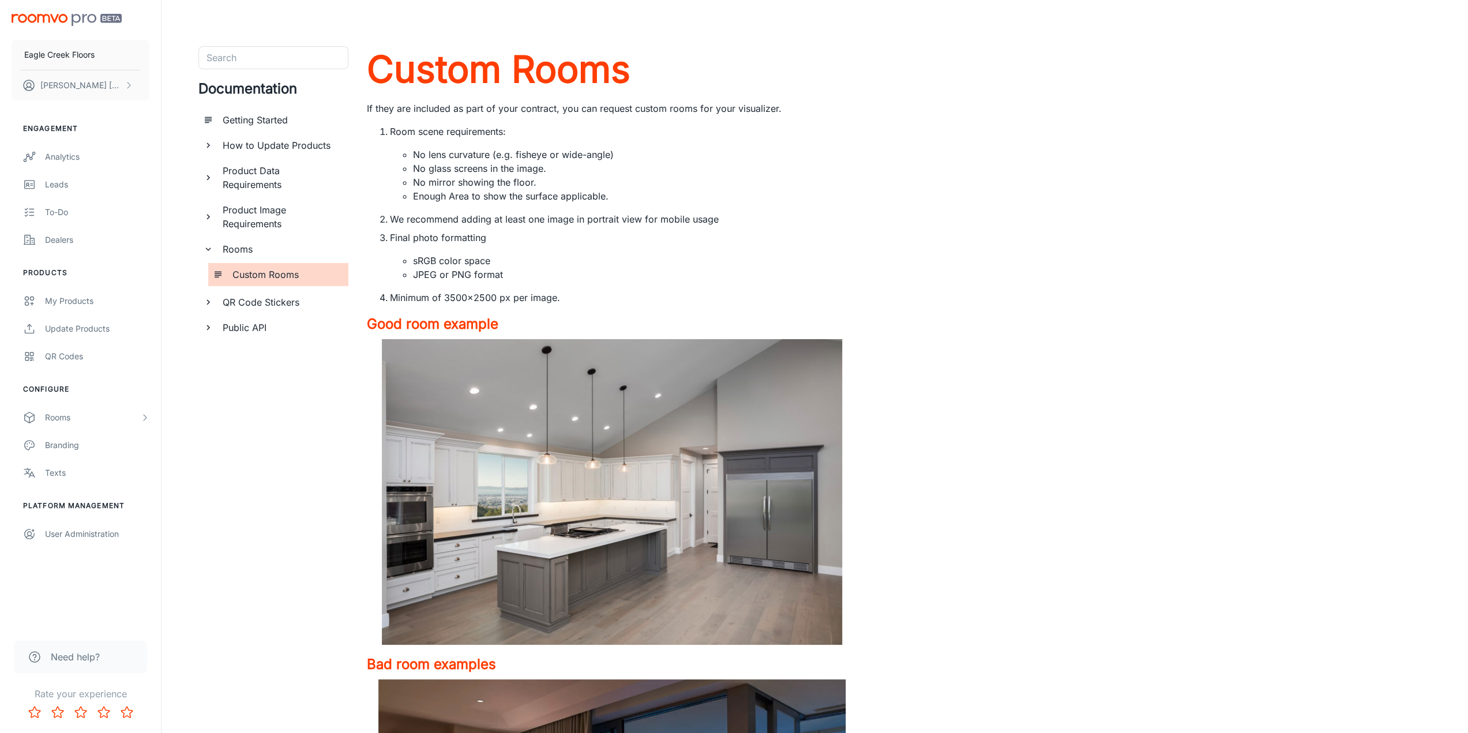
click at [273, 310] on div "QR Code Stickers" at bounding box center [281, 302] width 126 height 23
click at [260, 369] on h6 "Sticker Generation Process" at bounding box center [285, 374] width 107 height 28
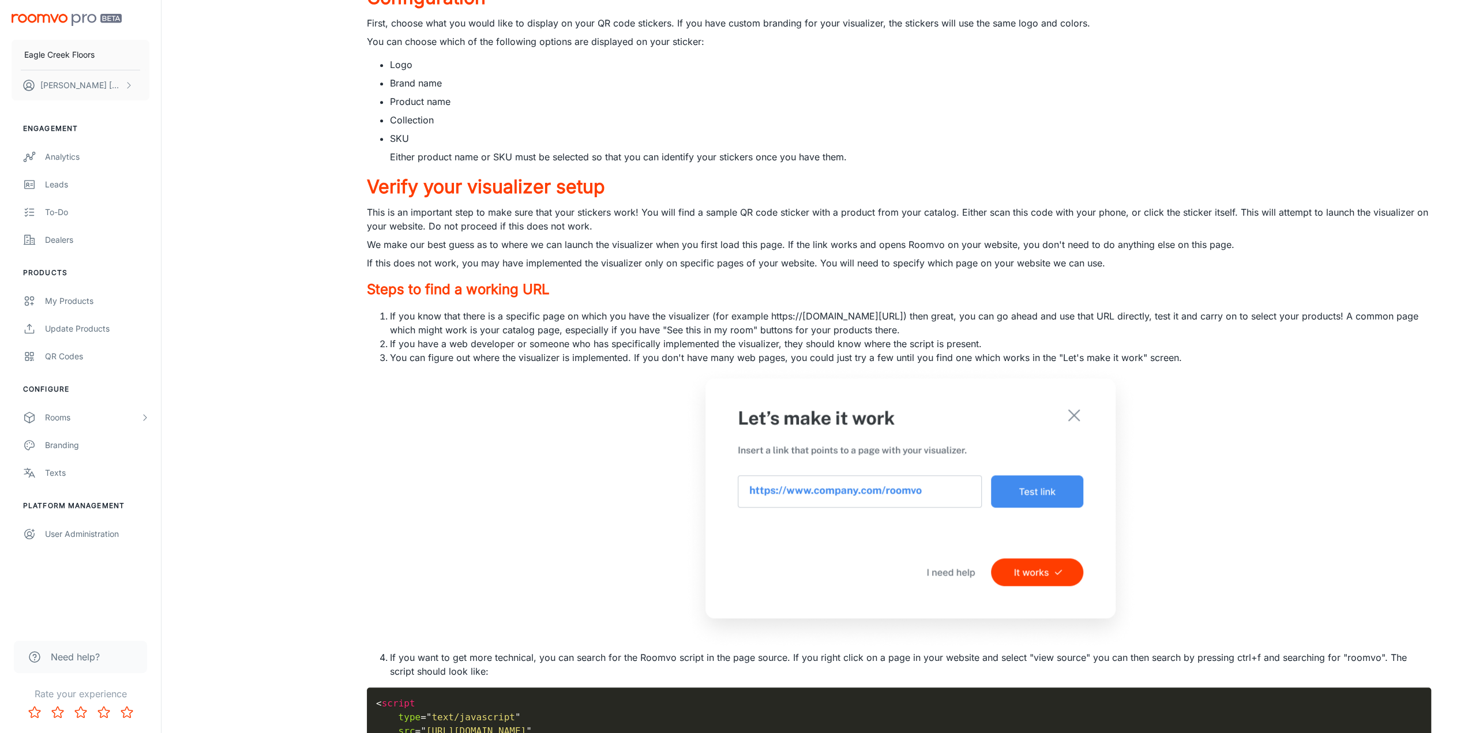
scroll to position [923, 0]
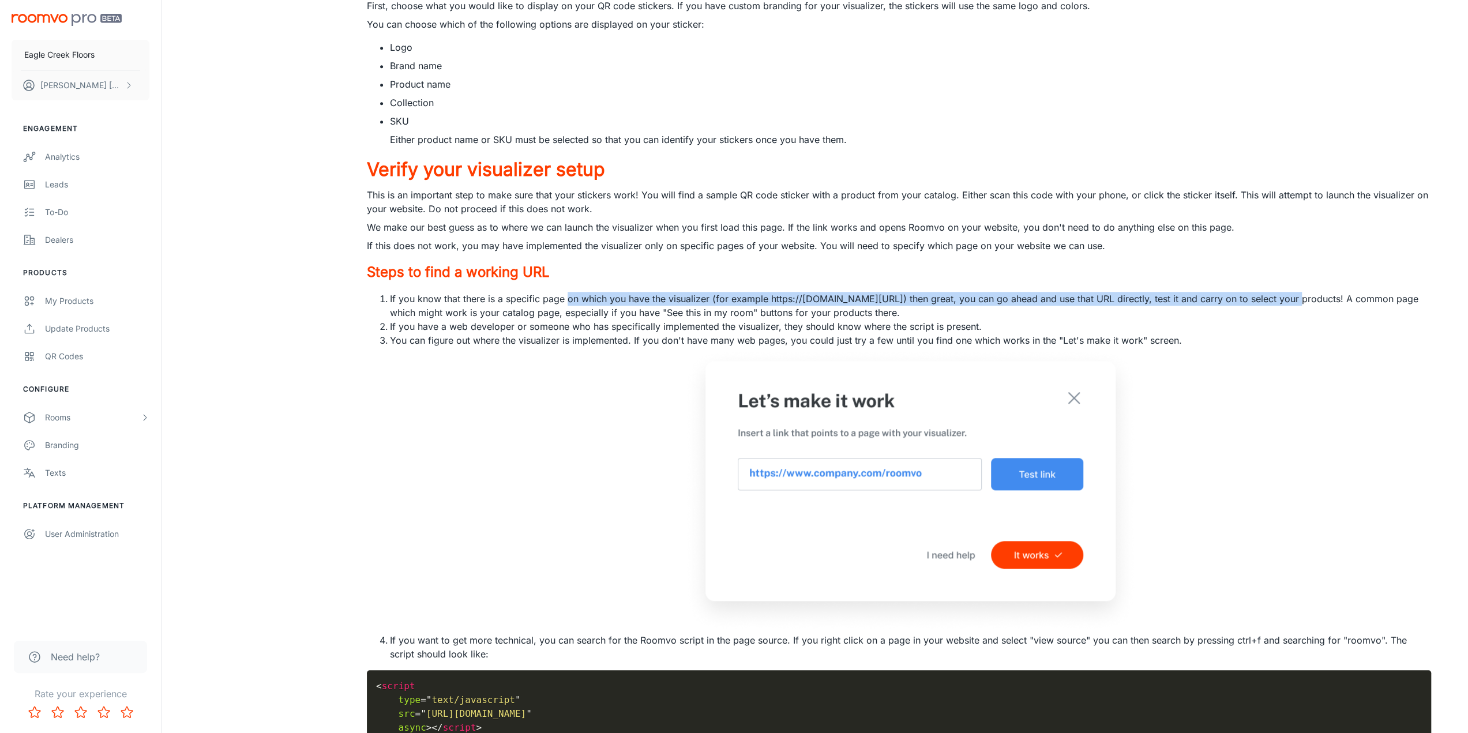
drag, startPoint x: 568, startPoint y: 299, endPoint x: 1294, endPoint y: 295, distance: 726.3
click at [1294, 295] on li "If you know that there is a specific page on which you have the visualizer (for…" at bounding box center [910, 306] width 1041 height 28
drag, startPoint x: 535, startPoint y: 307, endPoint x: 887, endPoint y: 306, distance: 351.9
click at [887, 306] on li "If you know that there is a specific page on which you have the visualizer (for…" at bounding box center [910, 306] width 1041 height 28
click at [894, 474] on img at bounding box center [910, 490] width 456 height 286
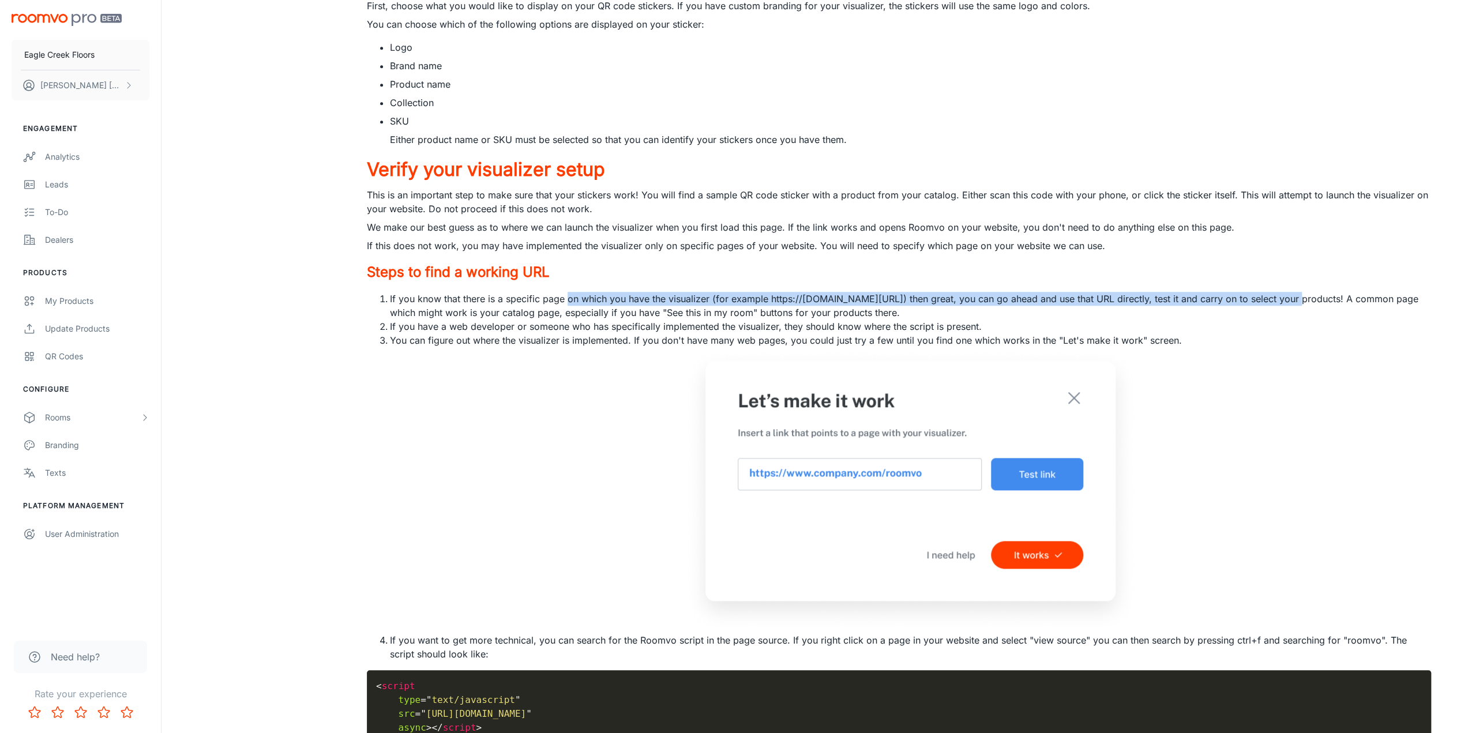
click at [1006, 472] on img at bounding box center [910, 490] width 456 height 286
click at [910, 437] on img at bounding box center [910, 490] width 456 height 286
click at [835, 423] on img at bounding box center [910, 490] width 456 height 286
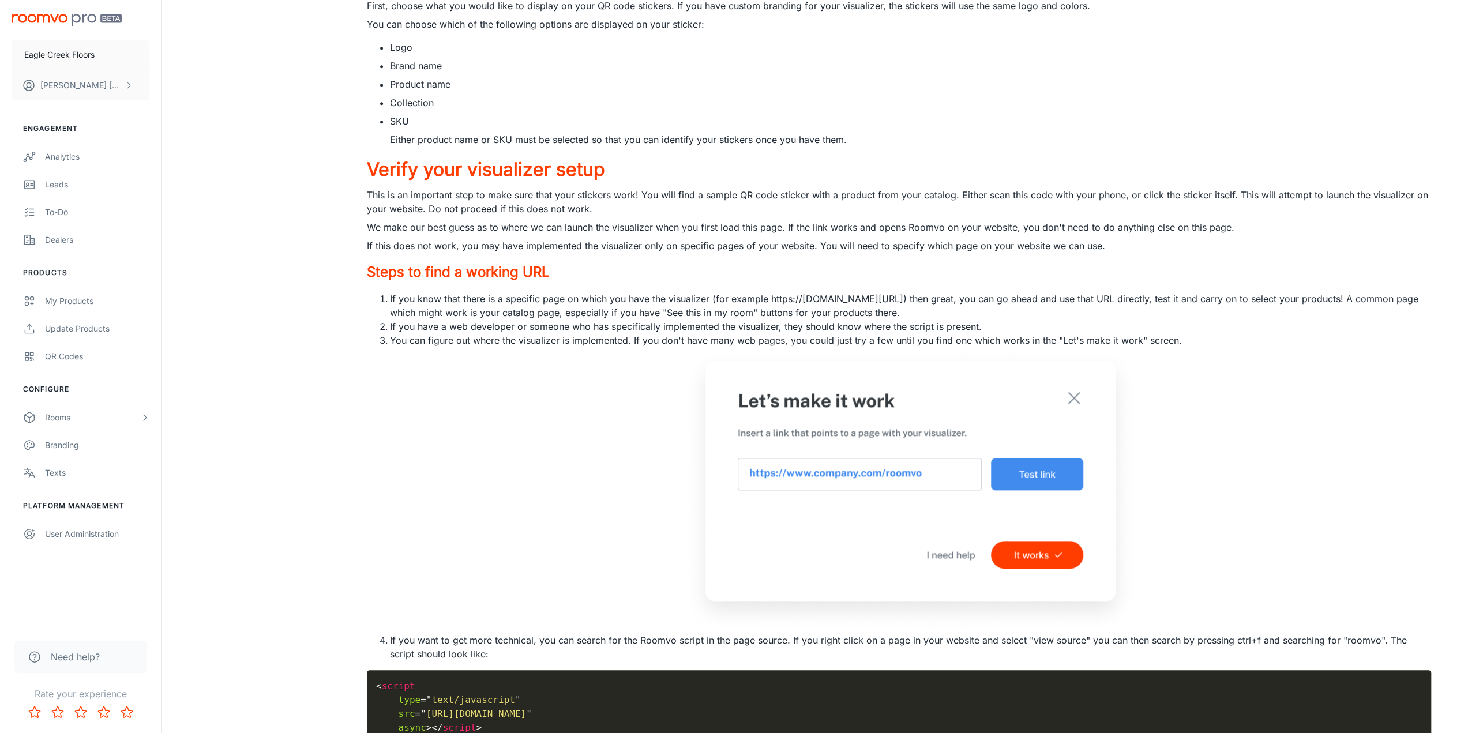
click at [538, 398] on li "You can figure out where the visualizer is implemented. If you don't have many …" at bounding box center [910, 483] width 1041 height 300
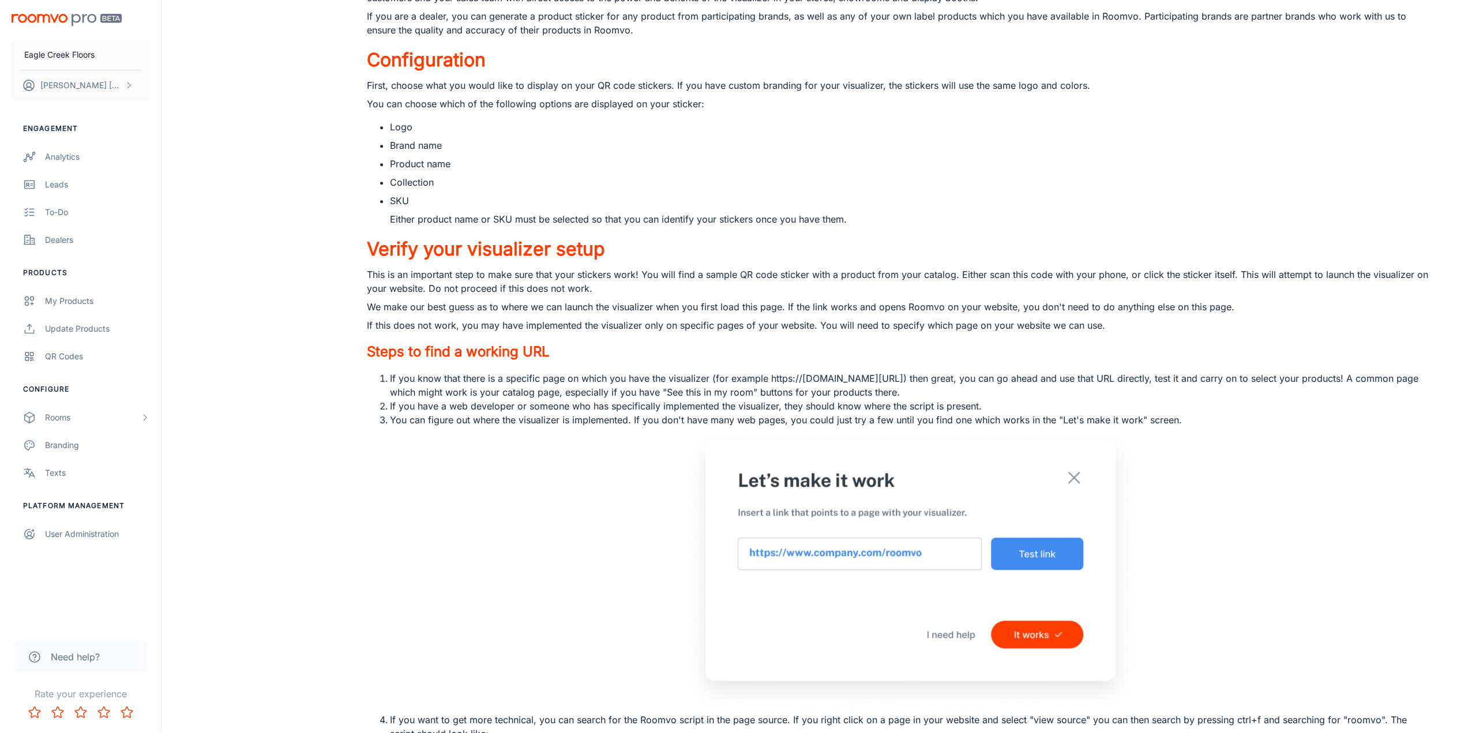
scroll to position [843, 0]
drag, startPoint x: 1010, startPoint y: 553, endPoint x: 977, endPoint y: 550, distance: 33.1
click at [1010, 553] on img at bounding box center [910, 570] width 456 height 286
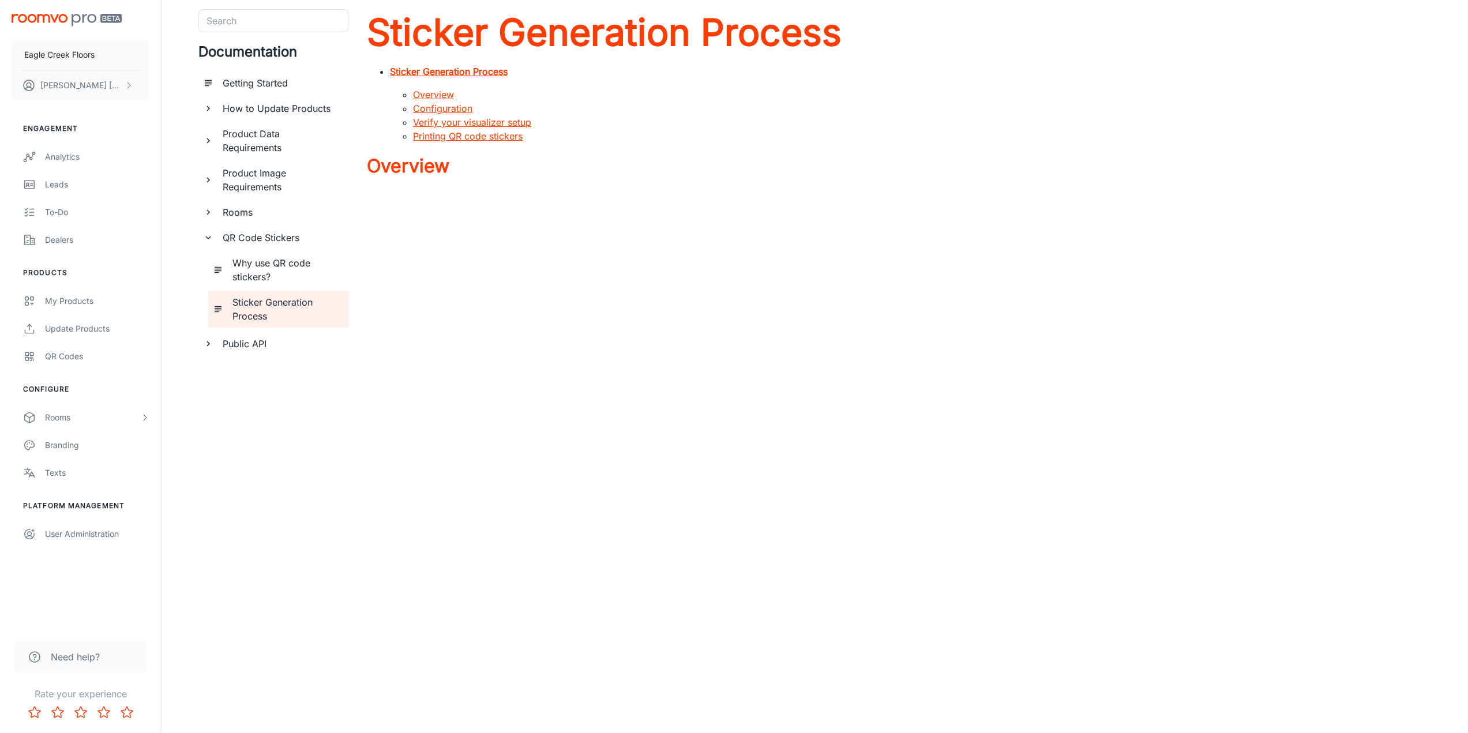
scroll to position [0, 0]
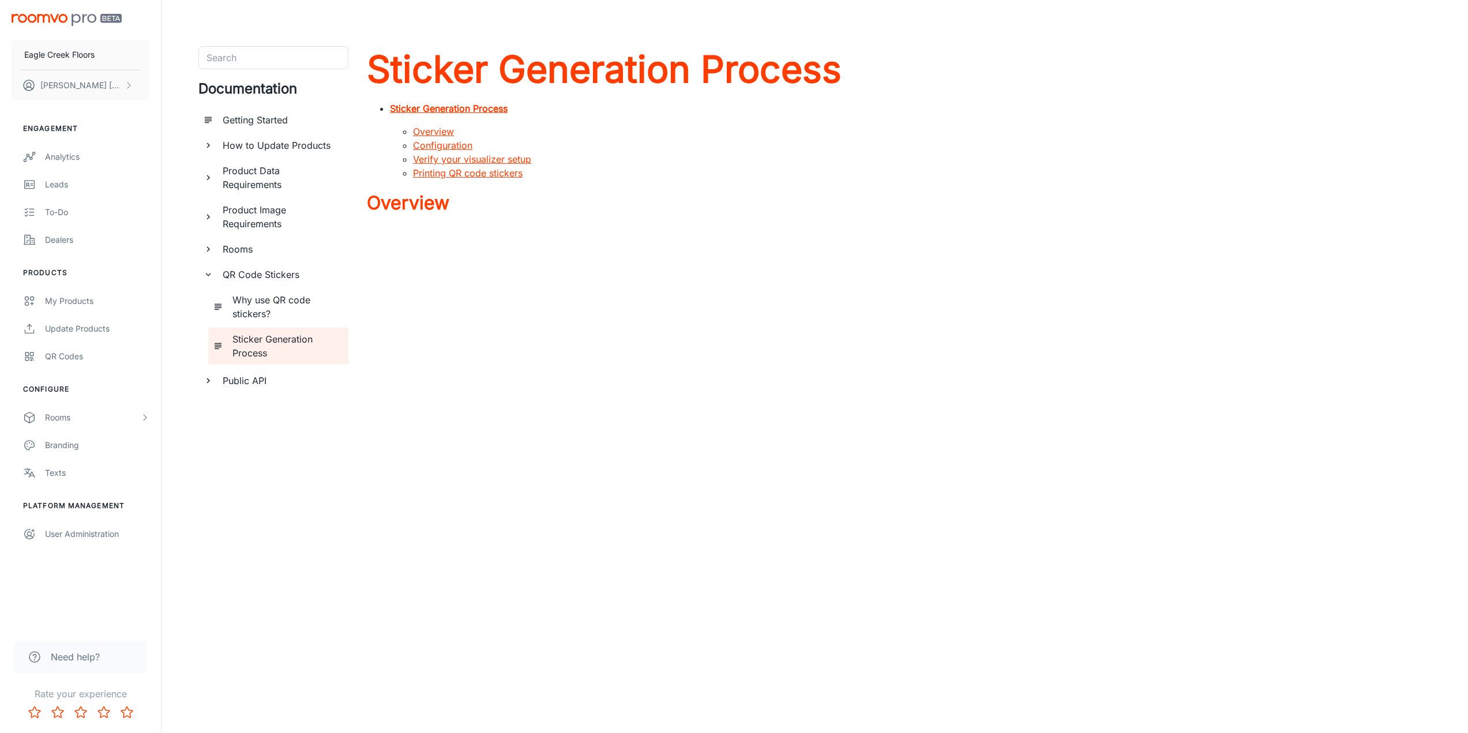
click at [448, 135] on link "Overview" at bounding box center [433, 132] width 41 height 12
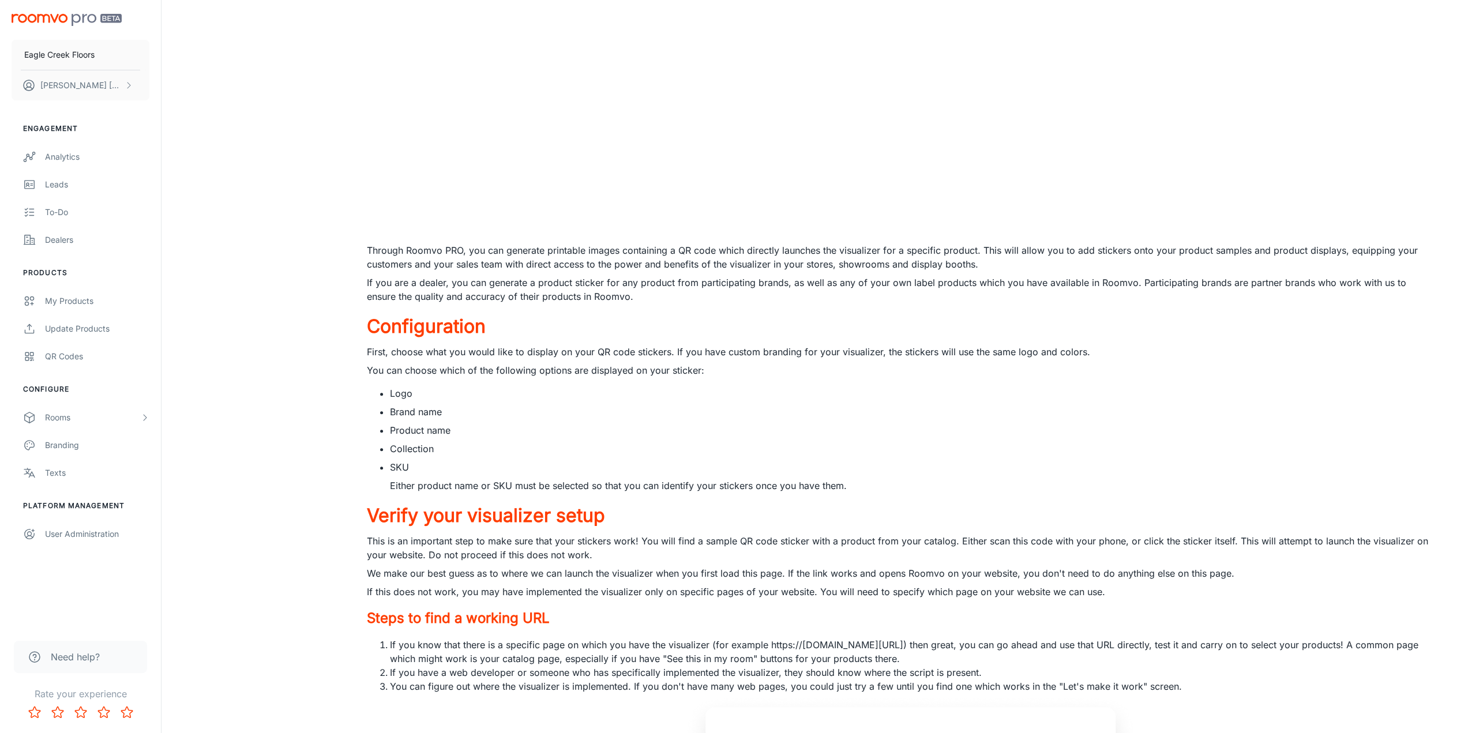
scroll to position [593, 0]
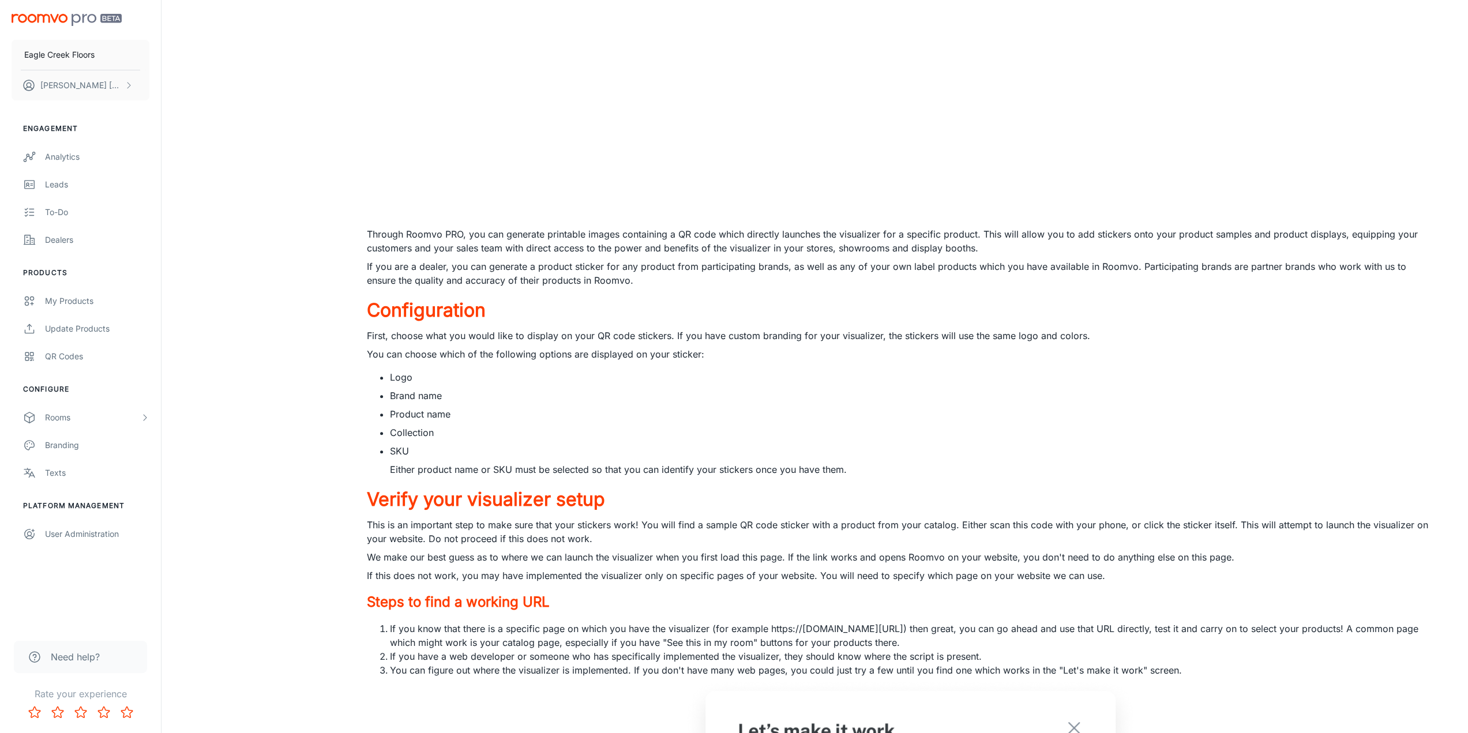
click at [339, 426] on div "Search Search Documentation Getting Started How to Update Products Product Data…" at bounding box center [273, 426] width 150 height 1946
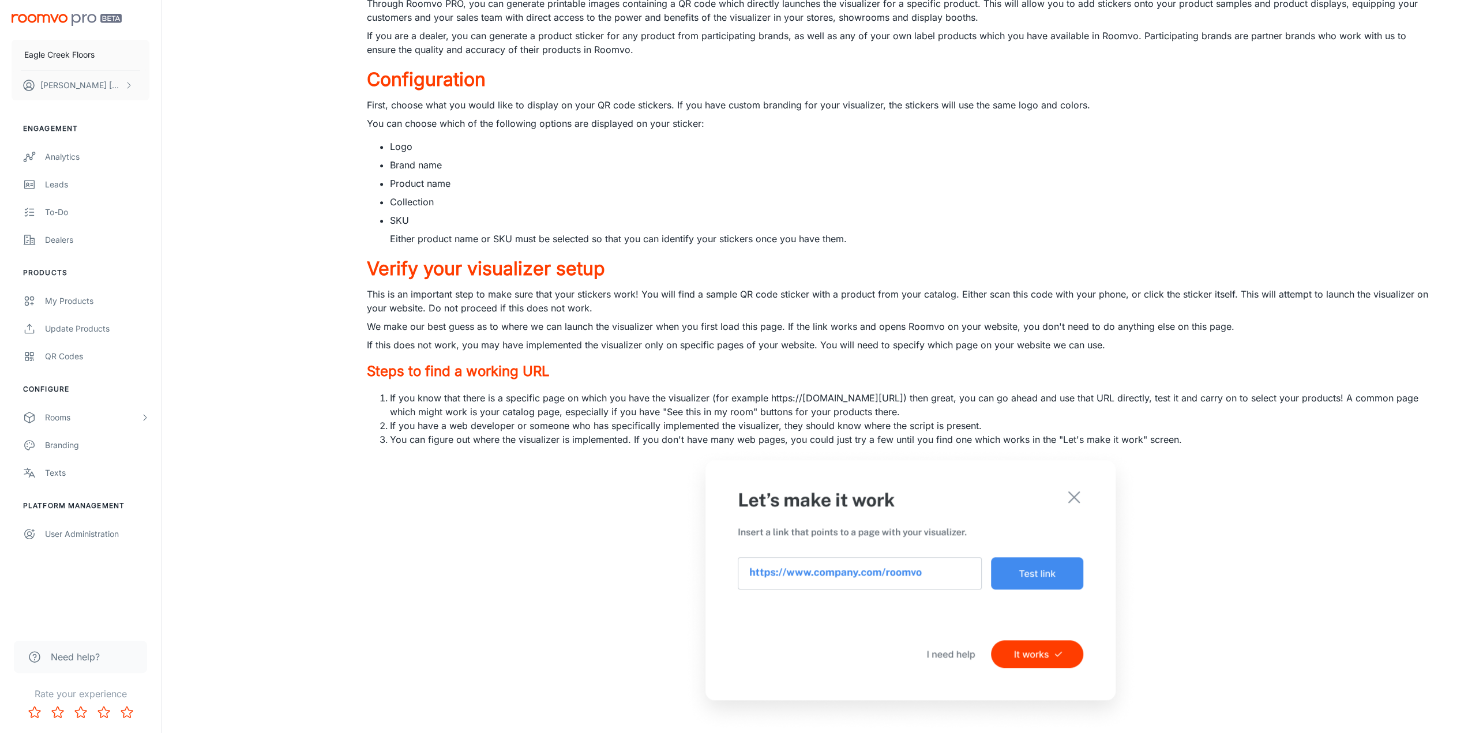
scroll to position [939, 0]
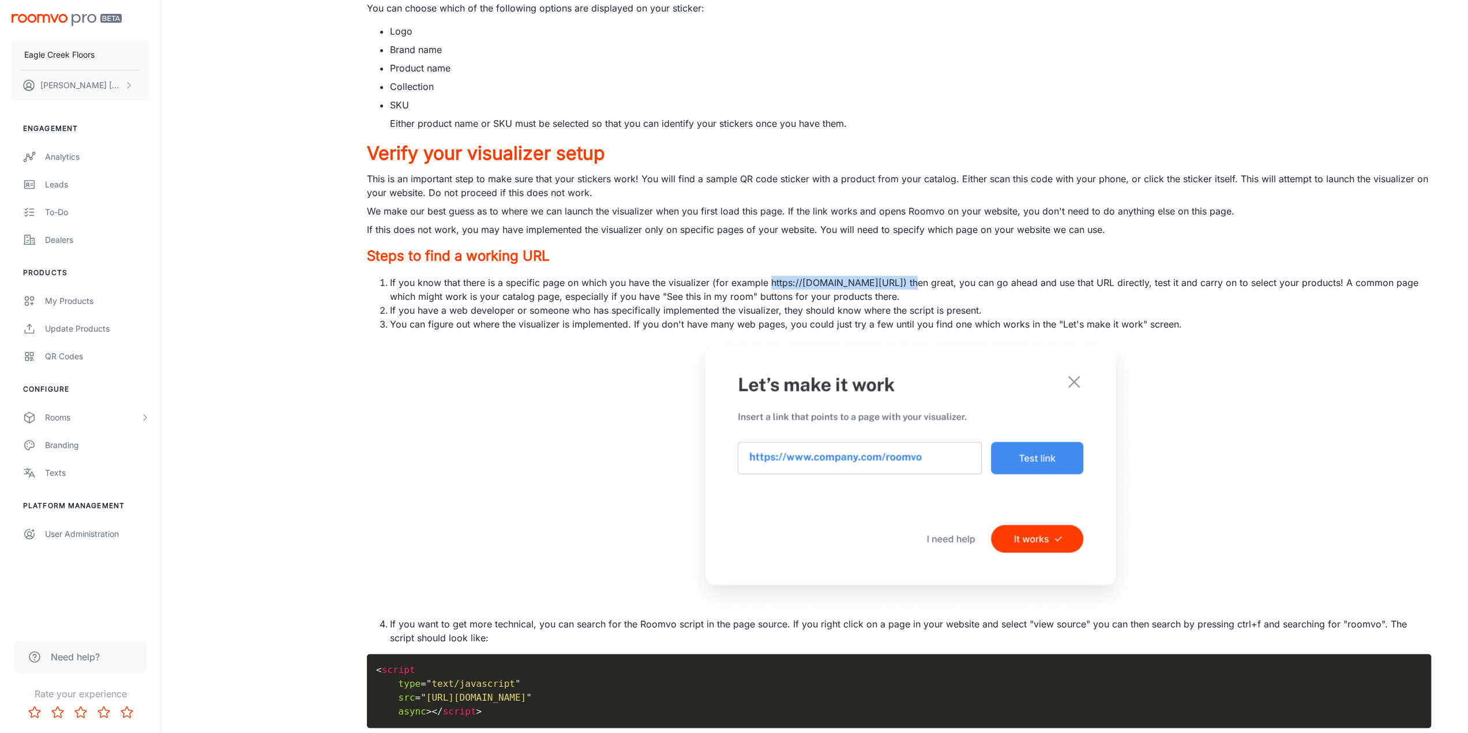
drag, startPoint x: 771, startPoint y: 282, endPoint x: 915, endPoint y: 286, distance: 144.3
click at [915, 286] on li "If you know that there is a specific page on which you have the visualizer (for…" at bounding box center [910, 290] width 1041 height 28
copy li "https:// [DOMAIN_NAME][URL]"
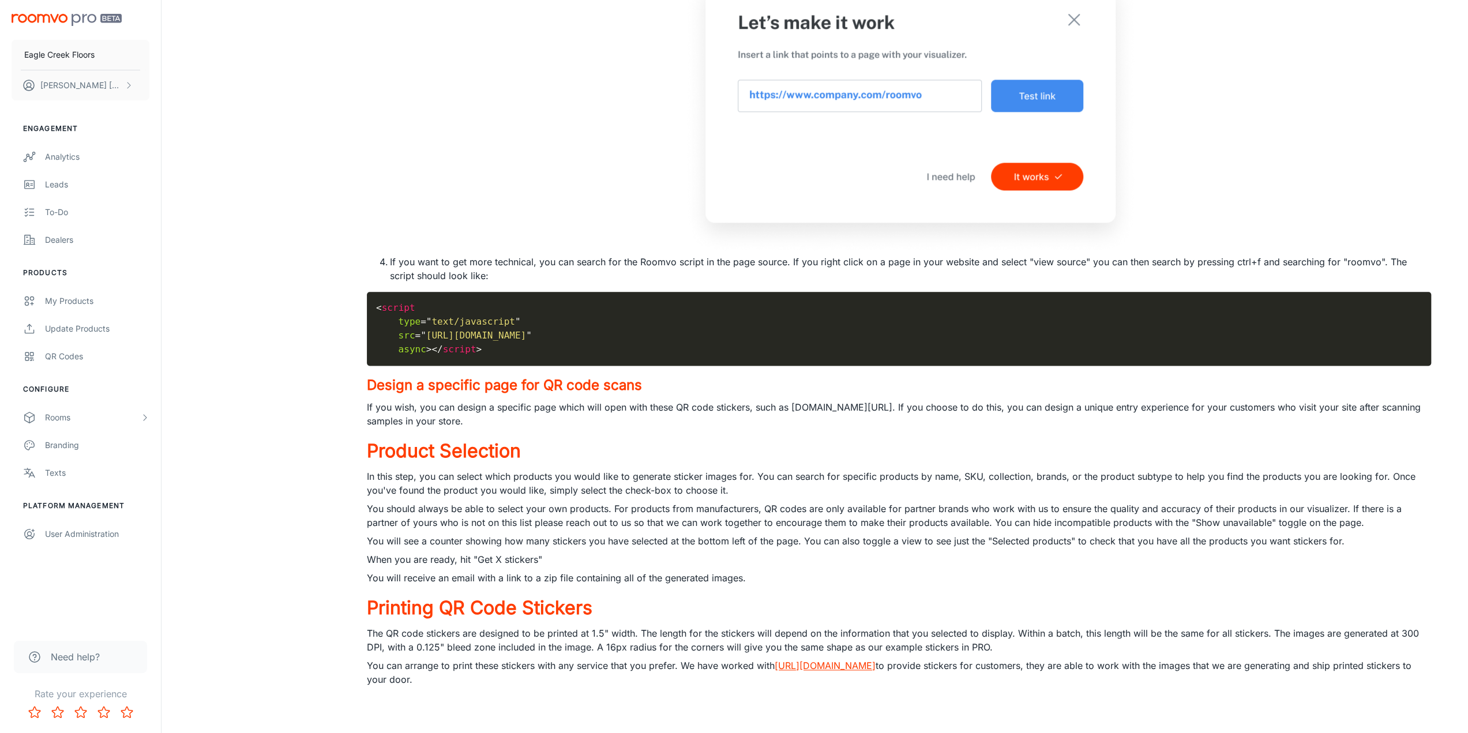
scroll to position [1305, 0]
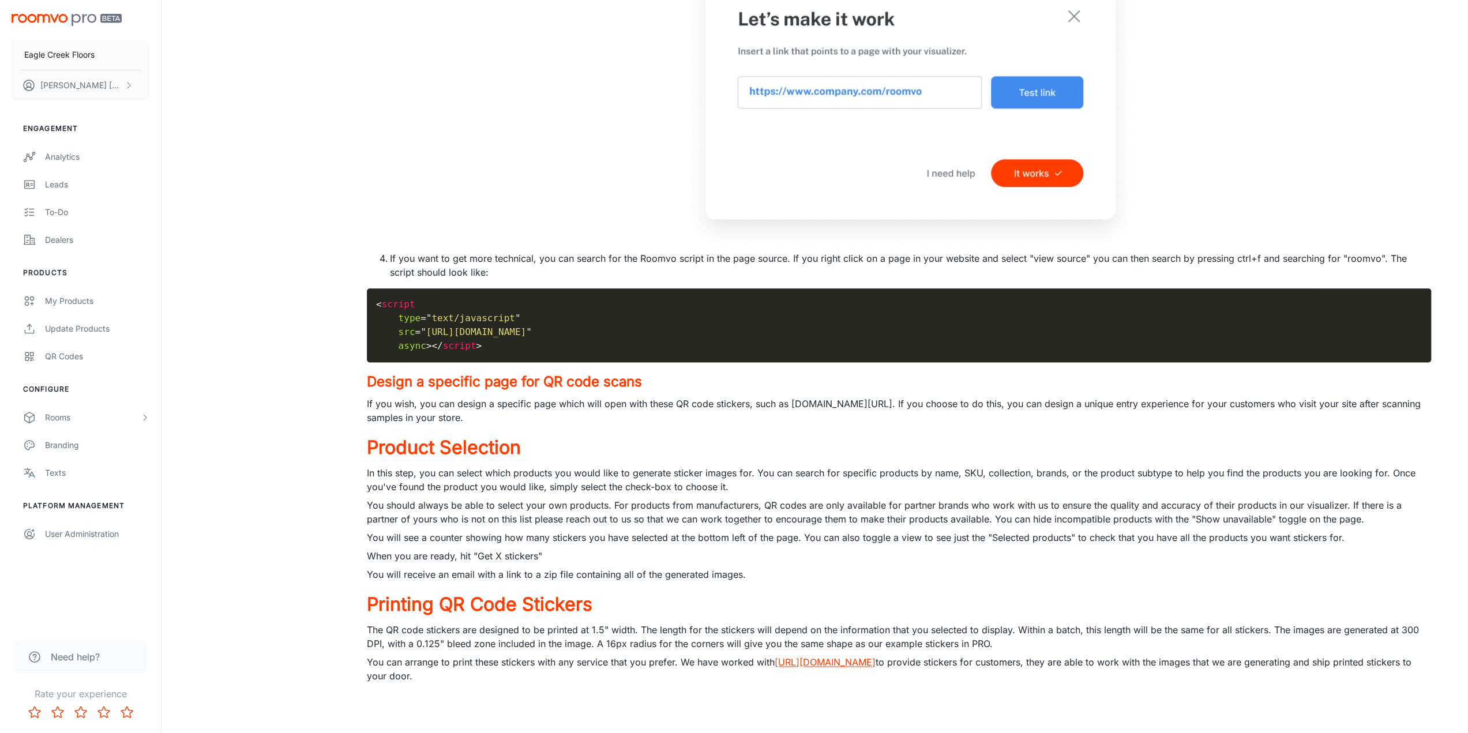
click at [498, 386] on h4 "Design a specific page for QR code scans" at bounding box center [899, 381] width 1064 height 21
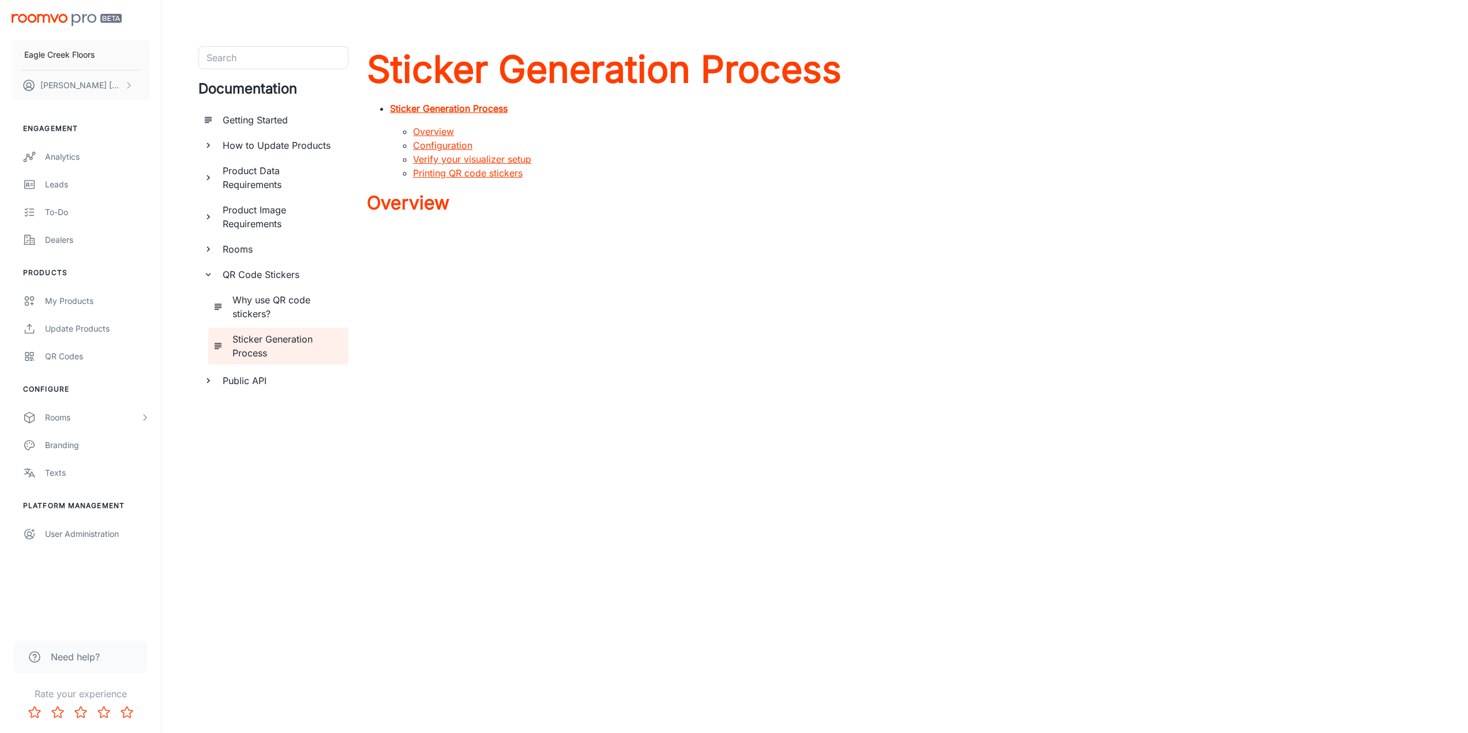
click at [247, 384] on h6 "Public API" at bounding box center [281, 381] width 117 height 14
click at [257, 436] on h6 "Using Roomvo API" at bounding box center [285, 432] width 107 height 14
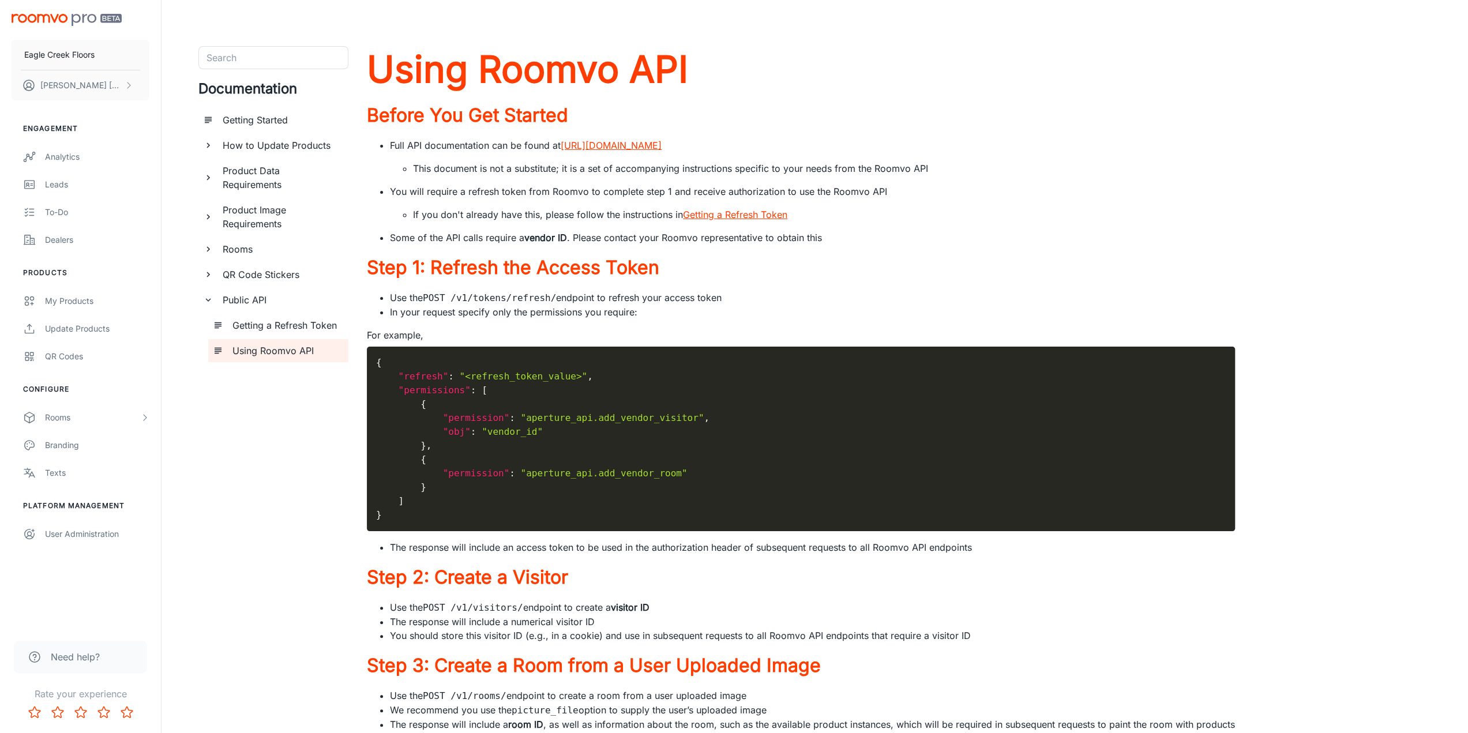
click at [76, 650] on div "Need help?" at bounding box center [80, 657] width 133 height 32
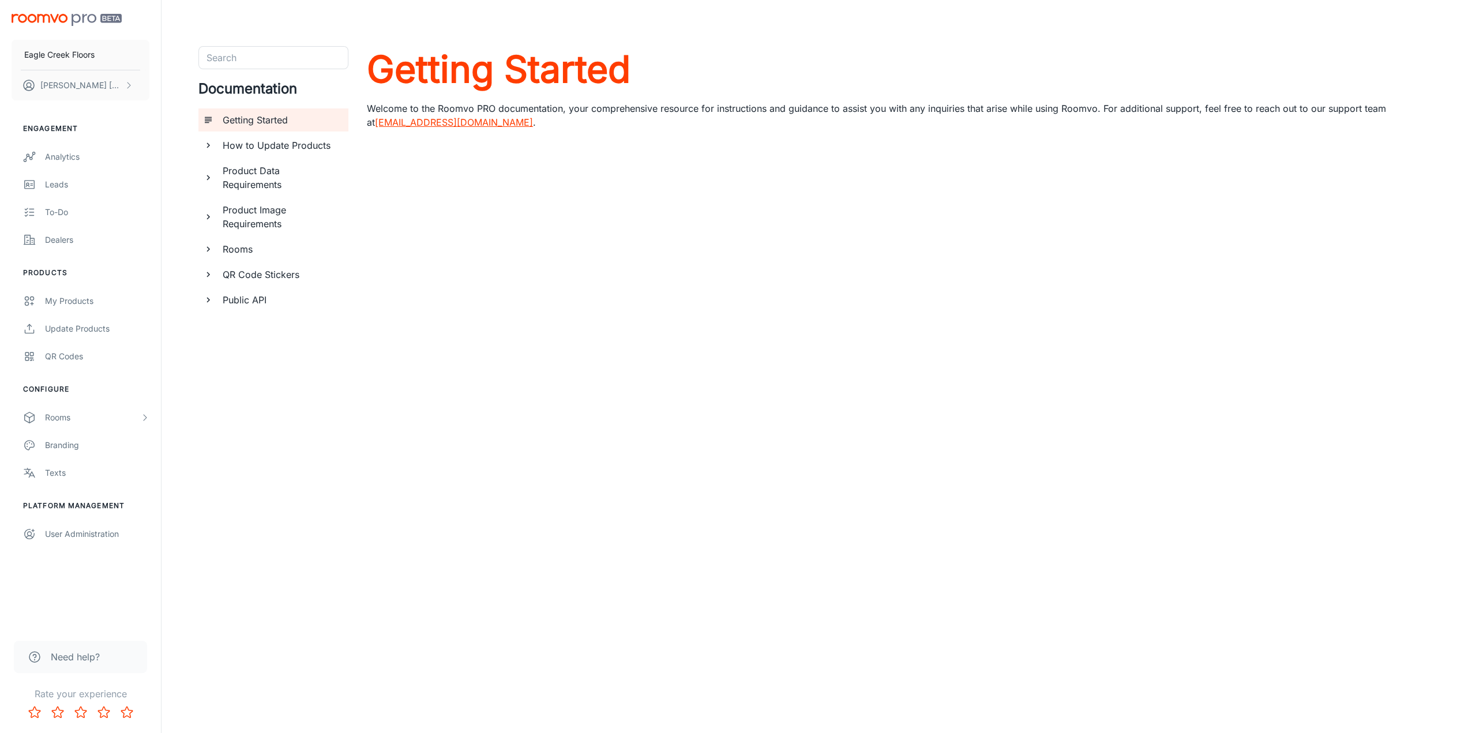
click at [1308, 93] on div "Getting Started Welcome to the Roomvo PRO documentation, your comprehensive res…" at bounding box center [899, 389] width 1064 height 686
